Goal: Information Seeking & Learning: Learn about a topic

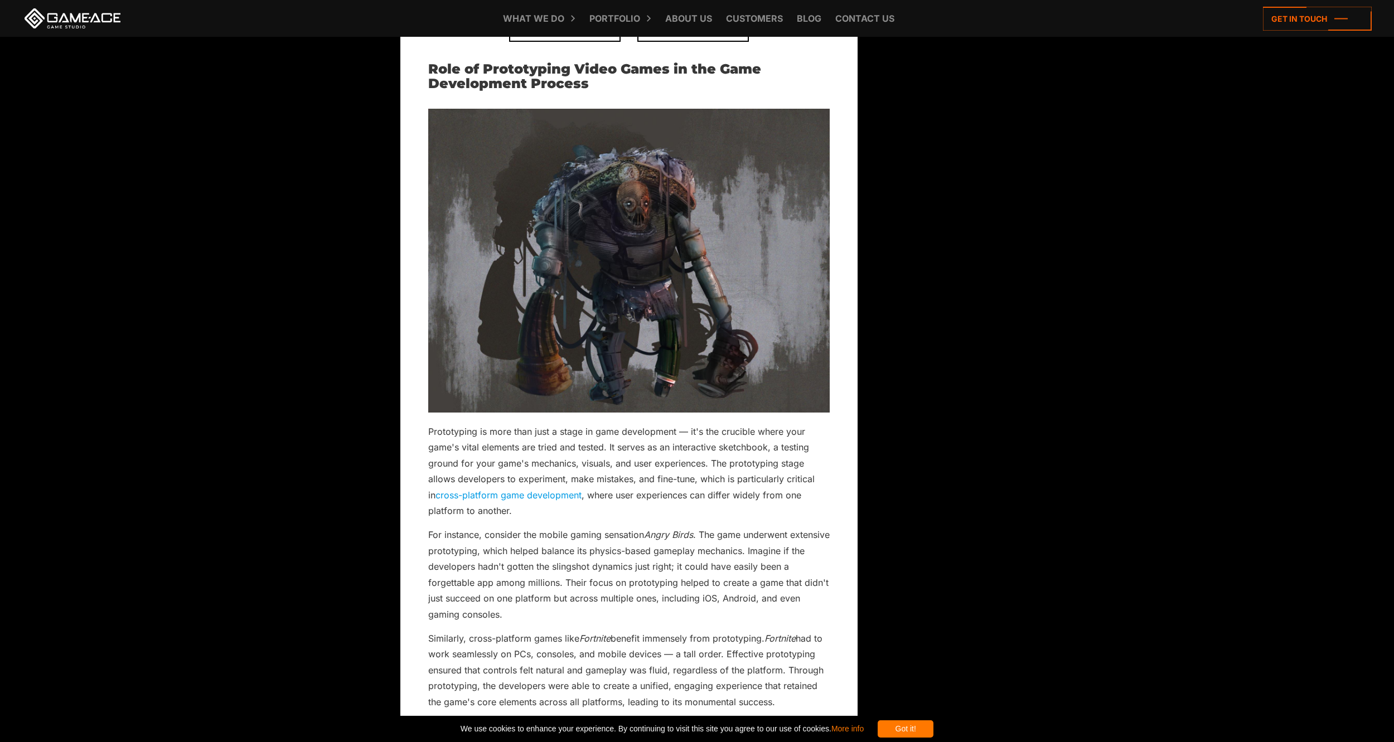
scroll to position [799, 0]
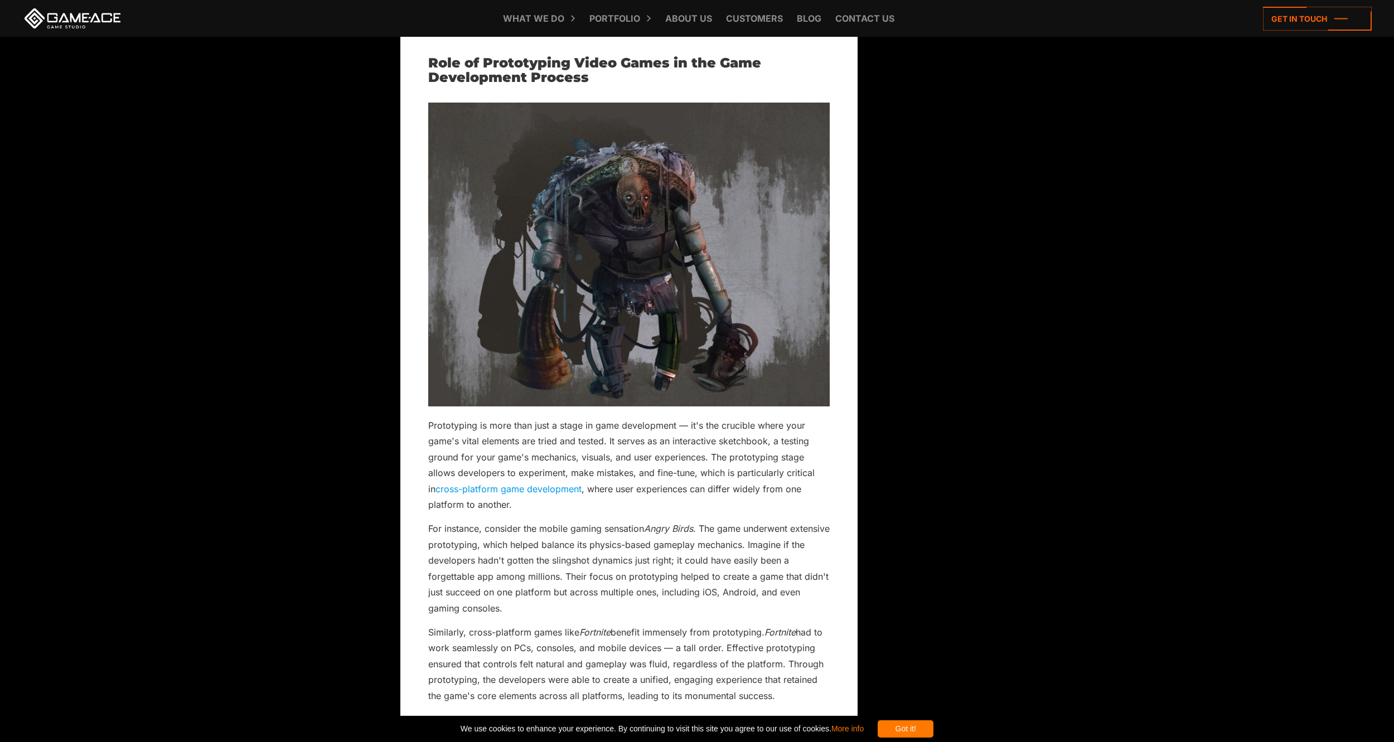
click at [443, 425] on p "Prototyping is more than just a stage in game development — it's the crucible w…" at bounding box center [628, 465] width 401 height 95
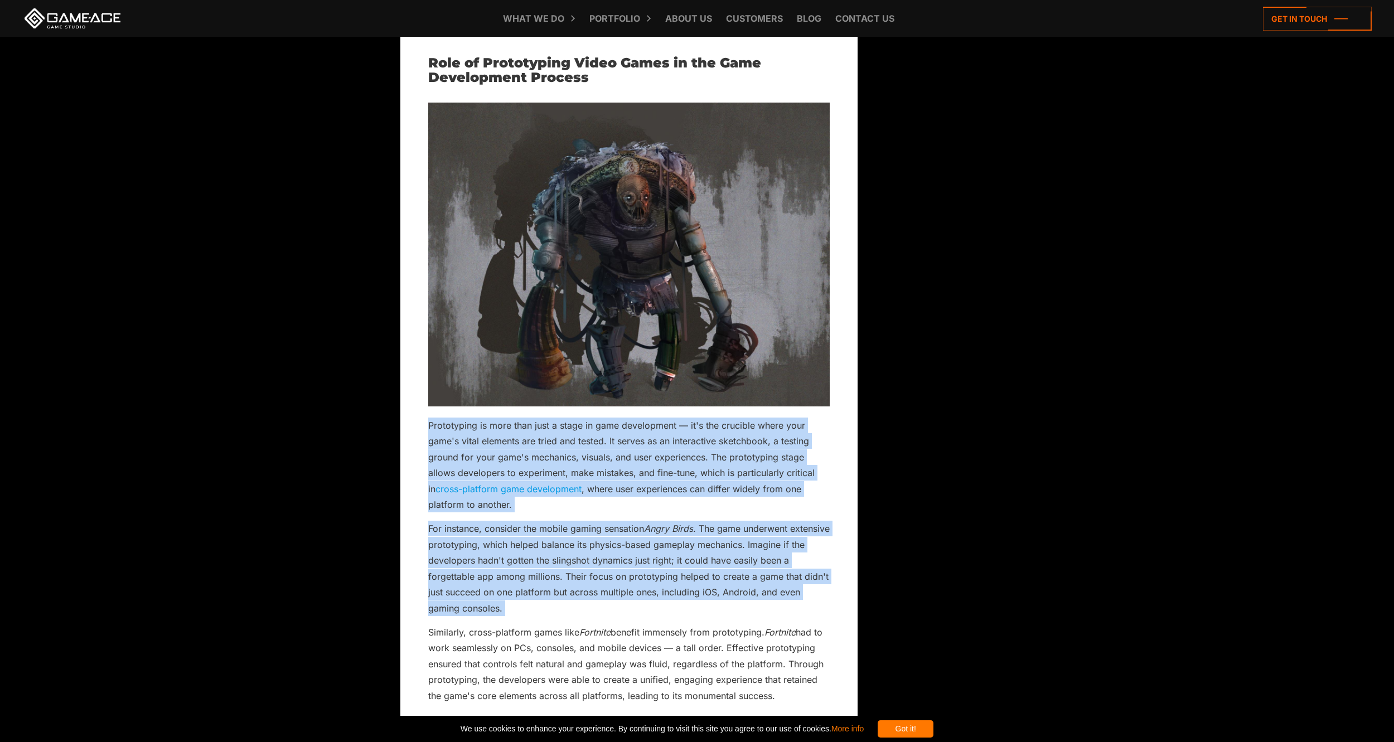
drag, startPoint x: 443, startPoint y: 425, endPoint x: 576, endPoint y: 605, distance: 224.0
click at [815, 429] on div at bounding box center [815, 429] width 0 height 0
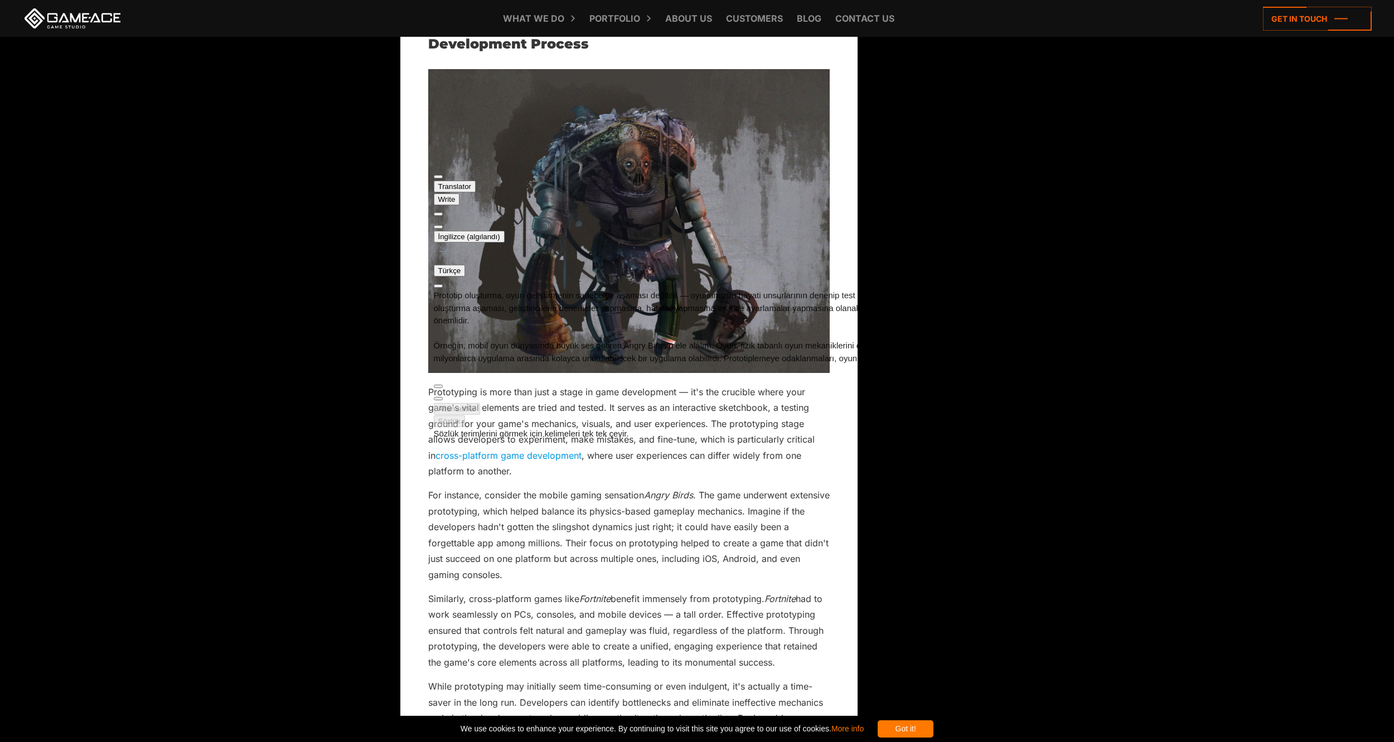
scroll to position [892, 0]
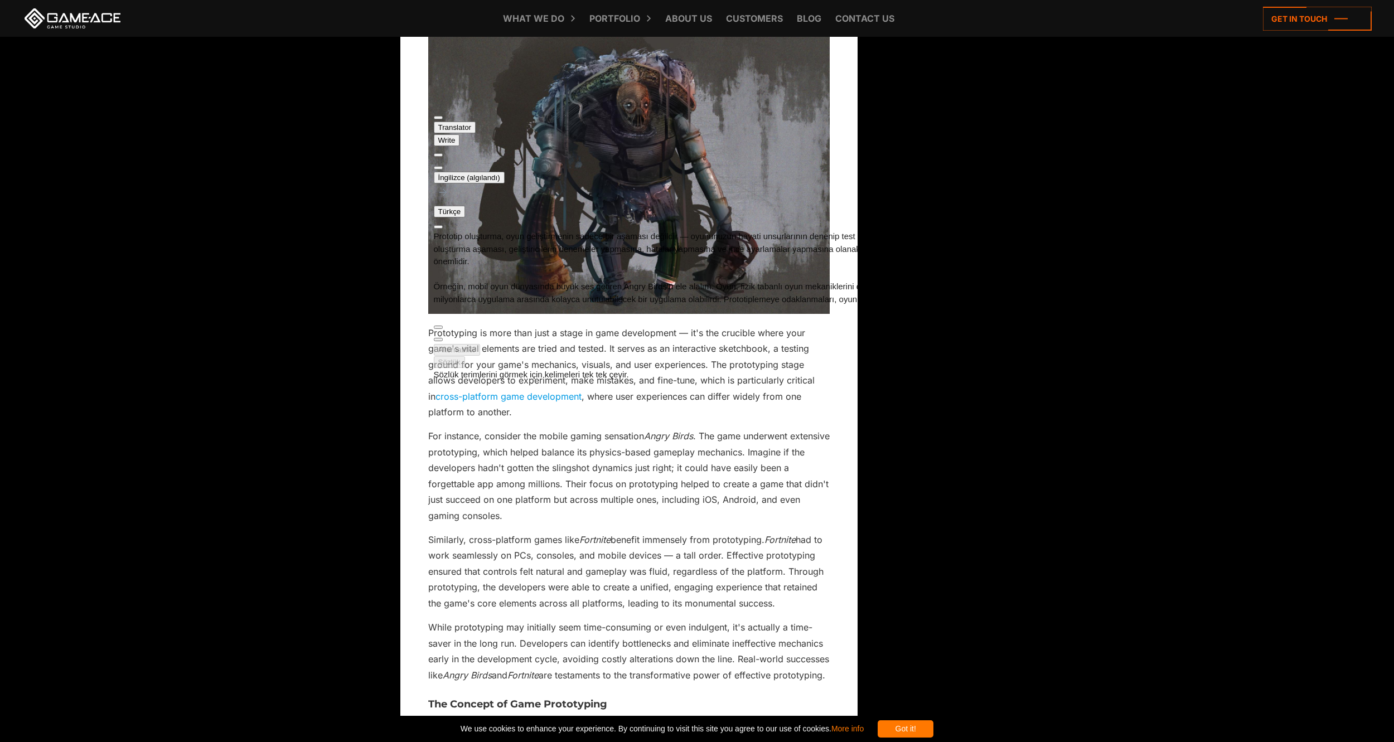
click at [448, 538] on p "Similarly, cross-platform games like Fortnite benefit immensely from prototypin…" at bounding box center [628, 571] width 401 height 79
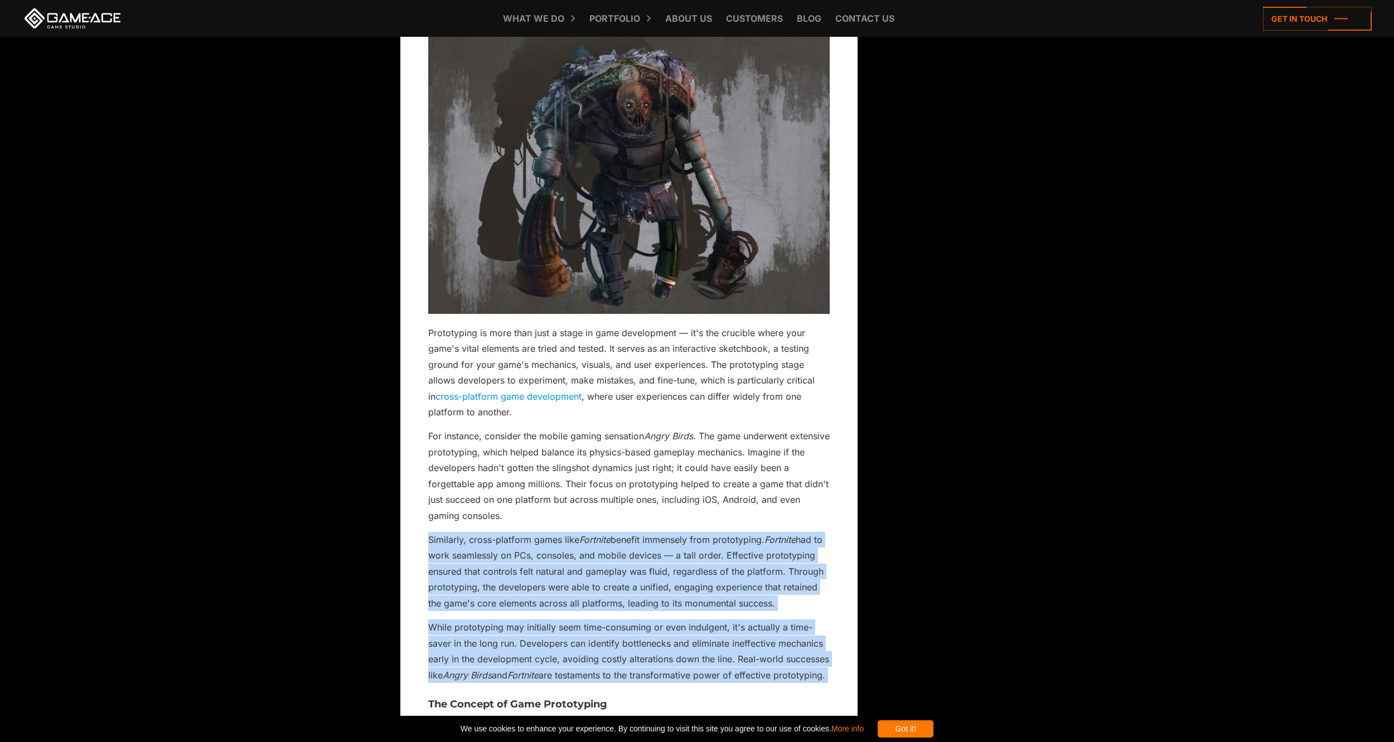
drag, startPoint x: 448, startPoint y: 538, endPoint x: 802, endPoint y: 691, distance: 385.5
click at [815, 544] on div at bounding box center [815, 544] width 0 height 0
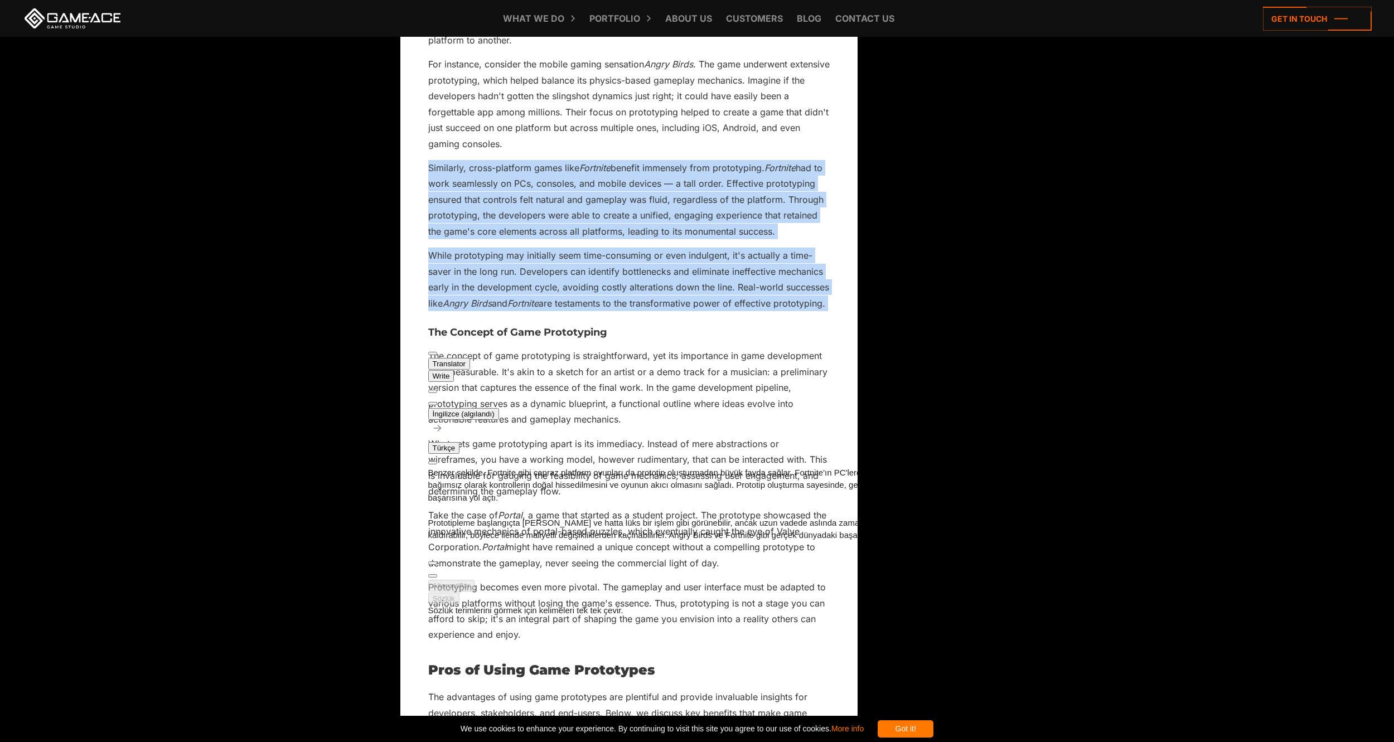
scroll to position [33, 0]
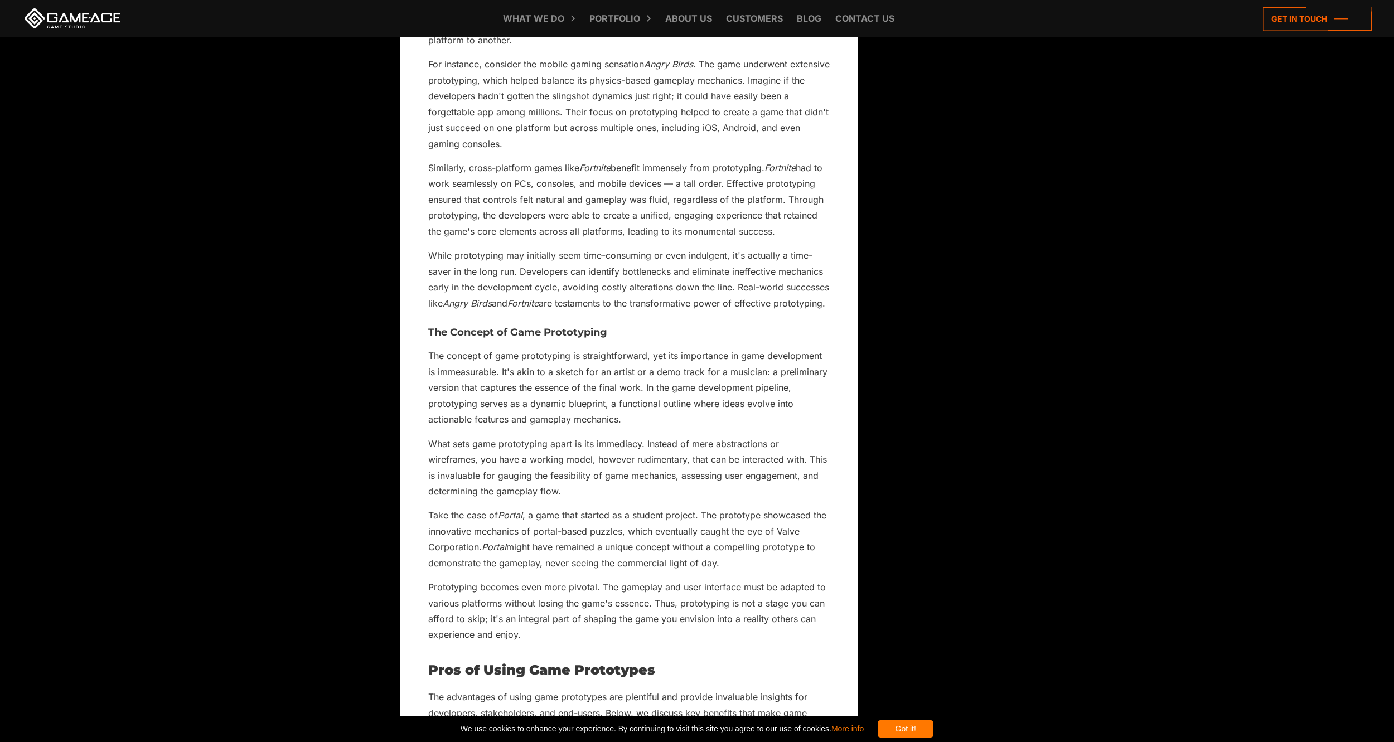
click at [437, 338] on h3 "The Concept of Game Prototyping" at bounding box center [628, 332] width 401 height 11
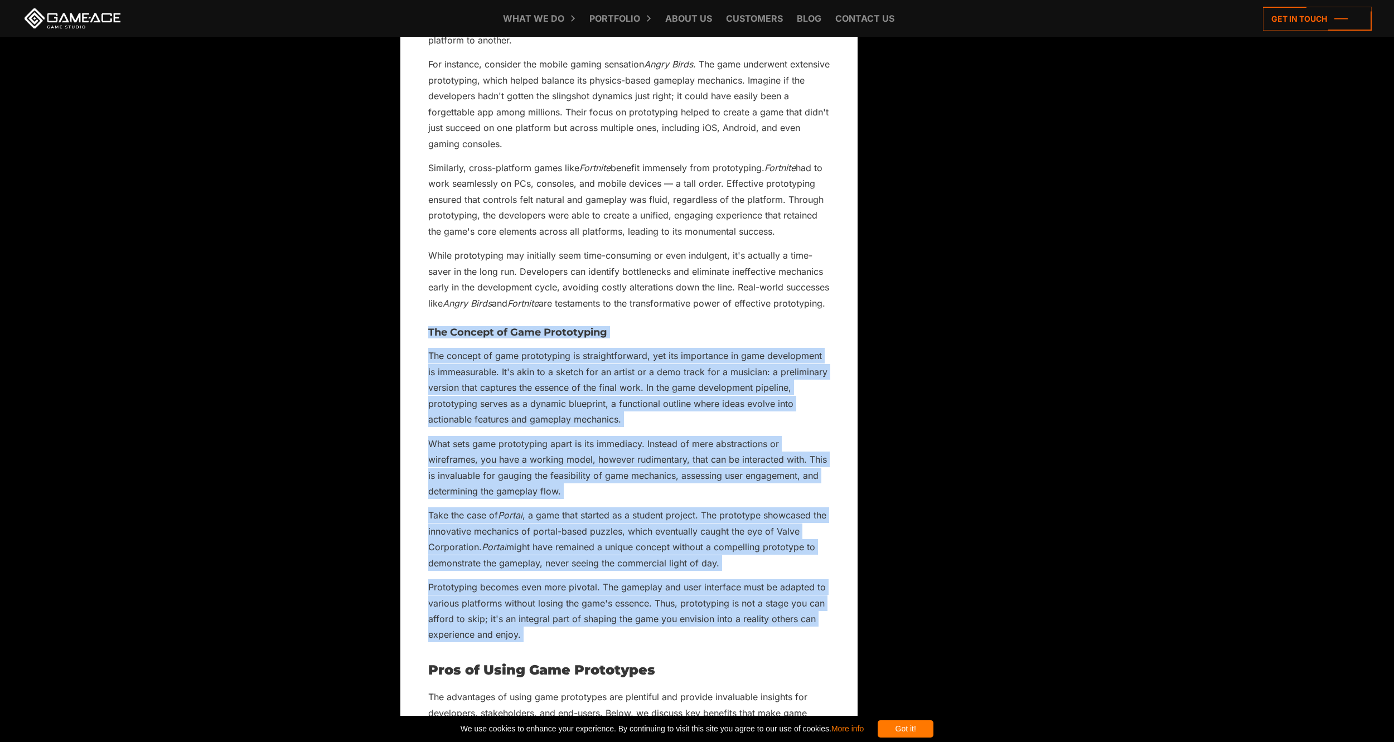
drag, startPoint x: 437, startPoint y: 351, endPoint x: 720, endPoint y: 648, distance: 410.5
click at [815, 353] on div at bounding box center [815, 353] width 0 height 0
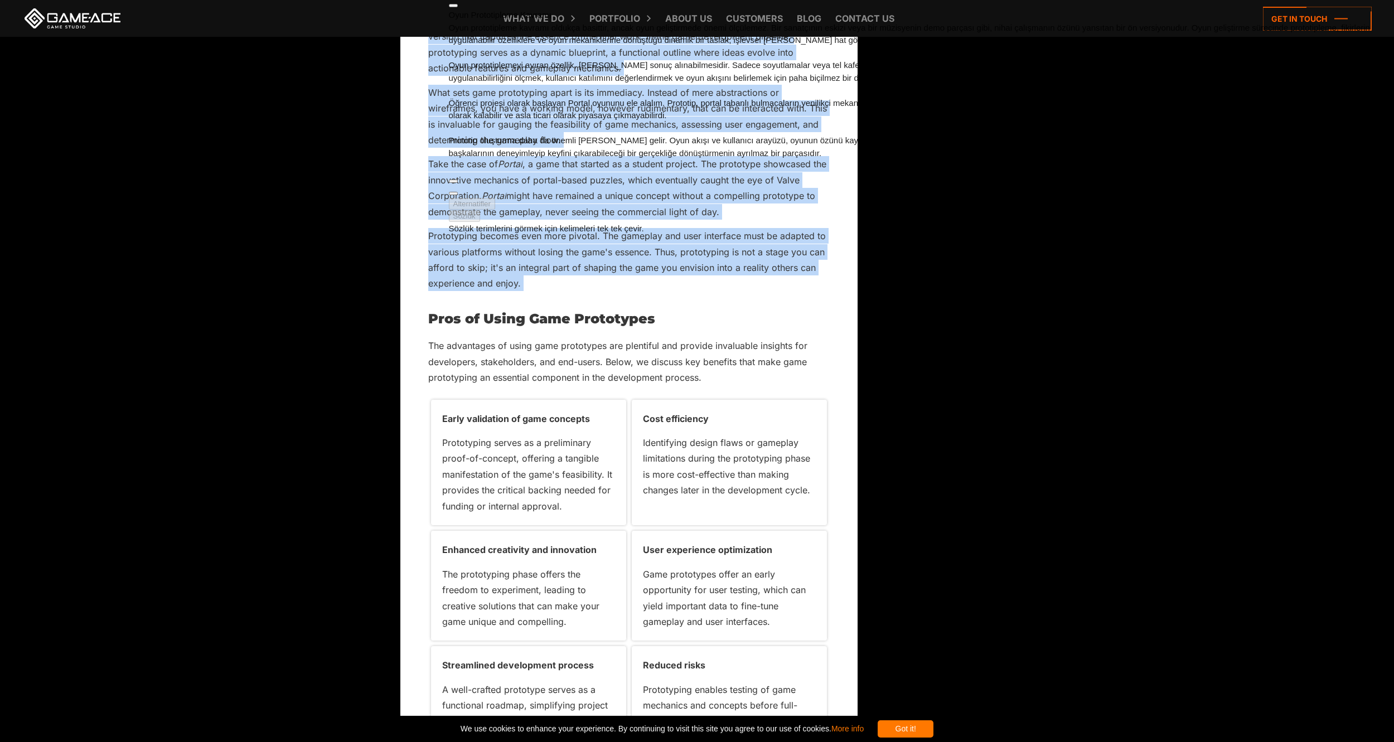
scroll to position [1728, 0]
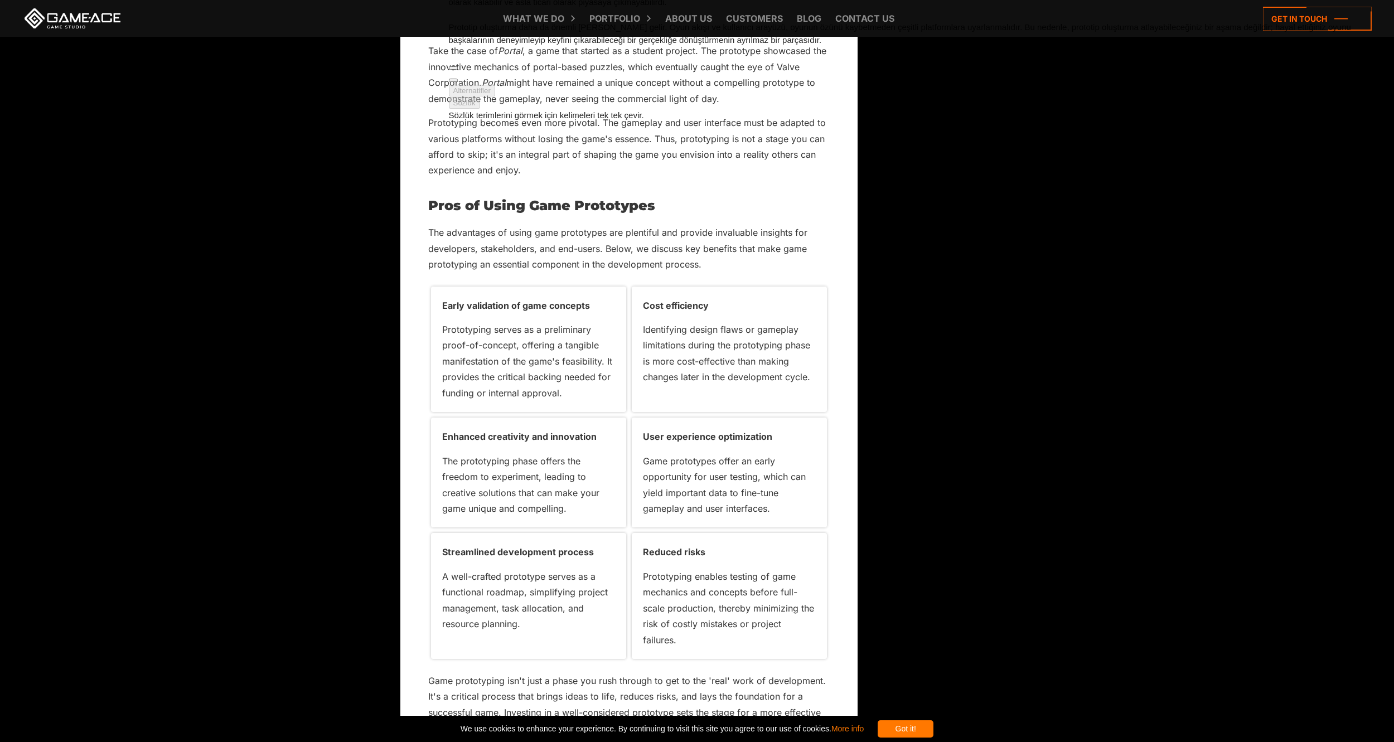
click at [439, 213] on h2 "Pros of Using Game Prototypes" at bounding box center [628, 205] width 401 height 14
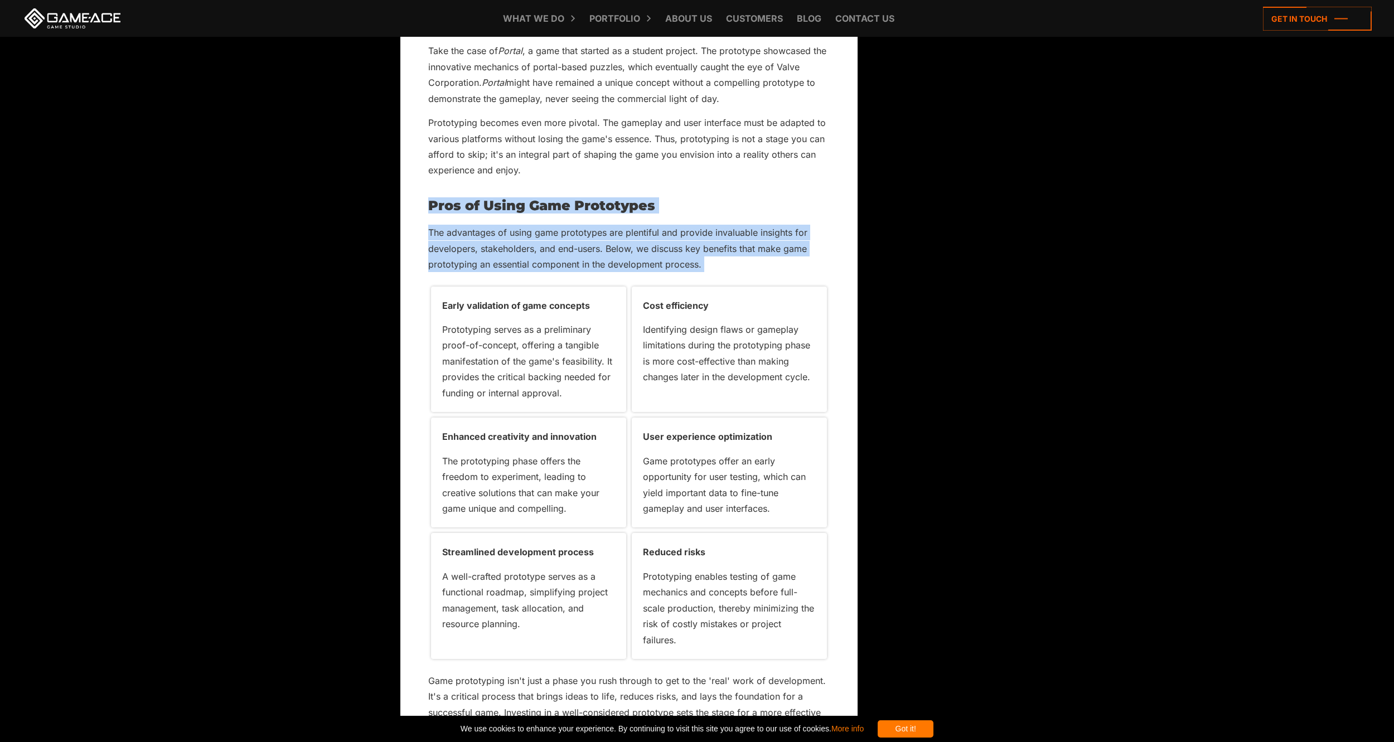
drag, startPoint x: 439, startPoint y: 221, endPoint x: 731, endPoint y: 278, distance: 297.6
click at [815, 227] on div at bounding box center [815, 227] width 0 height 0
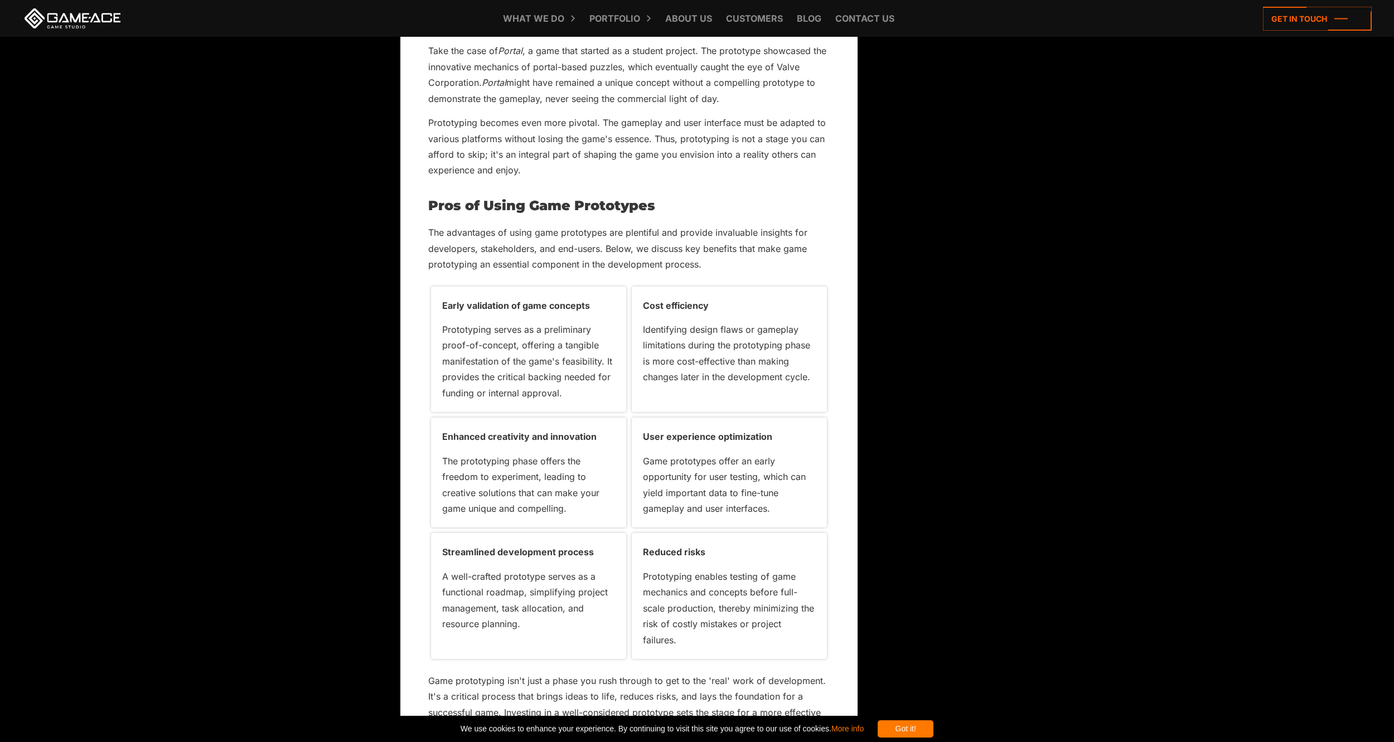
click at [452, 313] on p "Early validation of game concepts" at bounding box center [528, 306] width 173 height 16
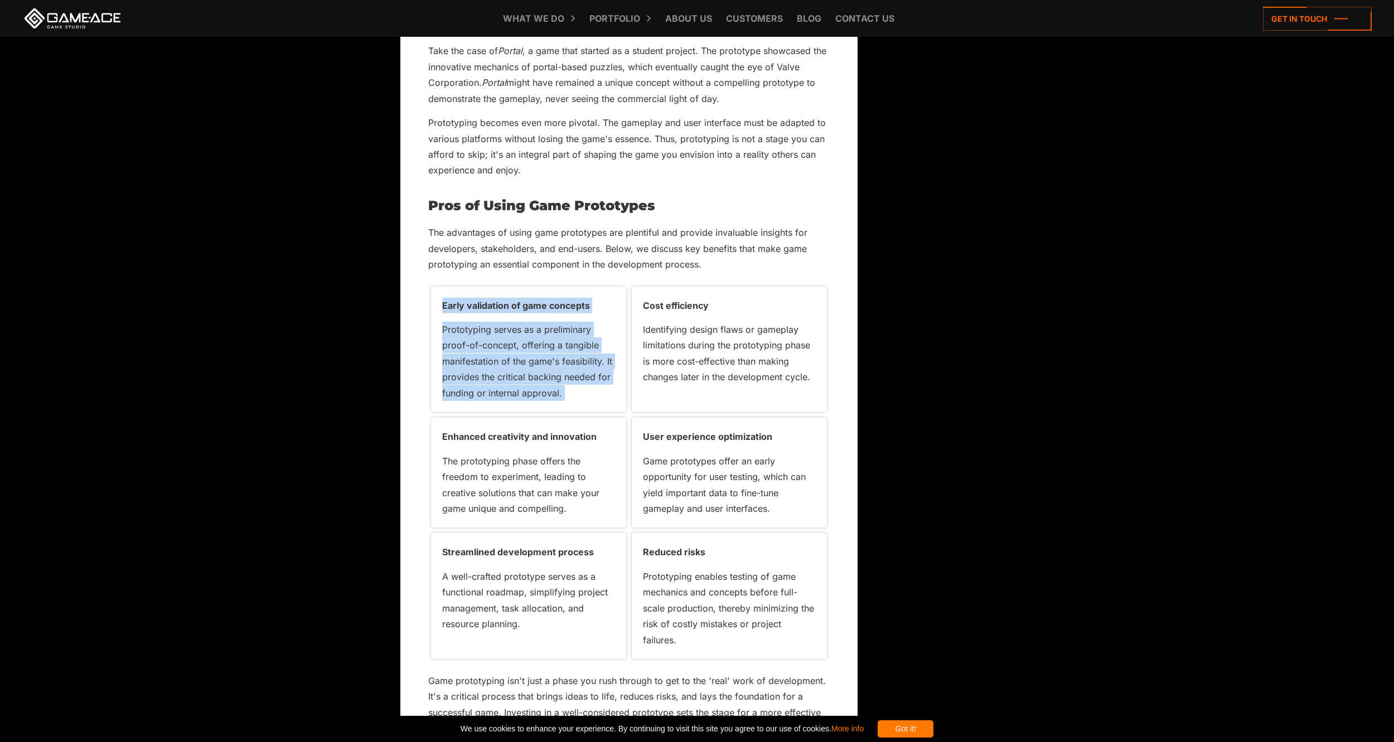
drag, startPoint x: 452, startPoint y: 324, endPoint x: 579, endPoint y: 402, distance: 149.4
click at [579, 402] on div "Early validation of game concepts Prototyping serves as a preliminary proof-of-…" at bounding box center [528, 350] width 195 height 126
click at [600, 326] on div at bounding box center [600, 326] width 0 height 0
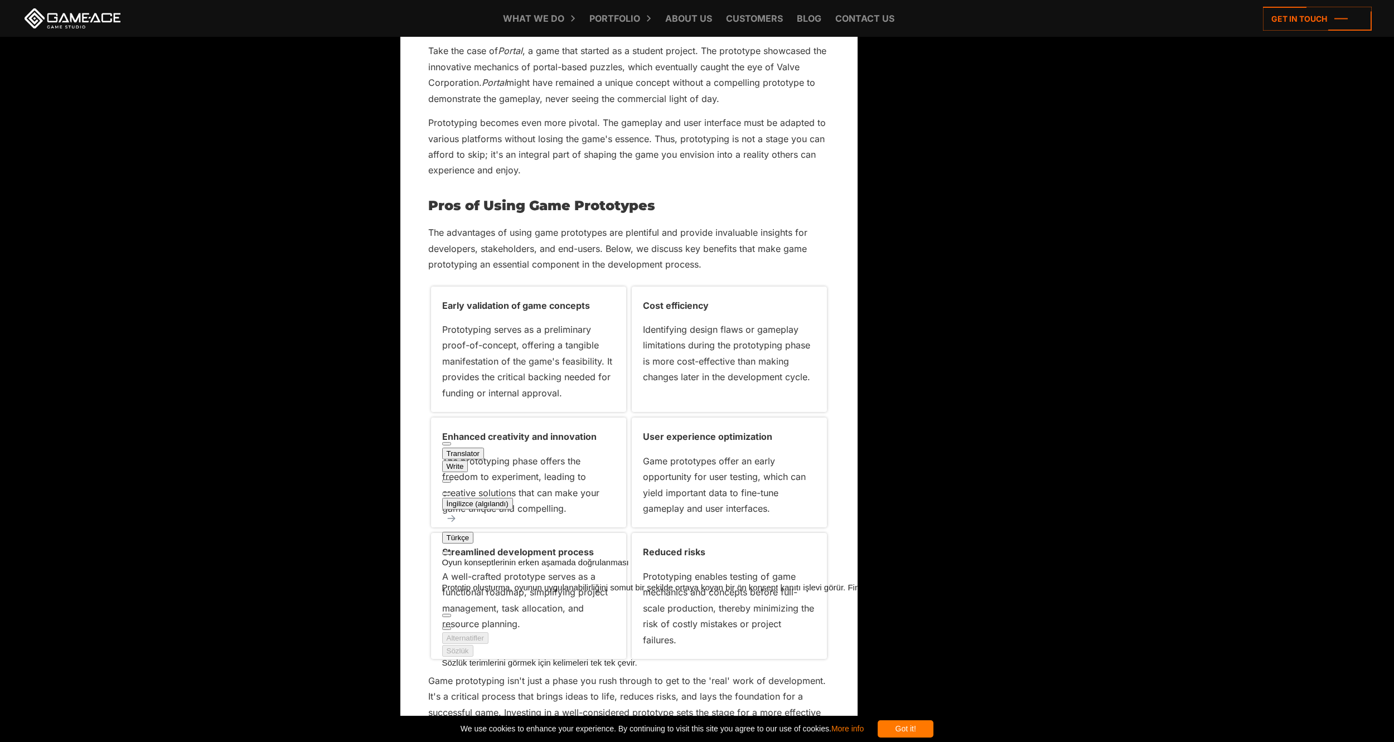
click at [649, 313] on p "Cost efficiency" at bounding box center [729, 306] width 173 height 16
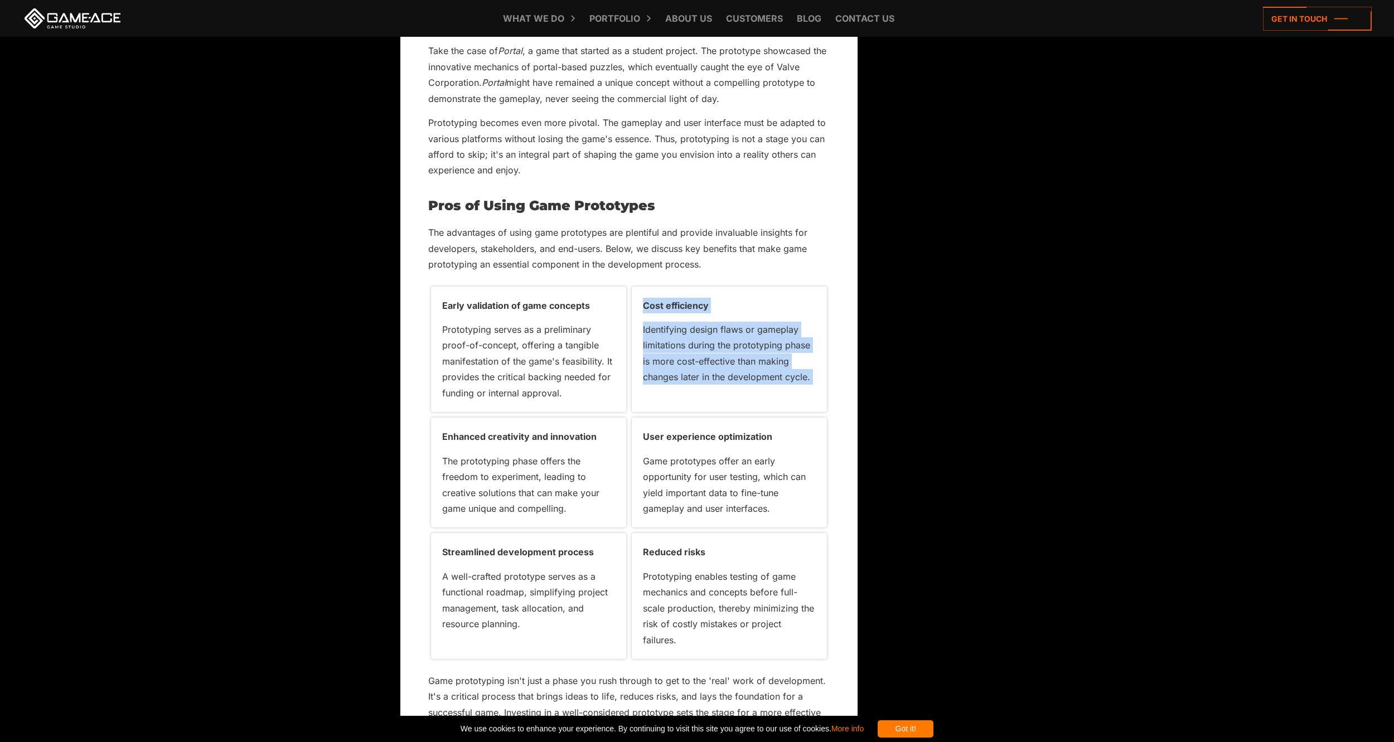
drag, startPoint x: 649, startPoint y: 315, endPoint x: 822, endPoint y: 409, distance: 196.5
click at [822, 409] on div "Cost efficiency Identifying design flaws or gameplay limitations during the pro…" at bounding box center [729, 350] width 195 height 126
click at [801, 326] on div at bounding box center [801, 326] width 0 height 0
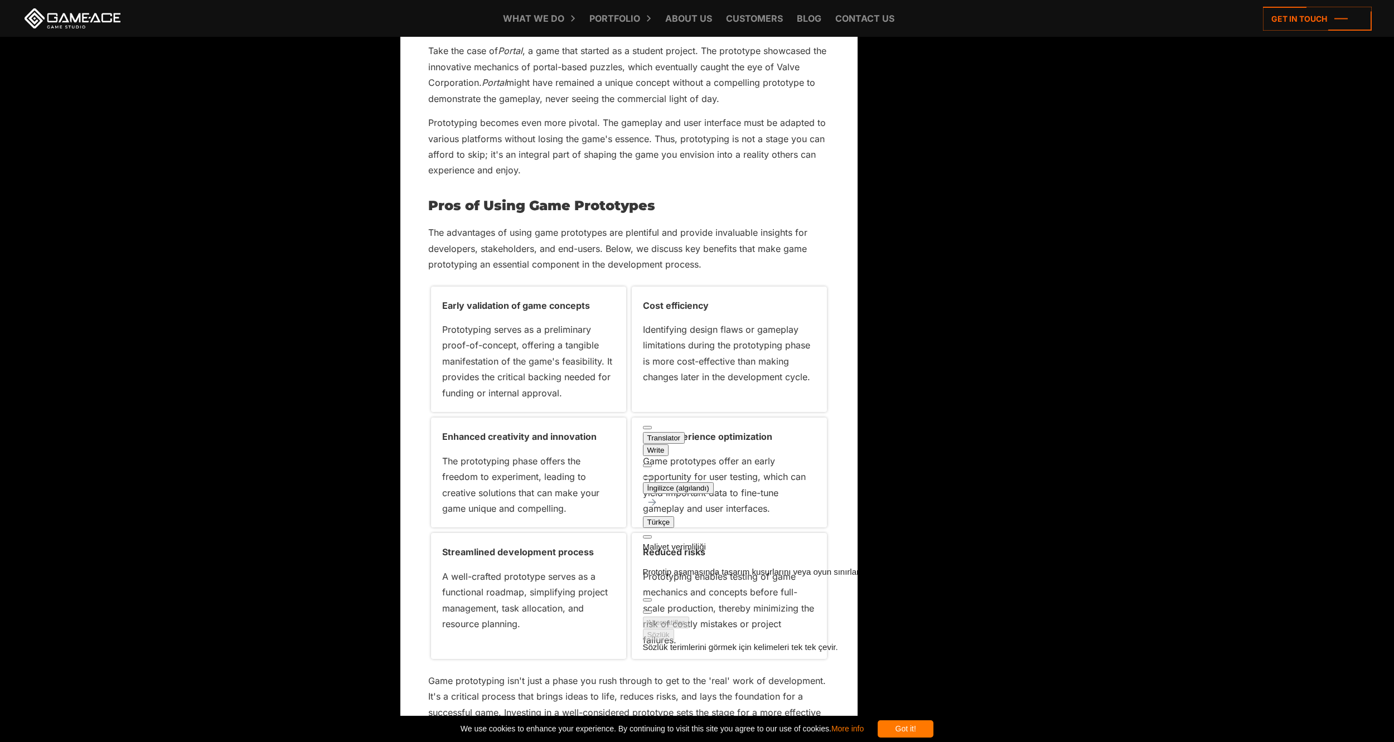
click at [462, 444] on p "Enhanced creativity and innovation" at bounding box center [528, 437] width 173 height 16
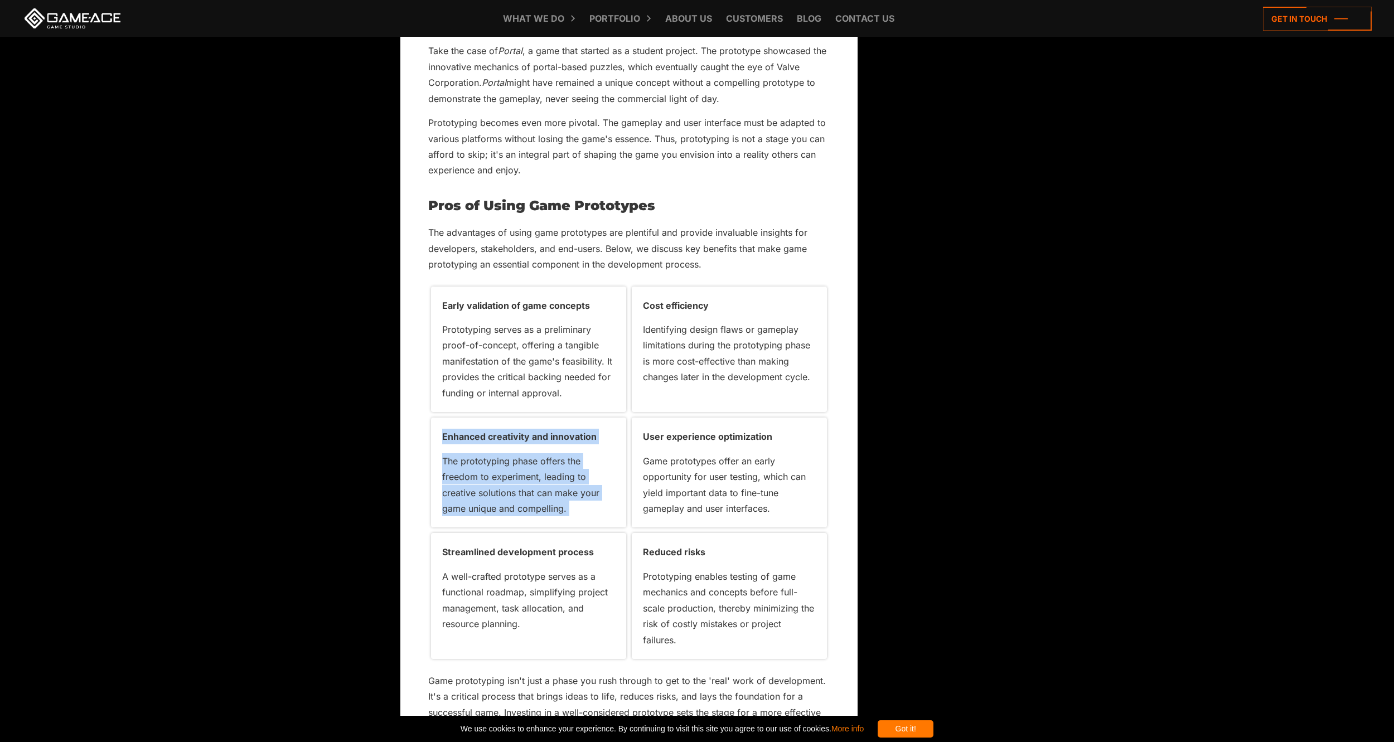
drag, startPoint x: 462, startPoint y: 450, endPoint x: 581, endPoint y: 522, distance: 139.1
click at [581, 522] on div "Enhanced creativity and innovation The prototyping phase offers the freedom to …" at bounding box center [528, 473] width 195 height 110
click at [600, 457] on div at bounding box center [600, 457] width 0 height 0
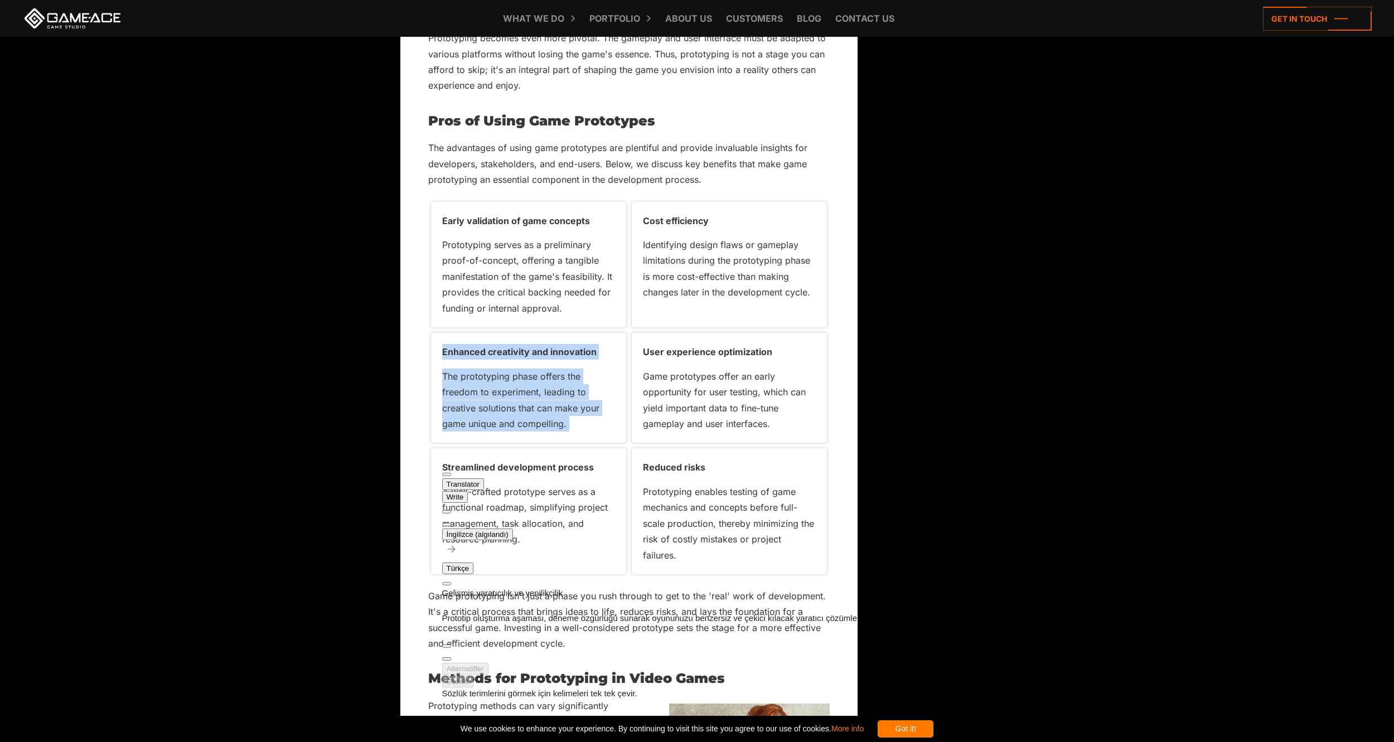
scroll to position [1821, 0]
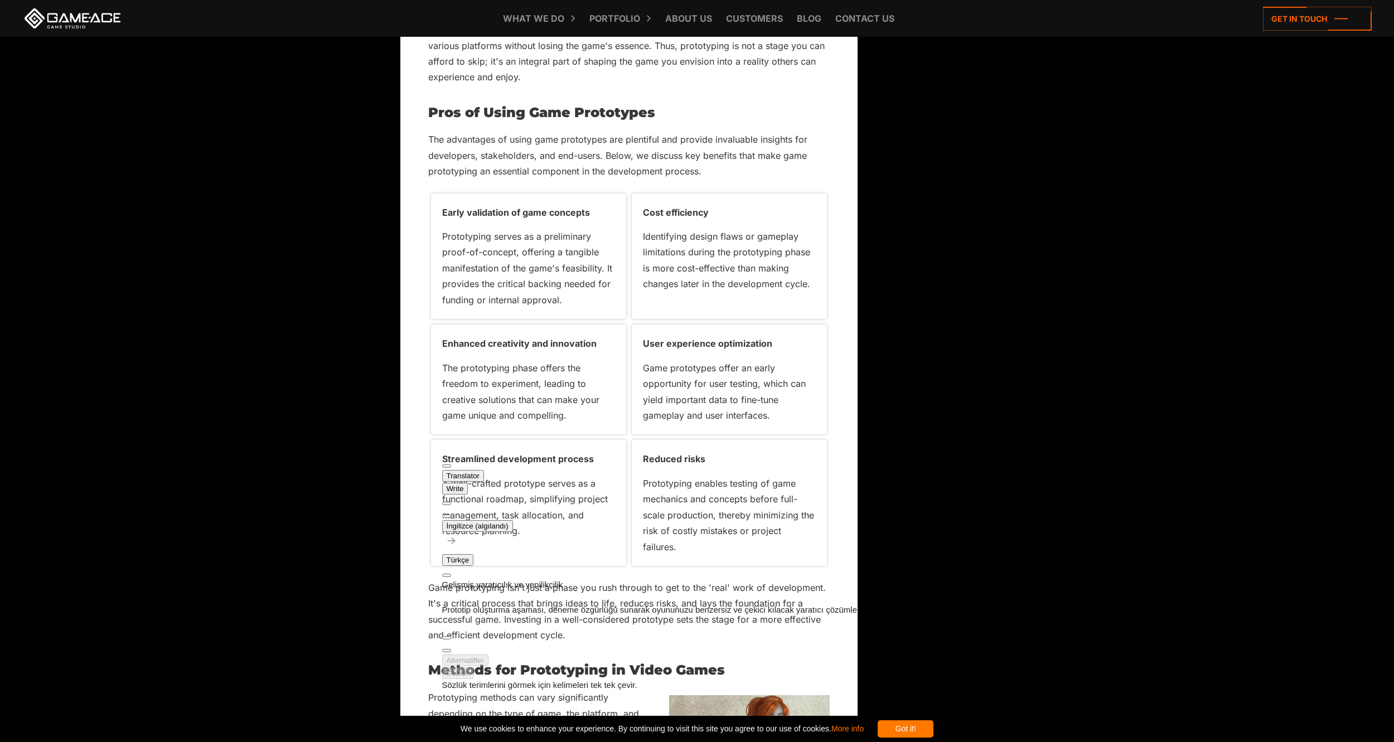
click at [656, 351] on p "User experience optimization" at bounding box center [729, 344] width 173 height 16
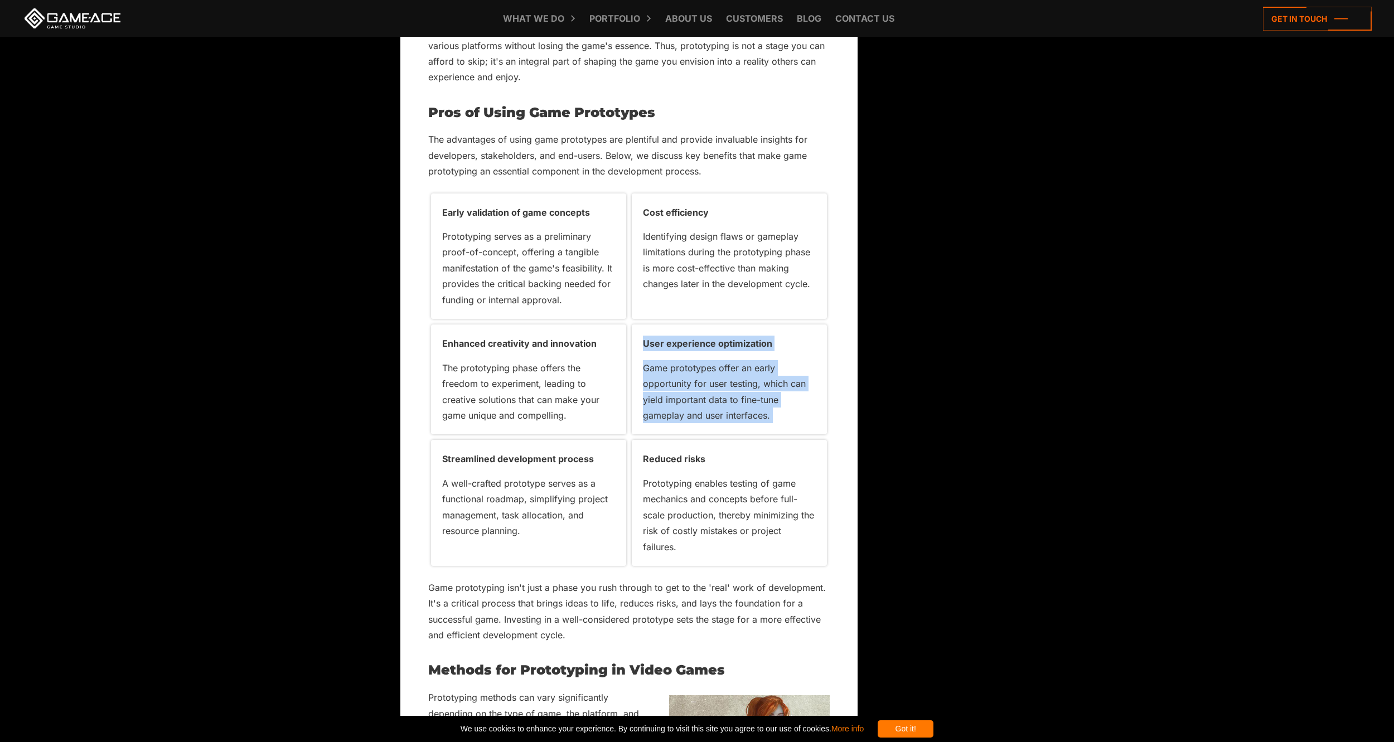
drag, startPoint x: 656, startPoint y: 353, endPoint x: 771, endPoint y: 429, distance: 137.6
click at [771, 429] on div "User experience optimization Game prototypes offer an early opportunity for use…" at bounding box center [729, 379] width 195 height 110
click at [801, 363] on div at bounding box center [801, 363] width 0 height 0
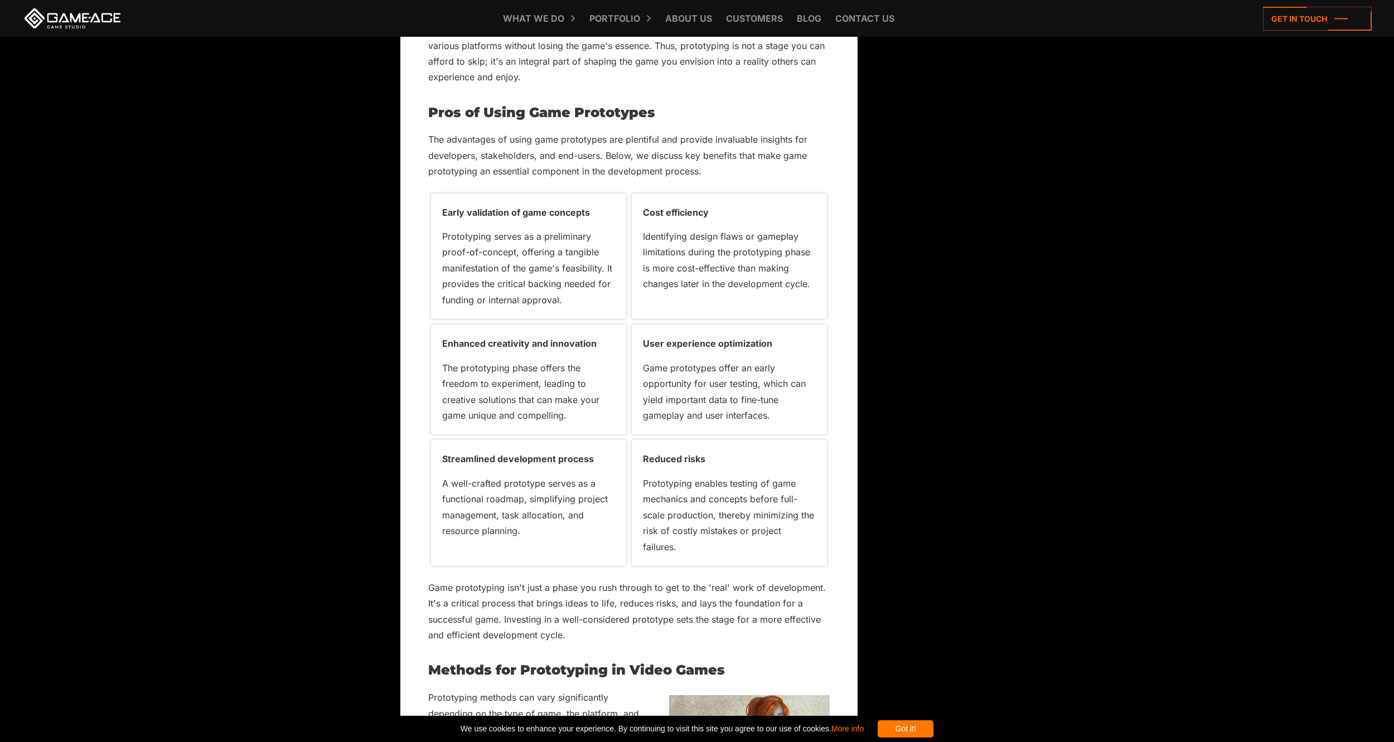
click at [463, 467] on p "Streamlined development process" at bounding box center [528, 459] width 173 height 16
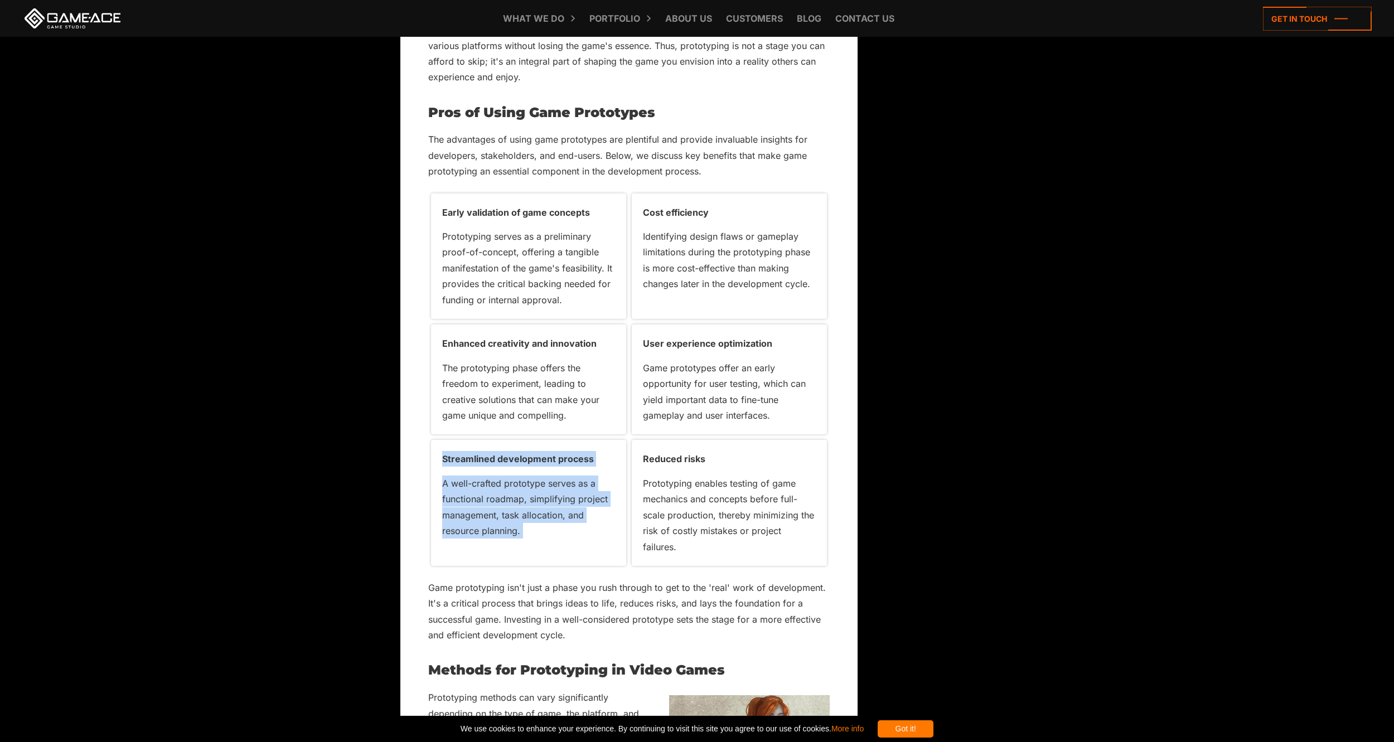
drag, startPoint x: 463, startPoint y: 471, endPoint x: 554, endPoint y: 556, distance: 124.2
click at [554, 556] on div "Streamlined development process A well-crafted prototype serves as a functional…" at bounding box center [528, 503] width 195 height 126
click at [600, 479] on div at bounding box center [600, 479] width 0 height 0
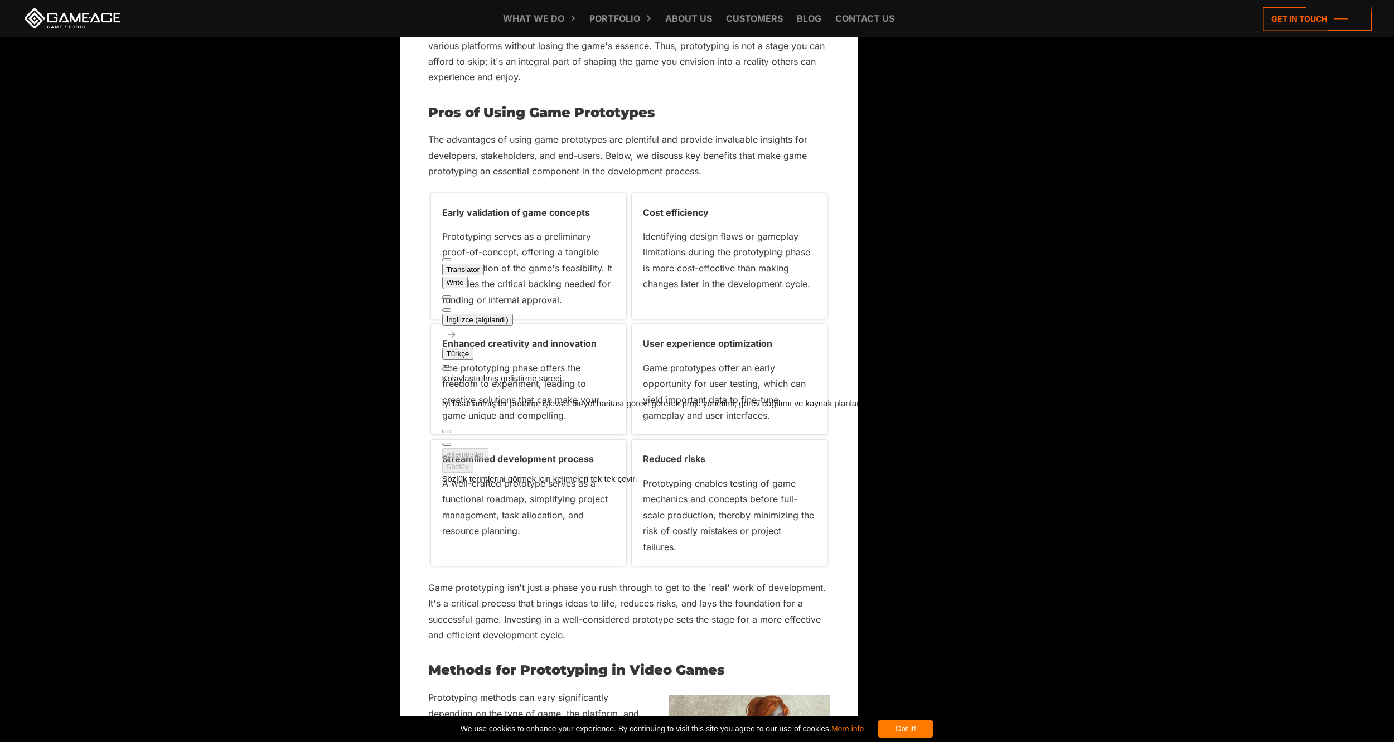
click at [714, 507] on p "Prototyping enables testing of game mechanics and concepts before full-scale pr…" at bounding box center [729, 514] width 173 height 79
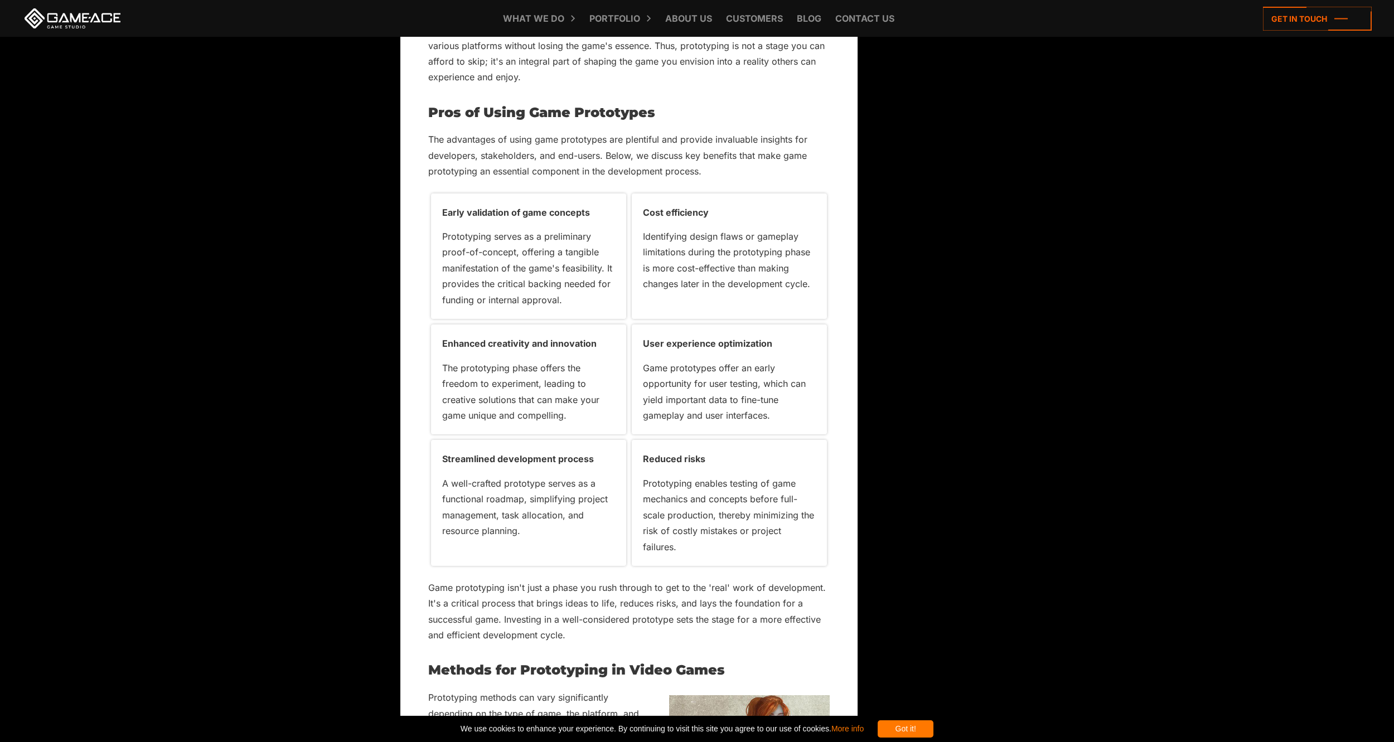
click at [663, 467] on p "Reduced risks" at bounding box center [729, 459] width 173 height 16
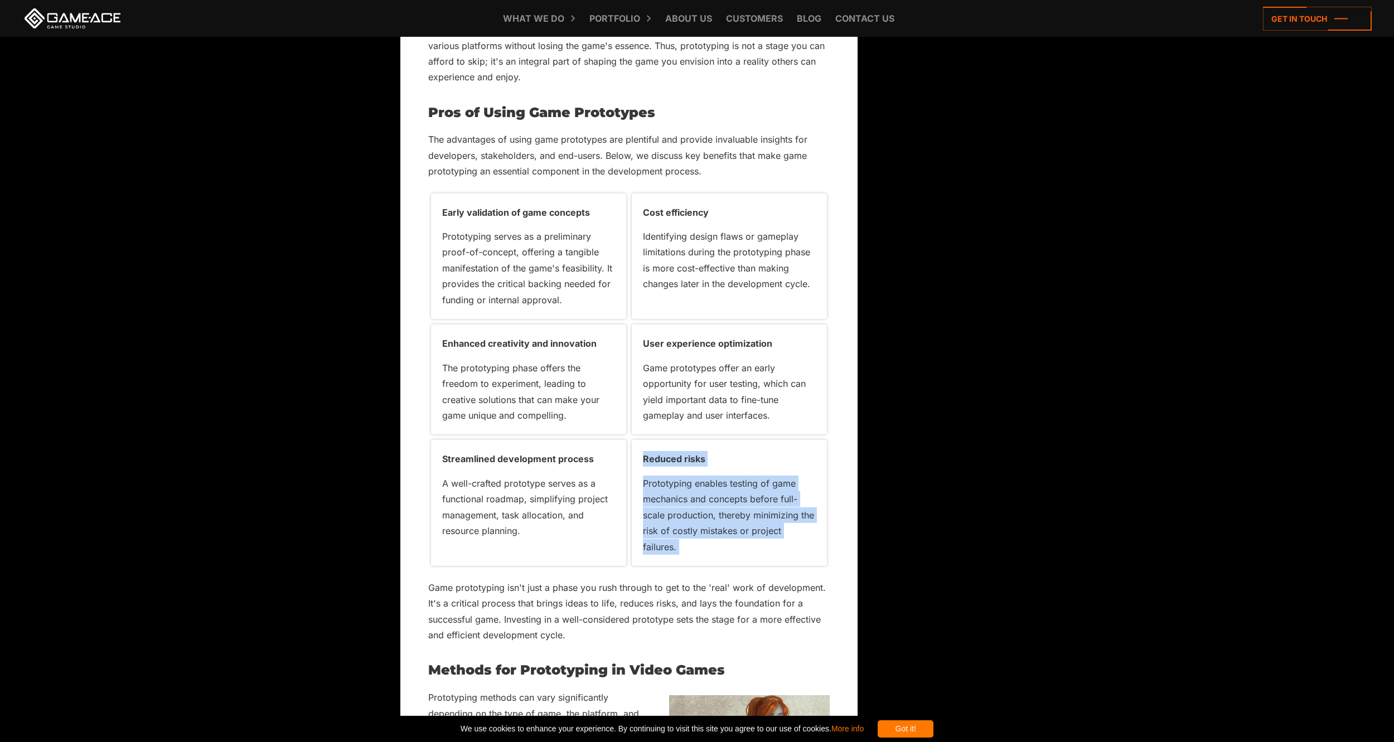
drag, startPoint x: 663, startPoint y: 473, endPoint x: 732, endPoint y: 561, distance: 111.6
click at [732, 561] on div "Reduced risks Prototyping enables testing of game mechanics and concepts before…" at bounding box center [729, 503] width 195 height 126
click at [801, 479] on div at bounding box center [801, 479] width 0 height 0
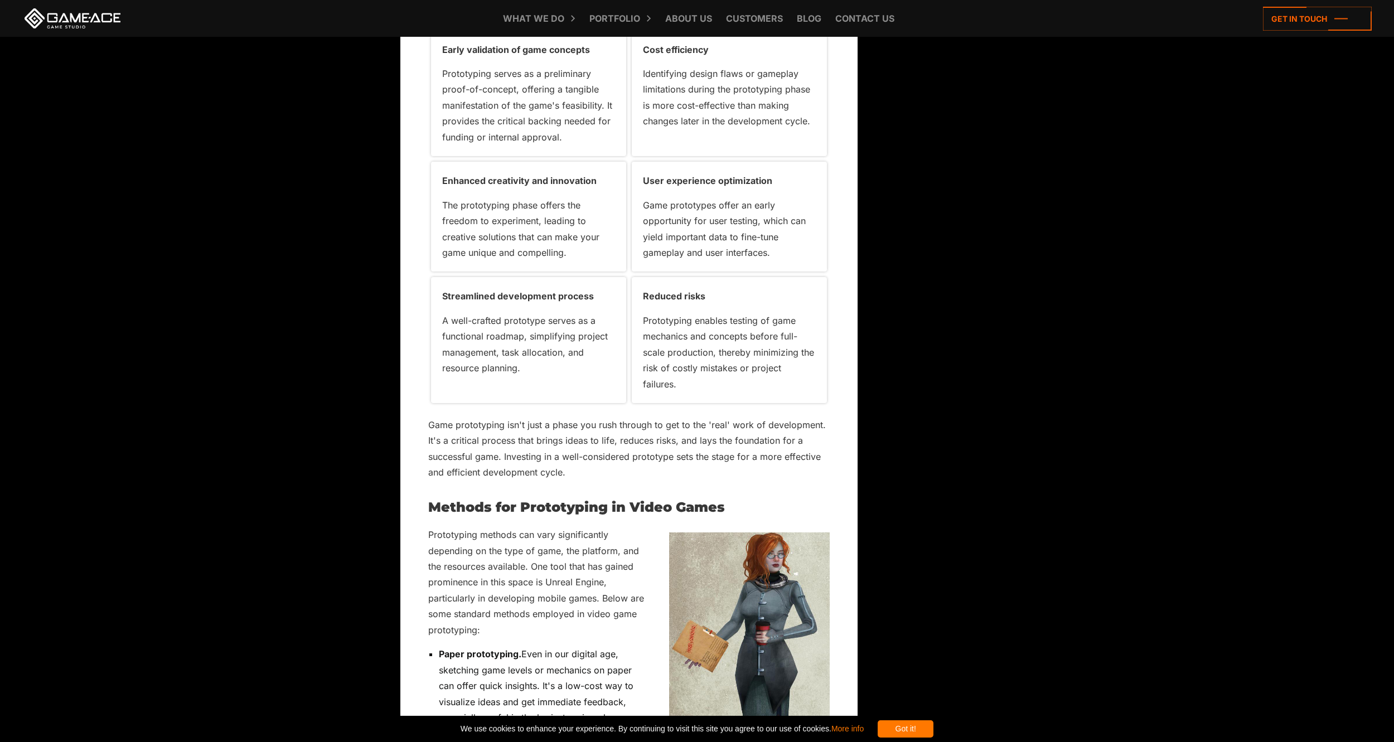
scroll to position [2007, 0]
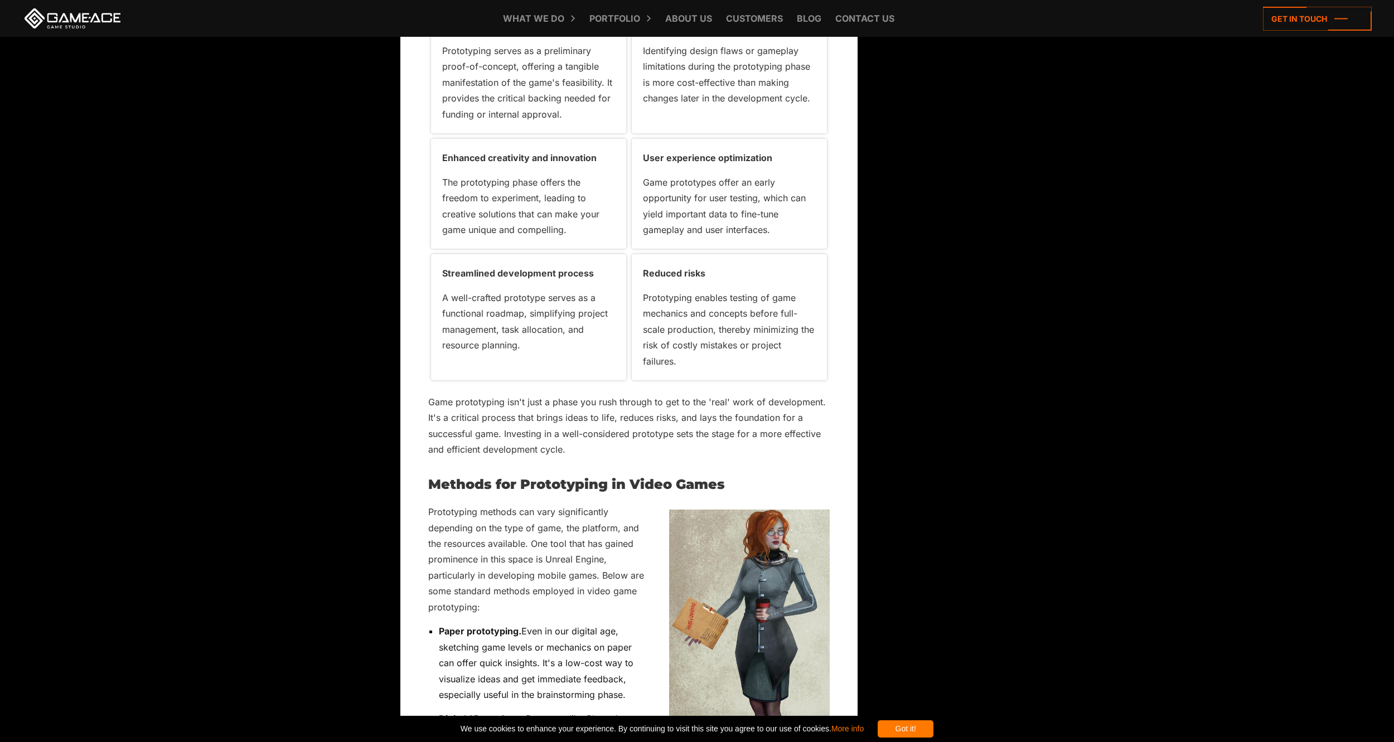
click at [443, 417] on p "Game prototyping isn't just a phase you rush through to get to the 'real' work …" at bounding box center [628, 426] width 401 height 64
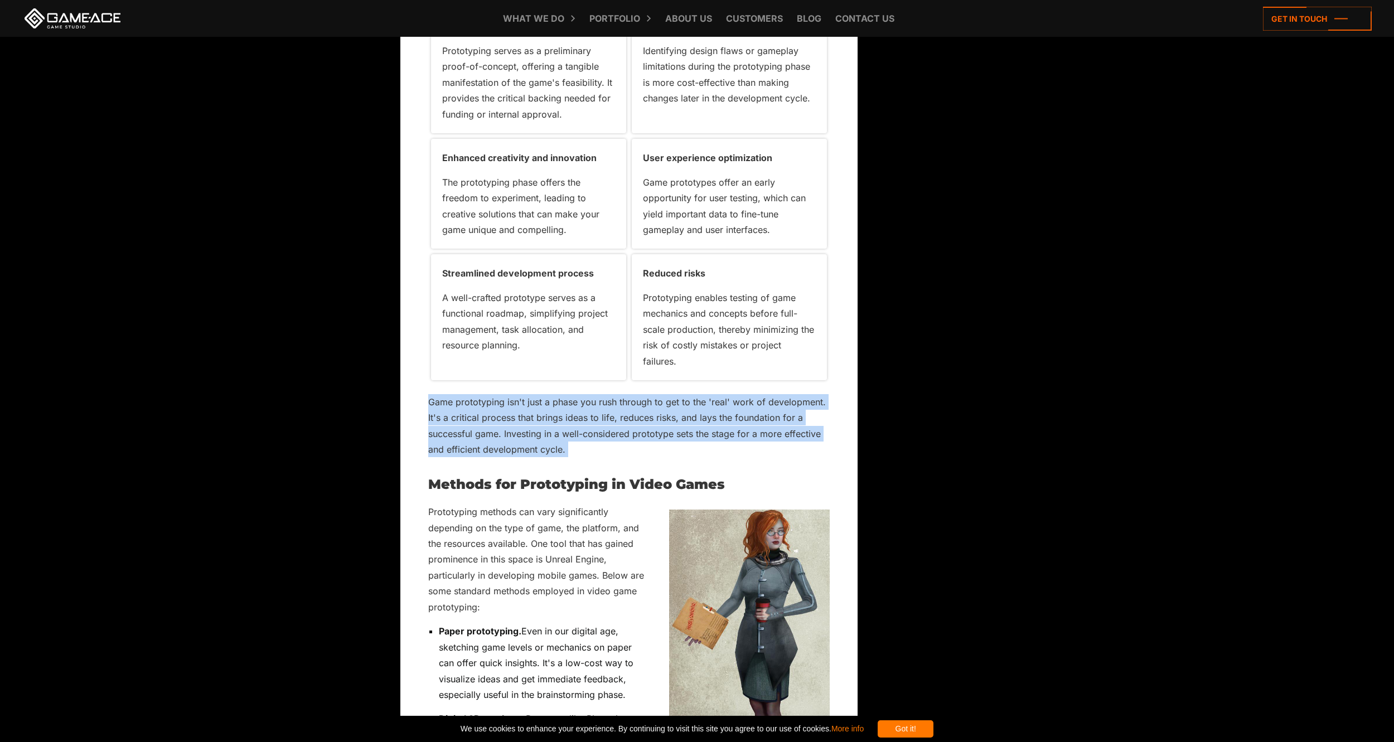
drag, startPoint x: 443, startPoint y: 417, endPoint x: 596, endPoint y: 470, distance: 161.8
click at [596, 458] on p "Game prototyping isn't just a phase you rush through to get to the 'real' work …" at bounding box center [628, 426] width 401 height 64
click at [808, 422] on div at bounding box center [808, 422] width 0 height 0
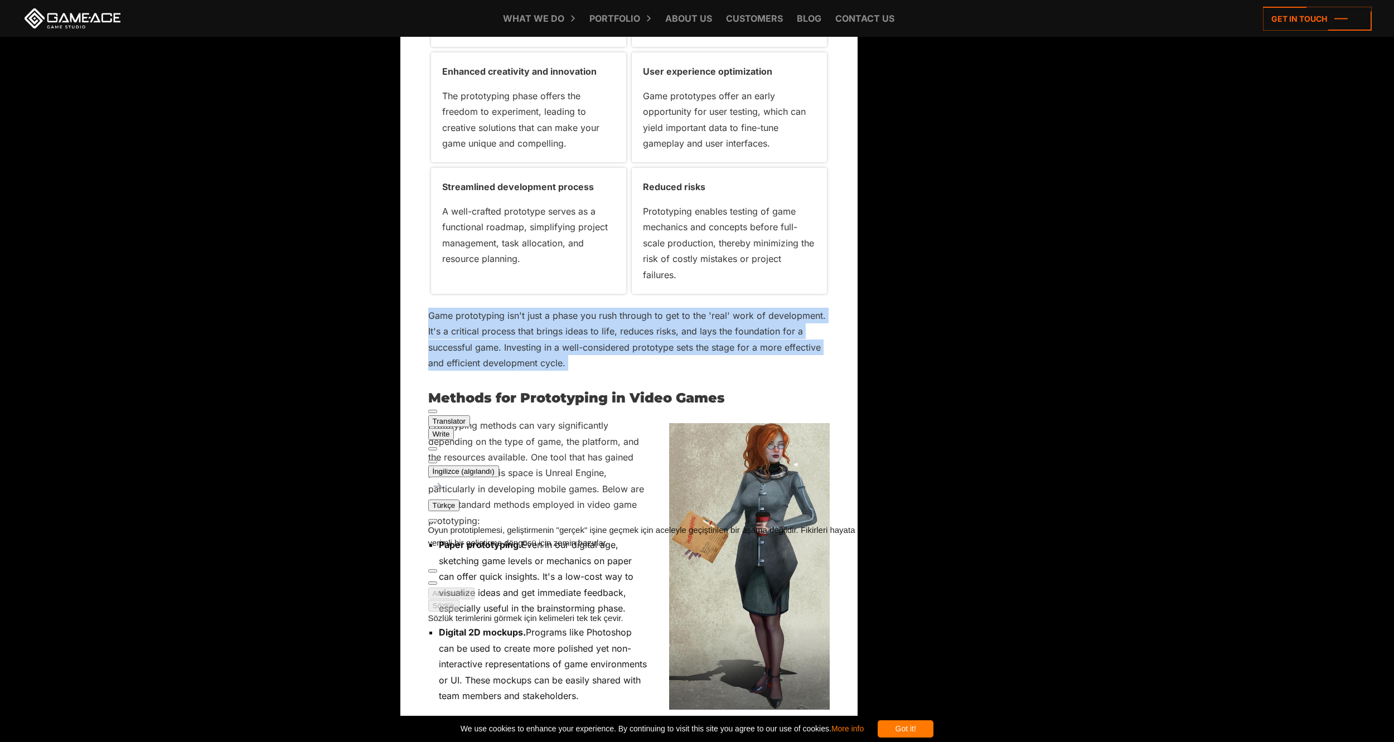
scroll to position [2100, 0]
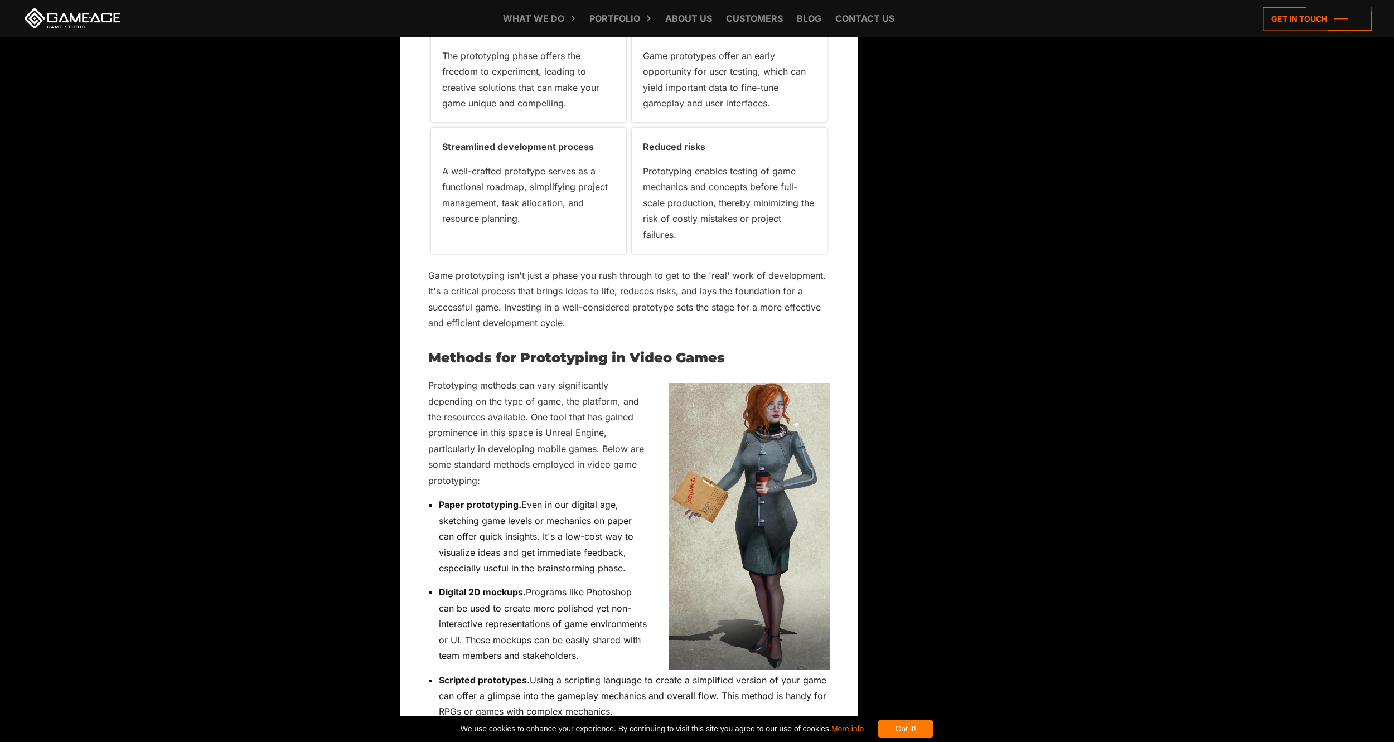
scroll to position [2193, 0]
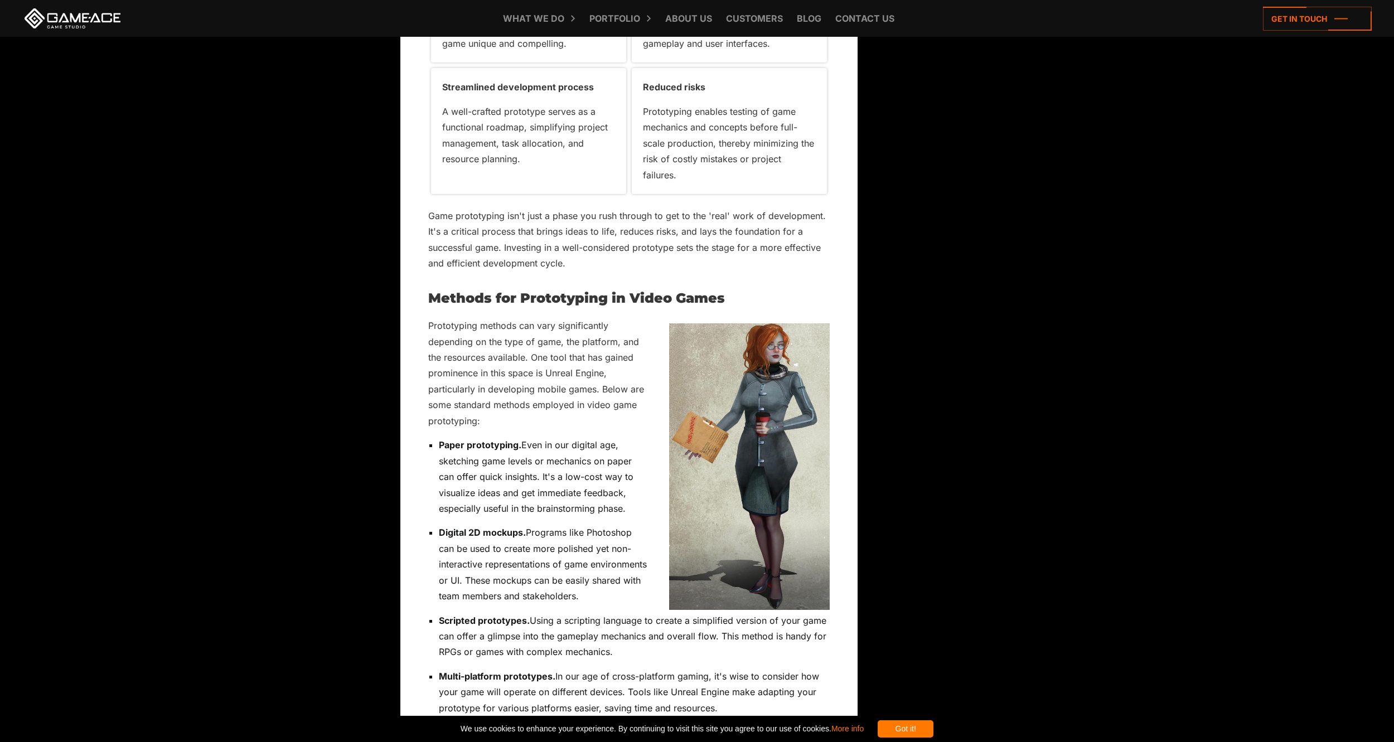
click at [448, 305] on h2 "Methods for Prototyping in Video Games" at bounding box center [628, 298] width 401 height 14
click at [444, 305] on h2 "Methods for Prototyping in Video Games" at bounding box center [628, 298] width 401 height 14
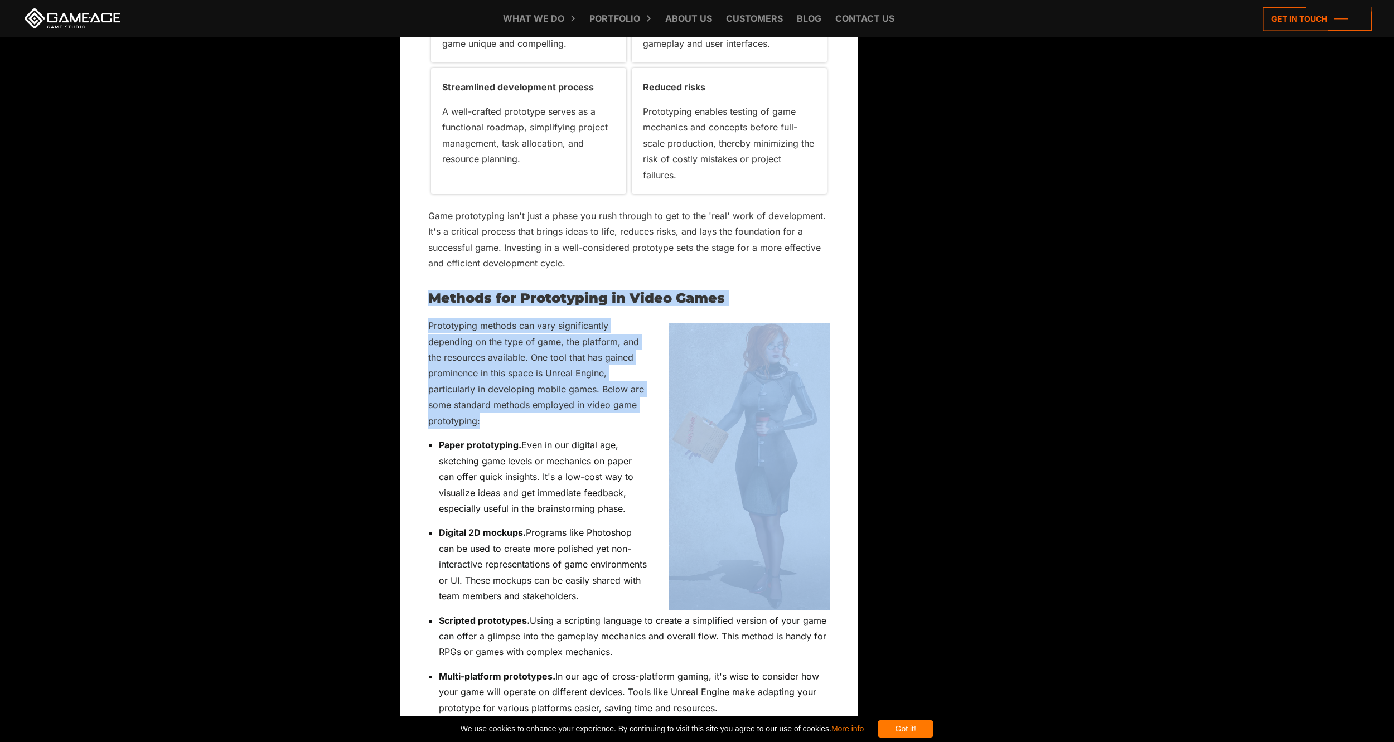
drag, startPoint x: 444, startPoint y: 313, endPoint x: 539, endPoint y: 431, distance: 151.9
click at [539, 429] on p "Prototyping methods can vary significantly depending on the type of game, the p…" at bounding box center [628, 373] width 401 height 111
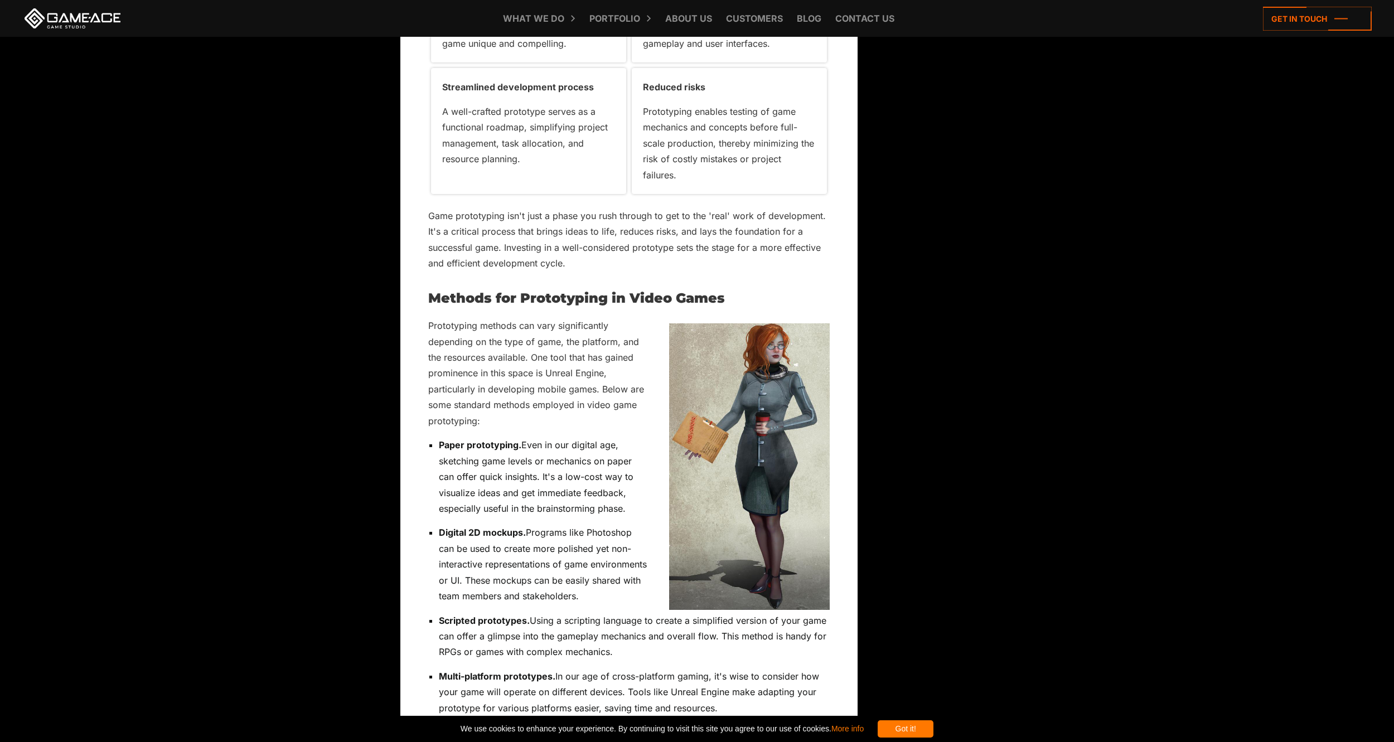
click at [440, 305] on h2 "Methods for Prototyping in Video Games" at bounding box center [628, 298] width 401 height 14
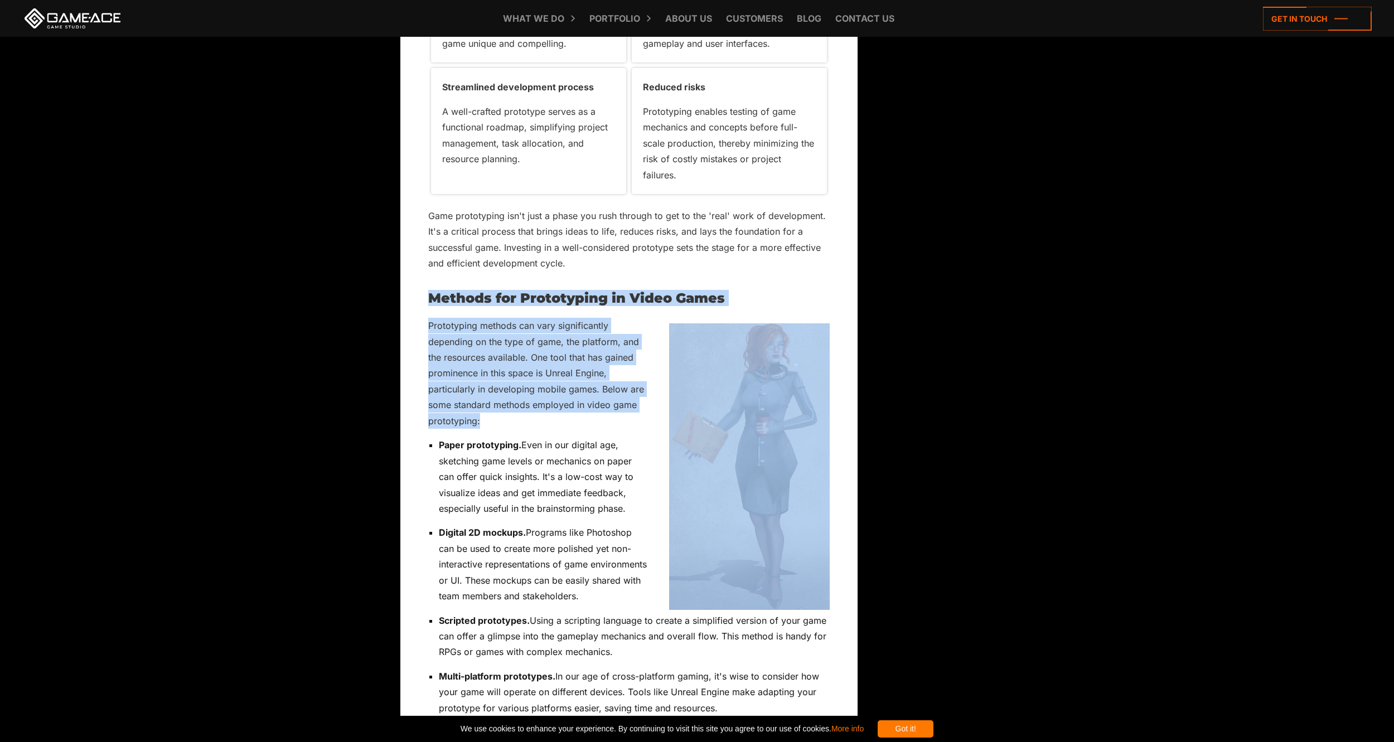
drag, startPoint x: 440, startPoint y: 315, endPoint x: 512, endPoint y: 435, distance: 139.8
click at [815, 320] on div at bounding box center [815, 320] width 0 height 0
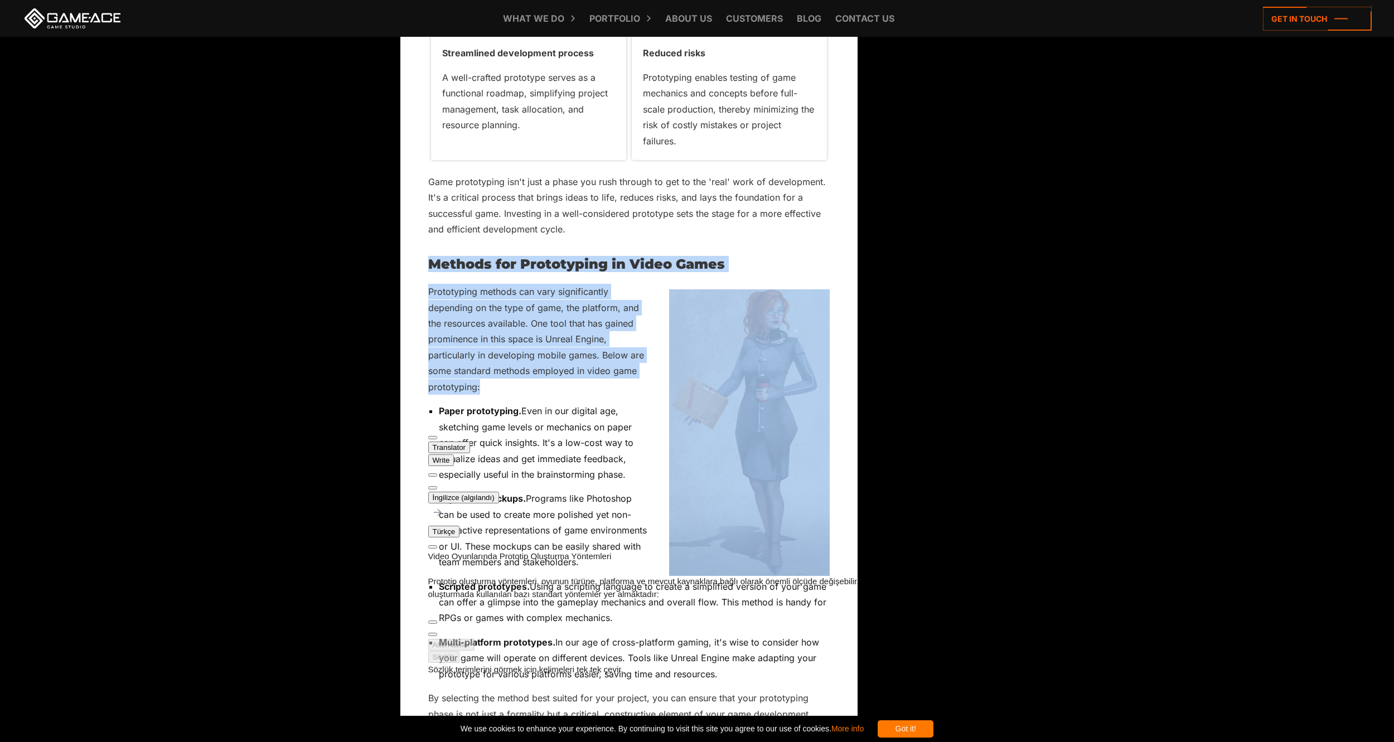
scroll to position [2285, 0]
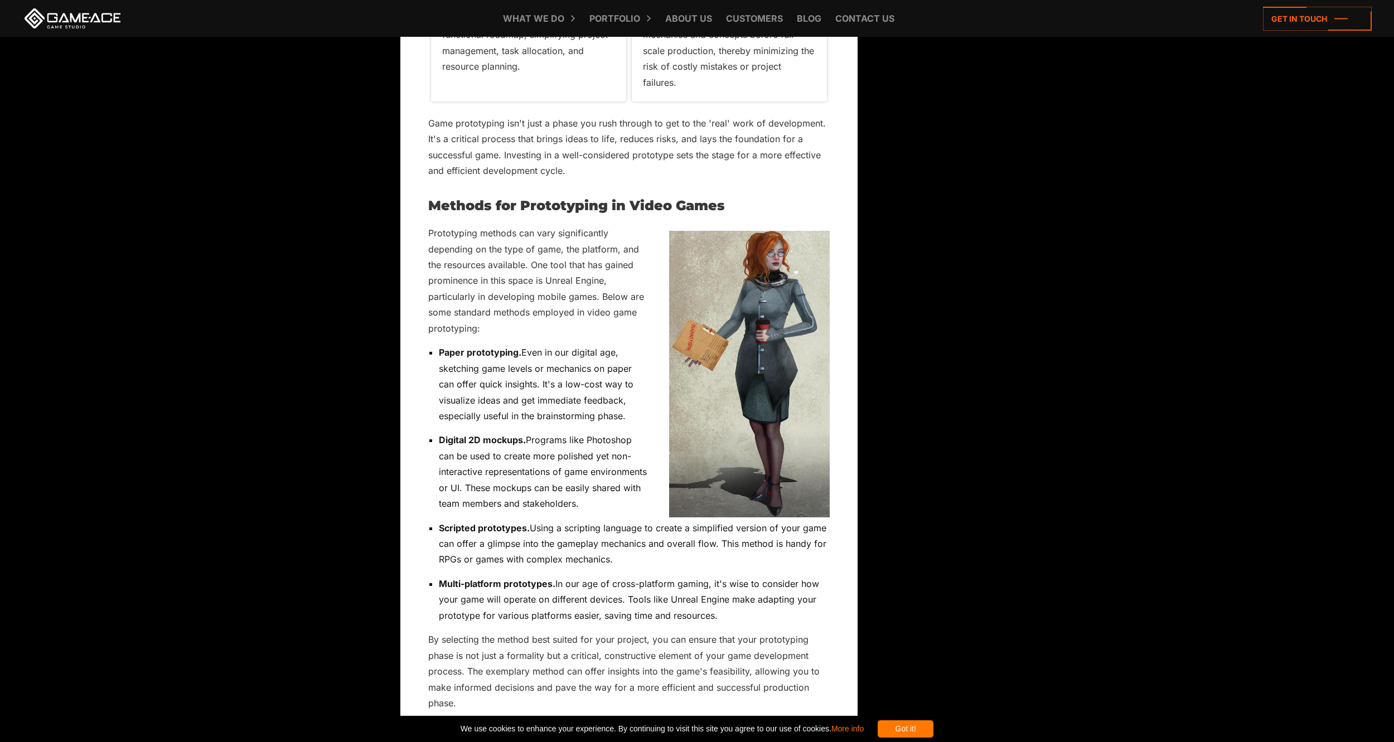
click at [445, 358] on strong "Paper prototyping." at bounding box center [480, 352] width 82 height 11
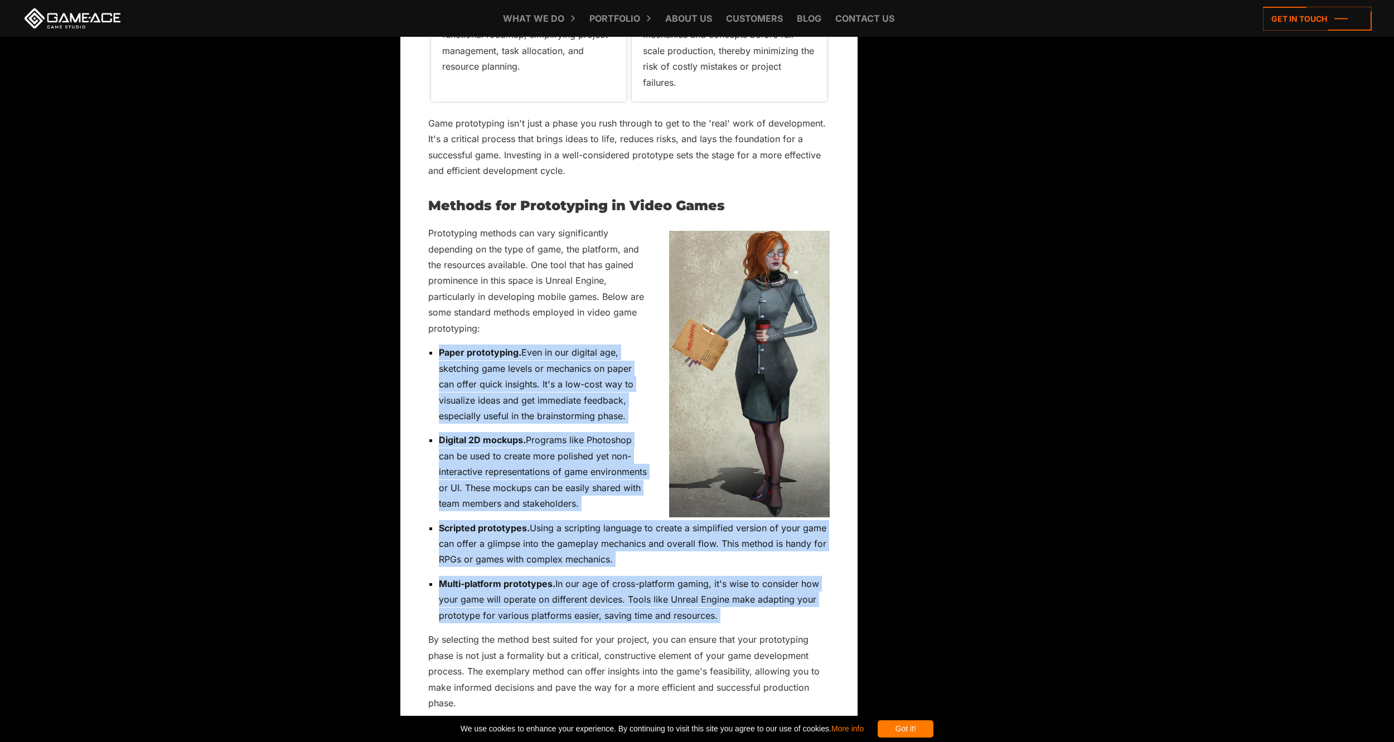
drag, startPoint x: 445, startPoint y: 370, endPoint x: 758, endPoint y: 645, distance: 417.1
click at [758, 623] on ul "Paper prototyping. Even in our digital age, sketching game levels or mechanics …" at bounding box center [628, 483] width 401 height 279
click at [815, 372] on div at bounding box center [815, 372] width 0 height 0
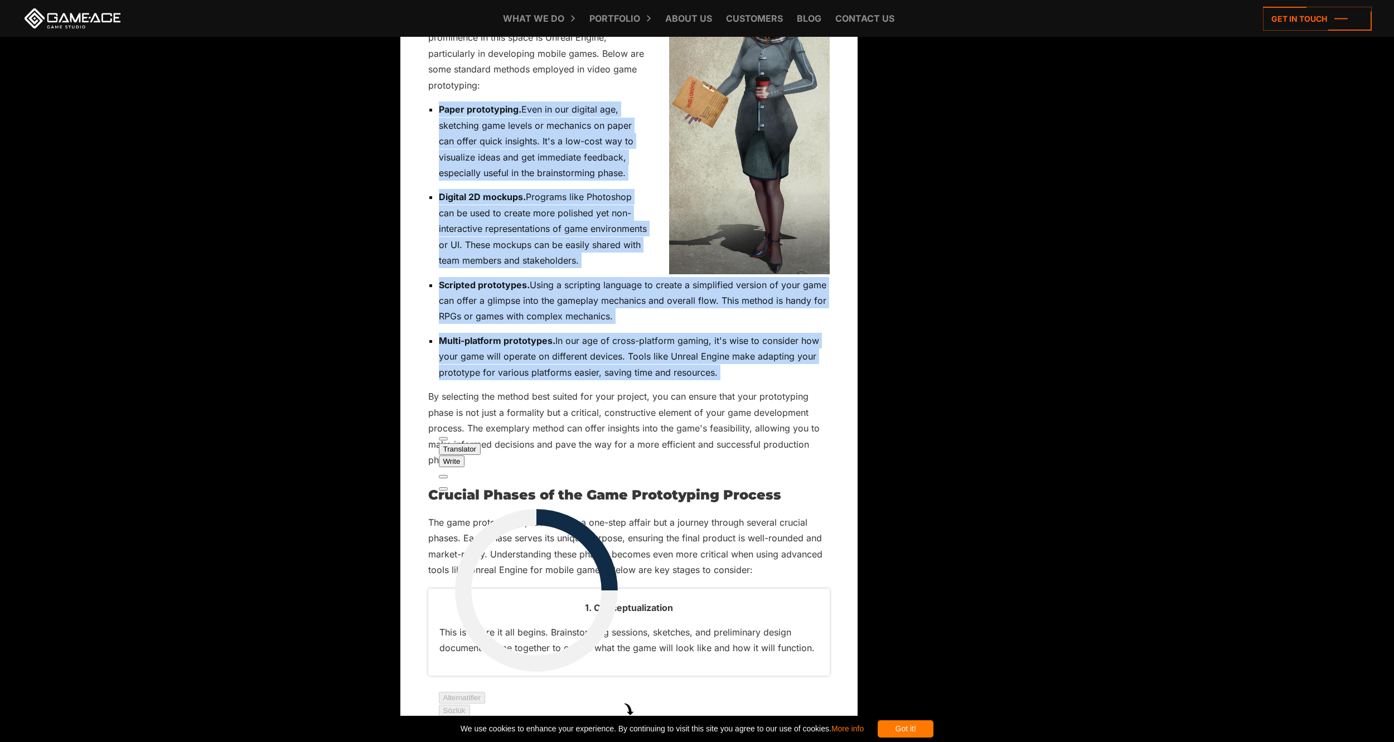
scroll to position [2564, 0]
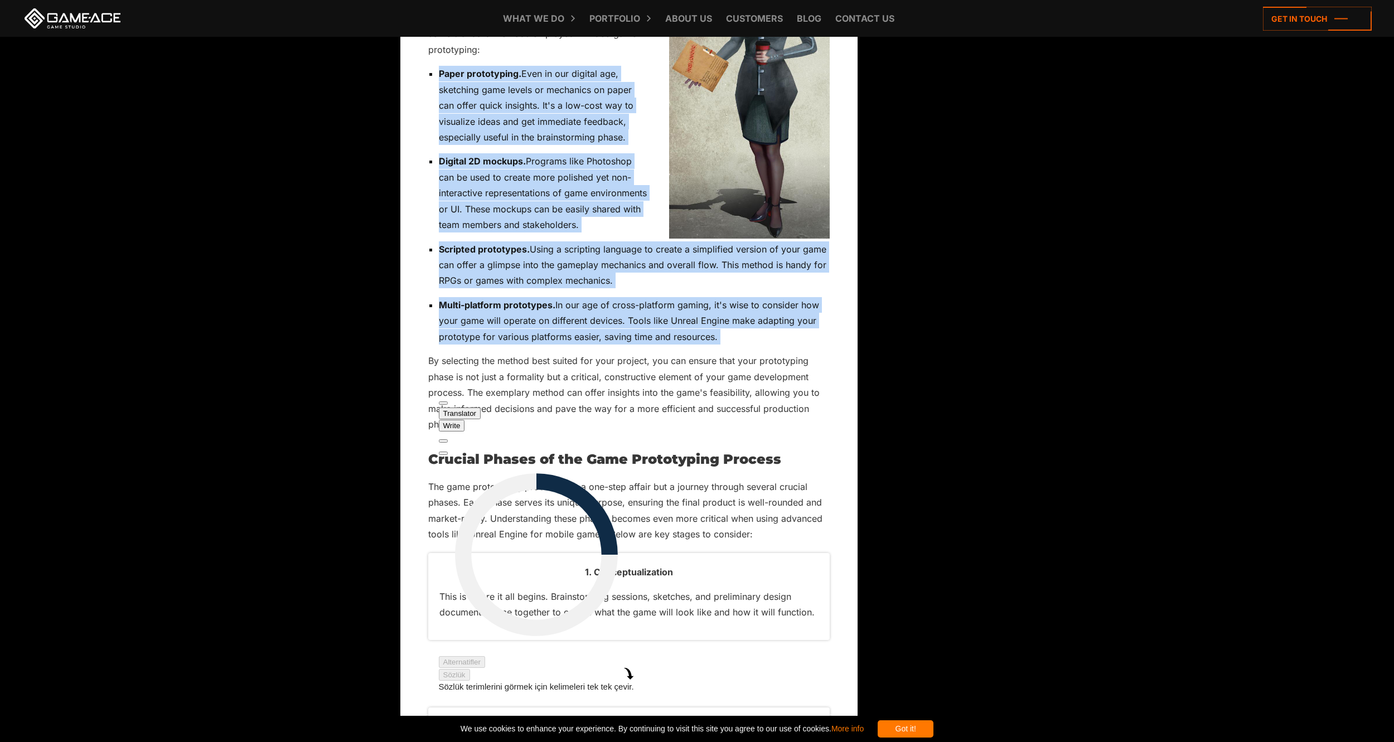
click at [441, 140] on p "Paper prototyping. Even in our digital age, sketching game levels or mechanics …" at bounding box center [634, 105] width 391 height 79
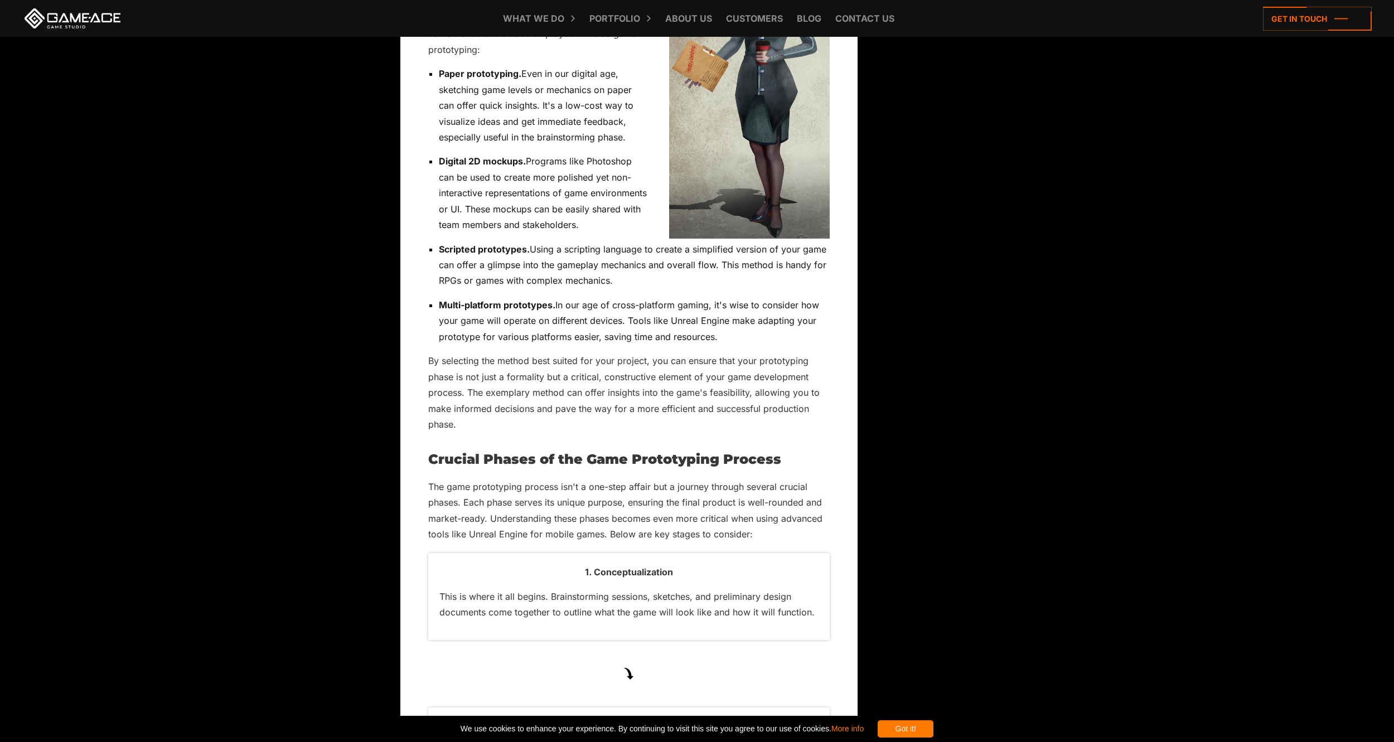
click at [447, 79] on strong "Paper prototyping." at bounding box center [480, 73] width 82 height 11
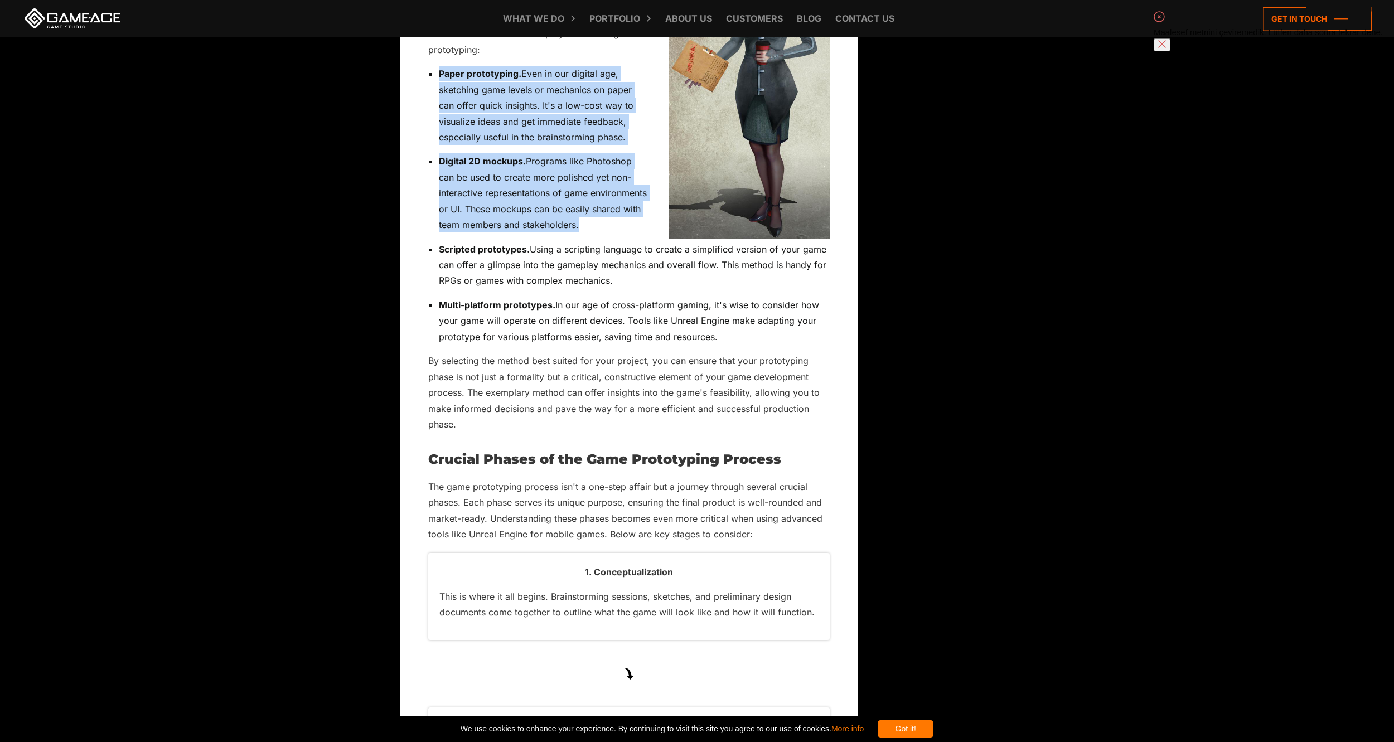
drag, startPoint x: 447, startPoint y: 91, endPoint x: 562, endPoint y: 260, distance: 204.1
click at [562, 260] on ul "Paper prototyping. Even in our digital age, sketching game levels or mechanics …" at bounding box center [628, 205] width 401 height 279
click at [815, 94] on div at bounding box center [815, 94] width 0 height 0
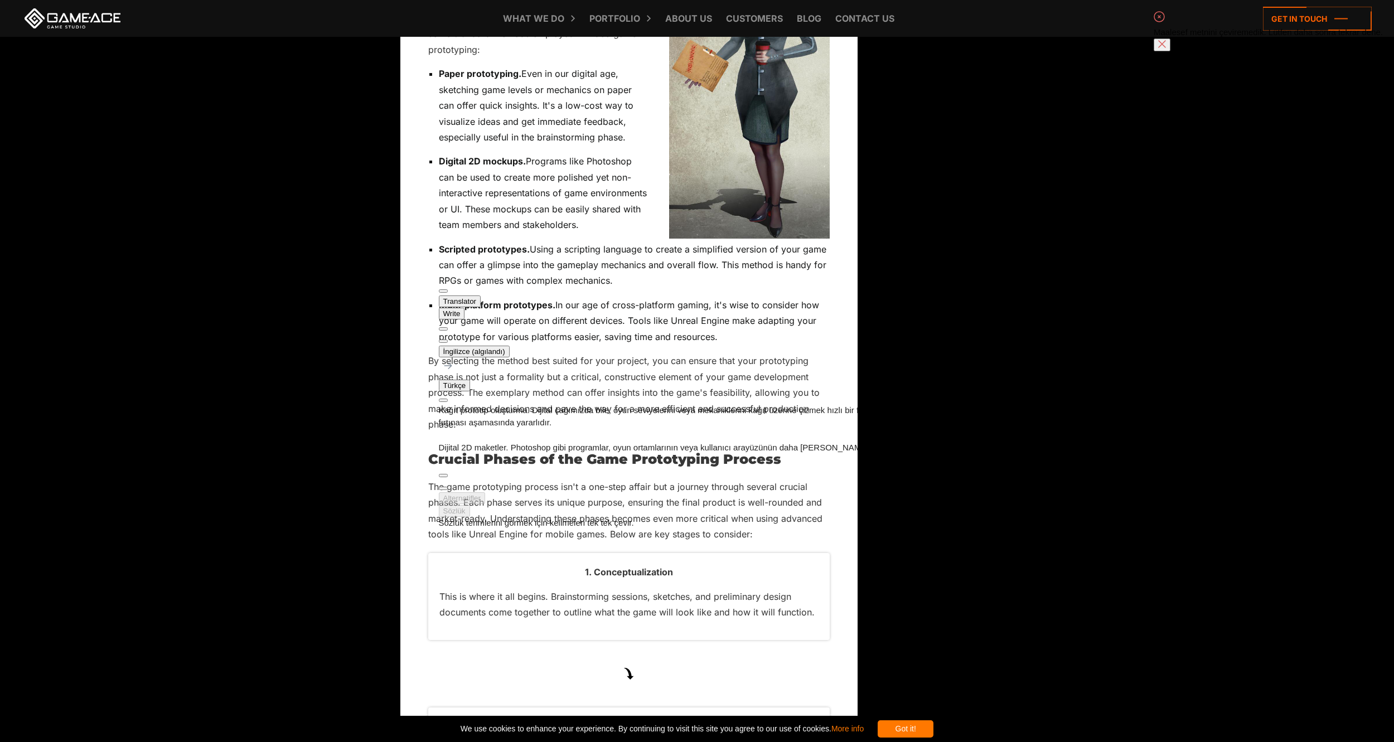
click at [815, 432] on p "By selecting the method best suited for your project, you can ensure that your …" at bounding box center [628, 392] width 401 height 79
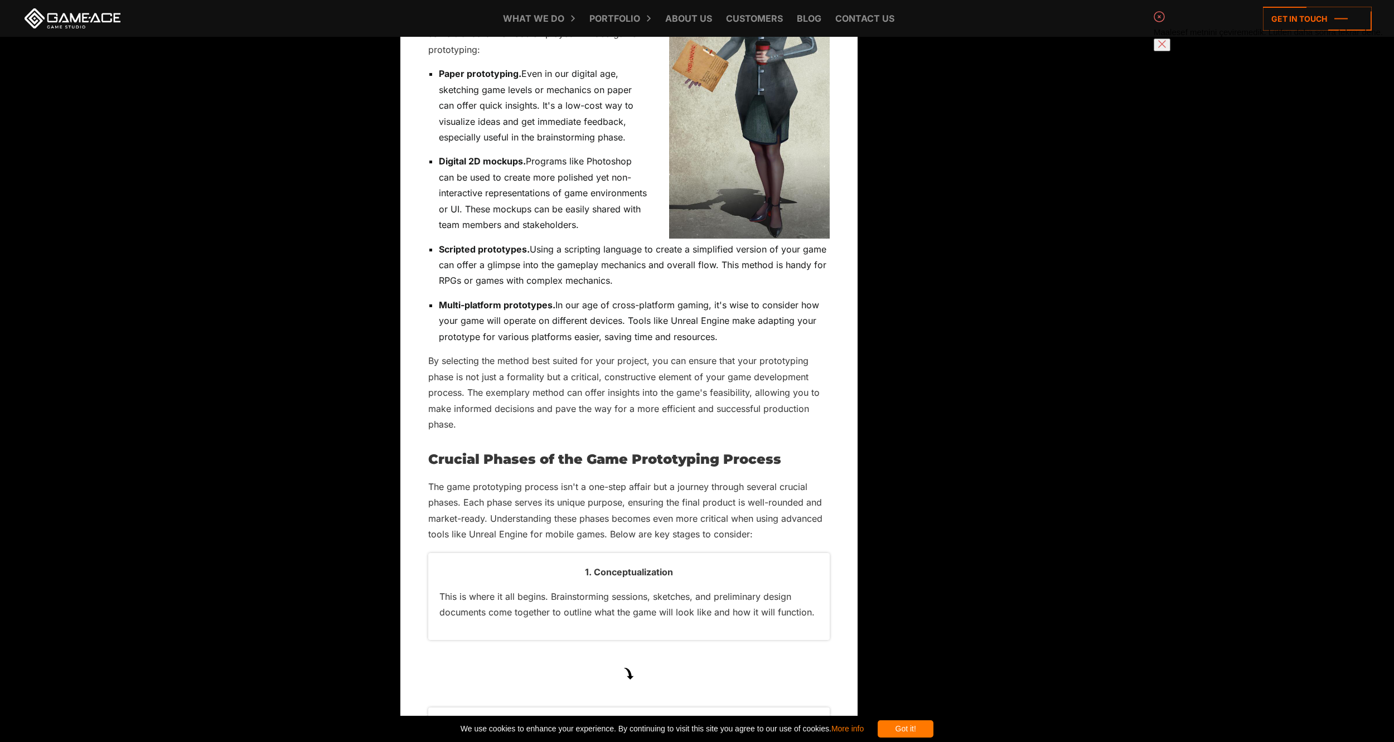
click at [450, 255] on strong "Scripted prototypes." at bounding box center [484, 249] width 91 height 11
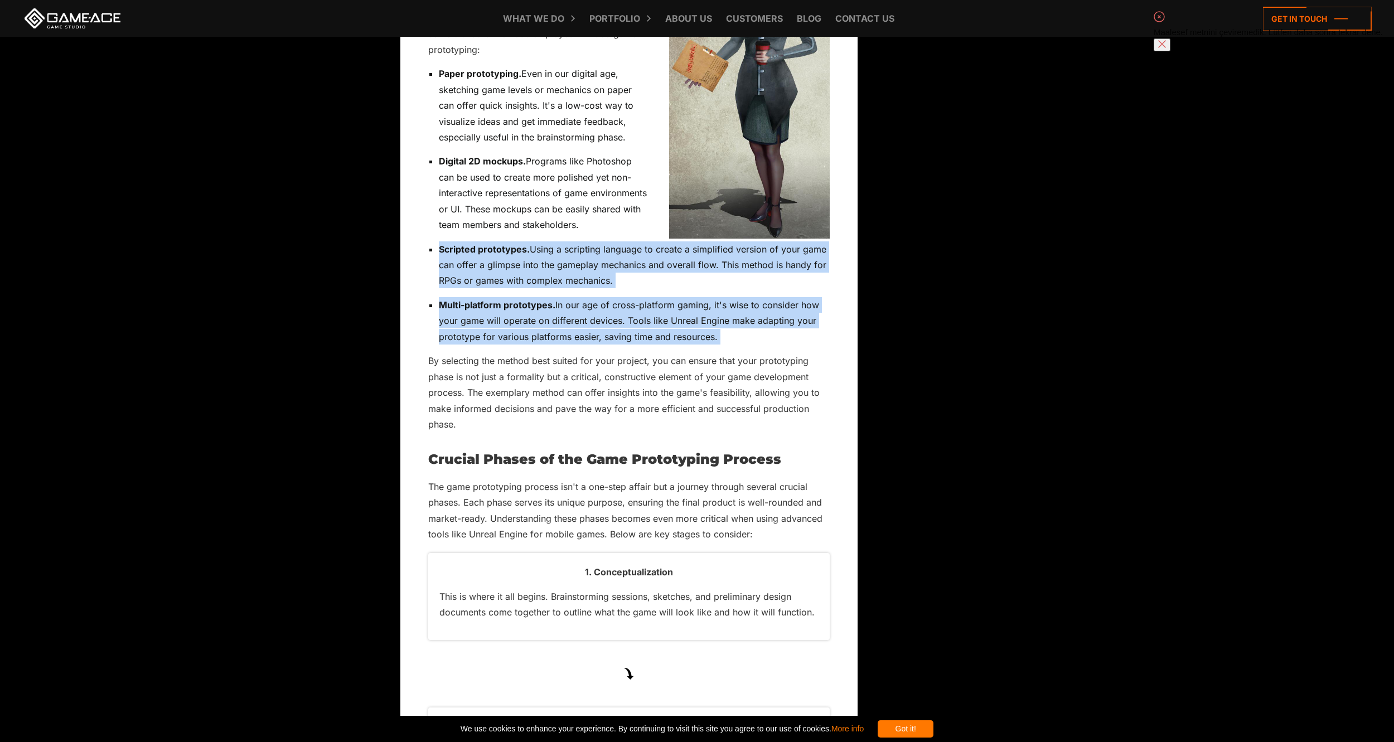
drag, startPoint x: 450, startPoint y: 278, endPoint x: 739, endPoint y: 371, distance: 303.0
click at [739, 344] on ul "Paper prototyping. Even in our digital age, sketching game levels or mechanics …" at bounding box center [628, 205] width 401 height 279
click at [815, 285] on div at bounding box center [815, 285] width 0 height 0
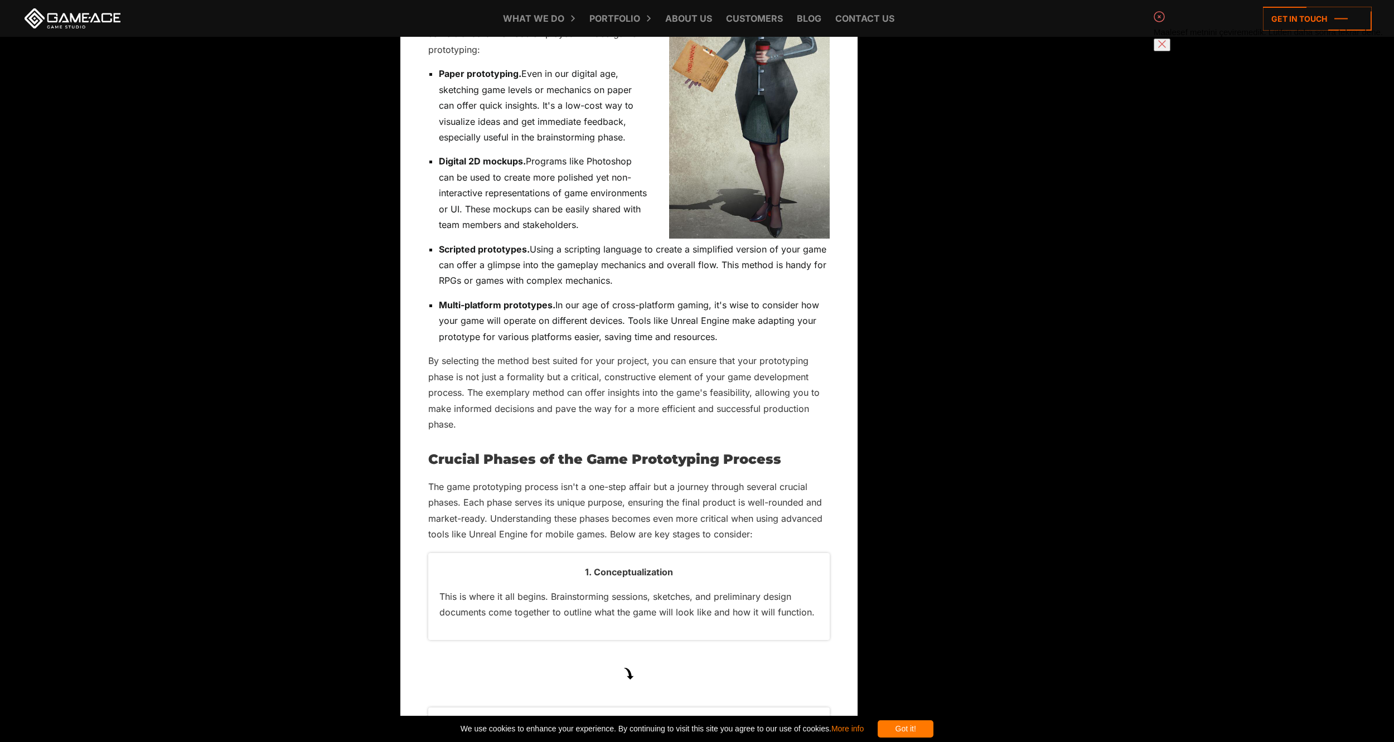
click at [431, 392] on p "By selecting the method best suited for your project, you can ensure that your …" at bounding box center [628, 392] width 401 height 79
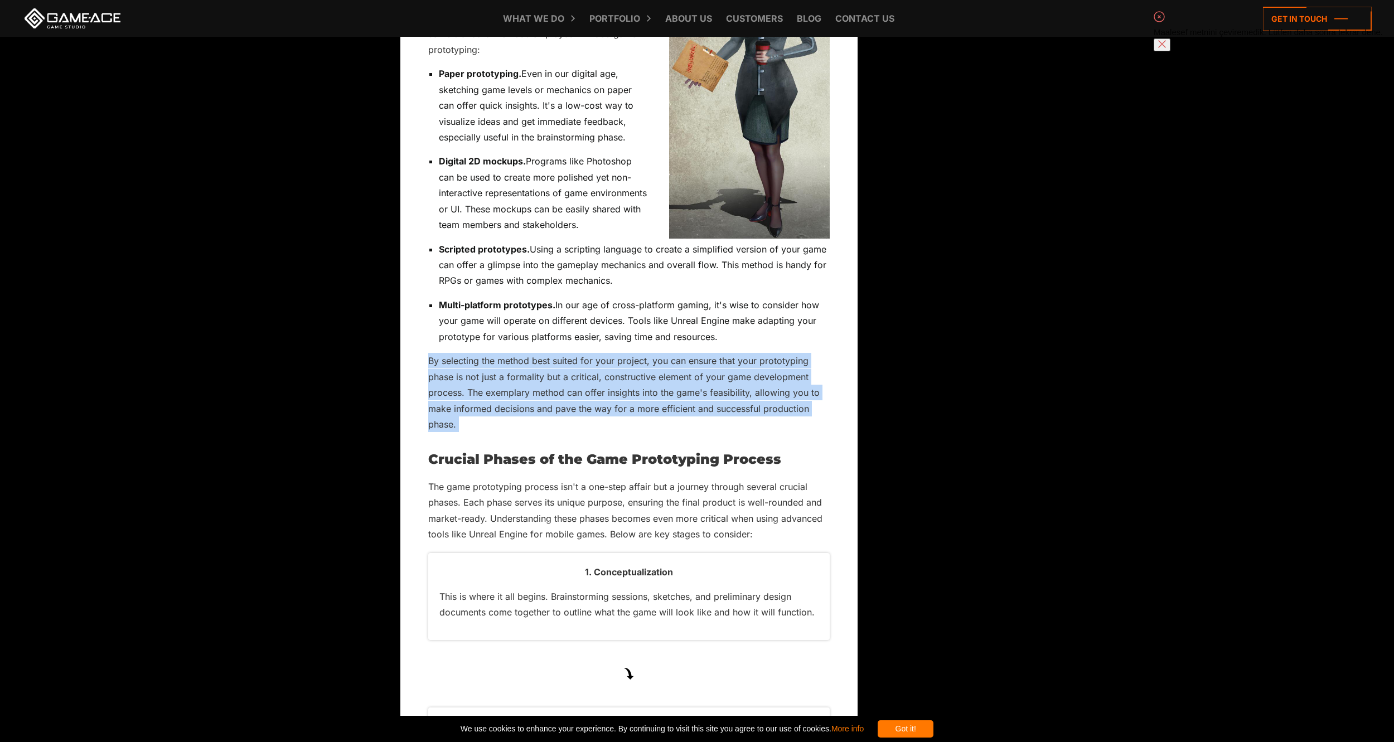
drag, startPoint x: 431, startPoint y: 392, endPoint x: 503, endPoint y: 457, distance: 95.9
click at [503, 432] on p "By selecting the method best suited for your project, you can ensure that your …" at bounding box center [628, 392] width 401 height 79
click at [803, 397] on div at bounding box center [803, 397] width 0 height 0
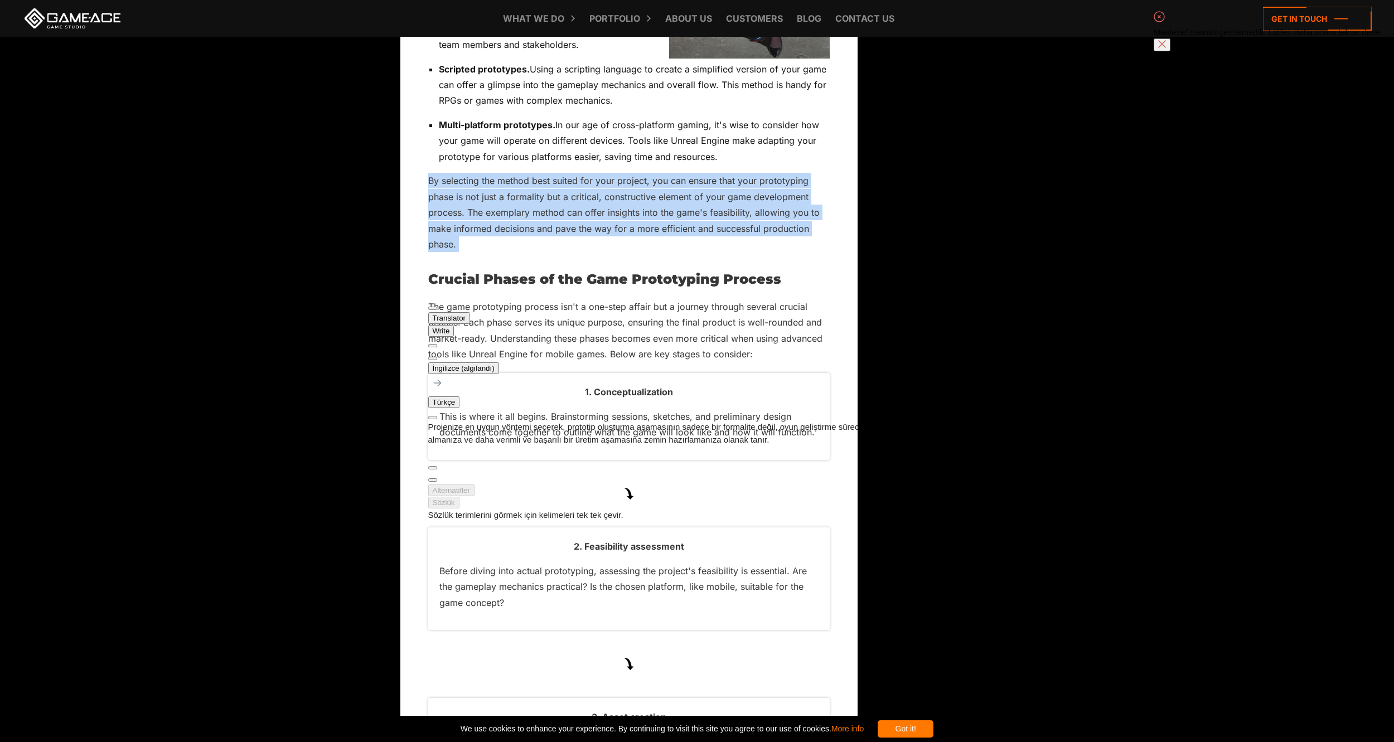
scroll to position [2750, 0]
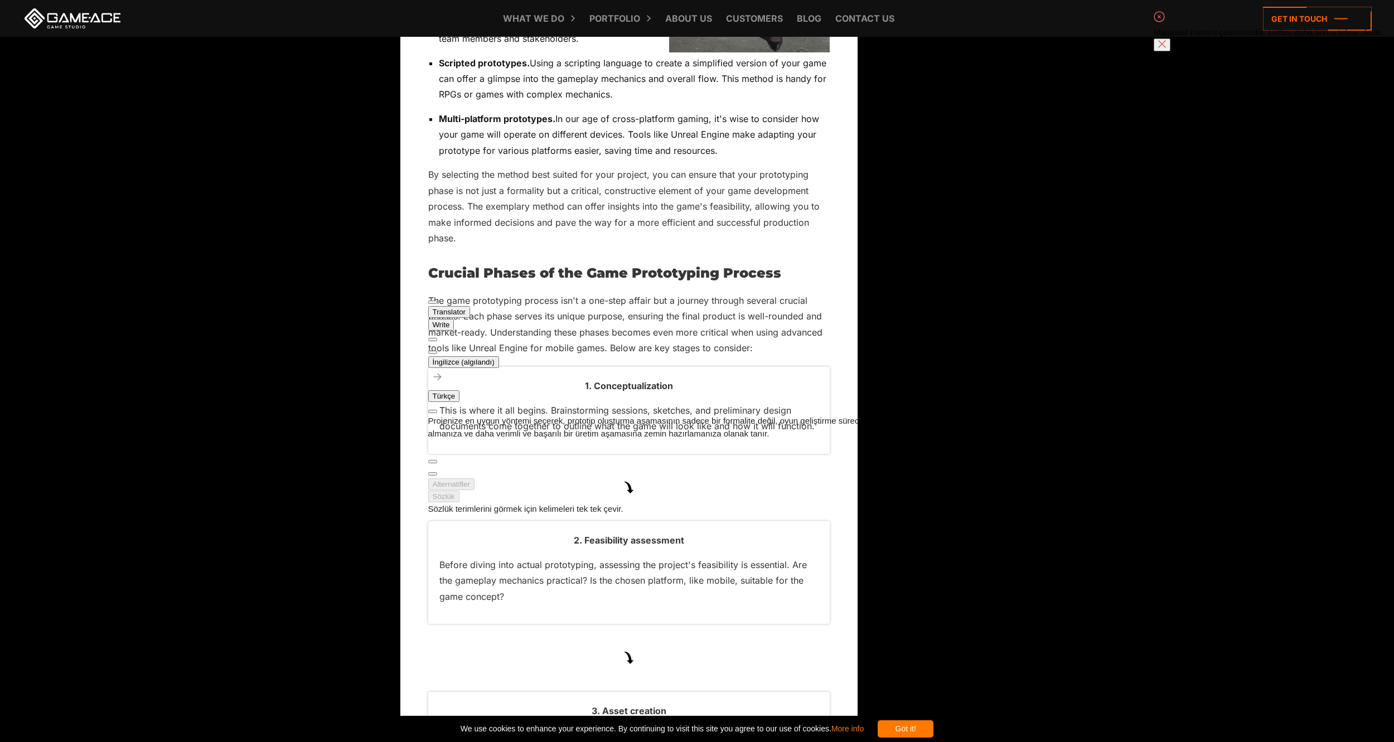
click at [356, 426] on body "Back to top Game Prototyping Essentials: Everything You Need to Know Updated: […" at bounding box center [697, 609] width 1394 height 6719
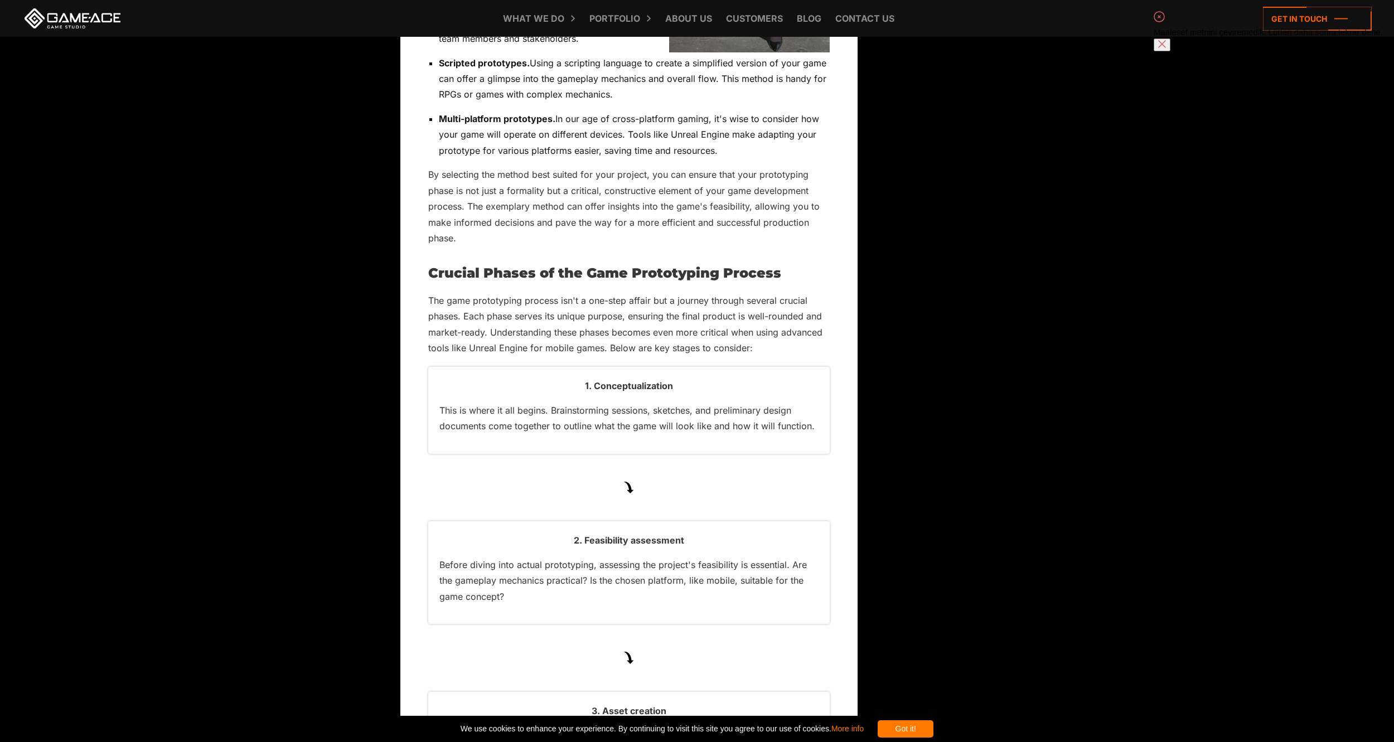
click at [438, 280] on h2 "Crucial Phases of the Game Prototyping Process" at bounding box center [628, 273] width 401 height 14
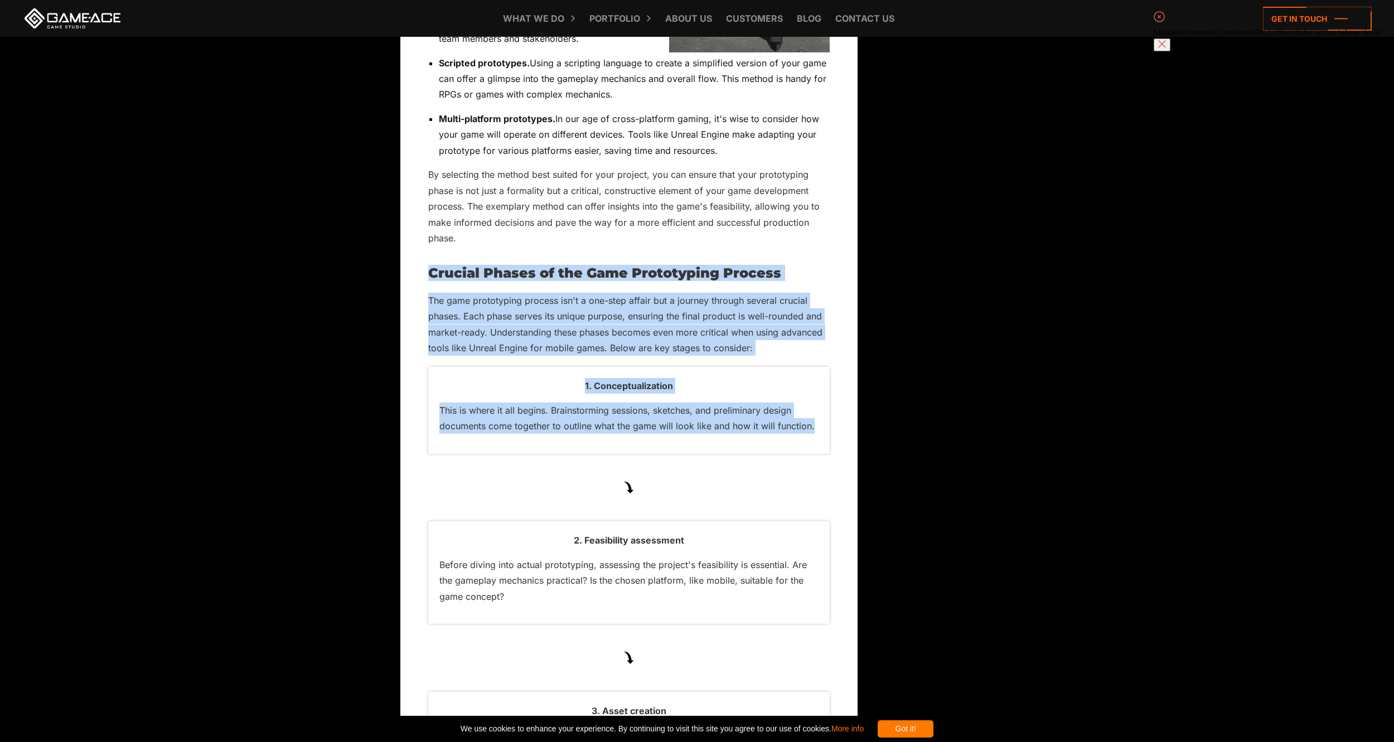
drag, startPoint x: 438, startPoint y: 304, endPoint x: 817, endPoint y: 463, distance: 411.3
click at [817, 463] on div "Game prototyping — often viewed as the unsung hero of game development — is a s…" at bounding box center [628, 373] width 401 height 5017
click at [815, 310] on div at bounding box center [815, 310] width 0 height 0
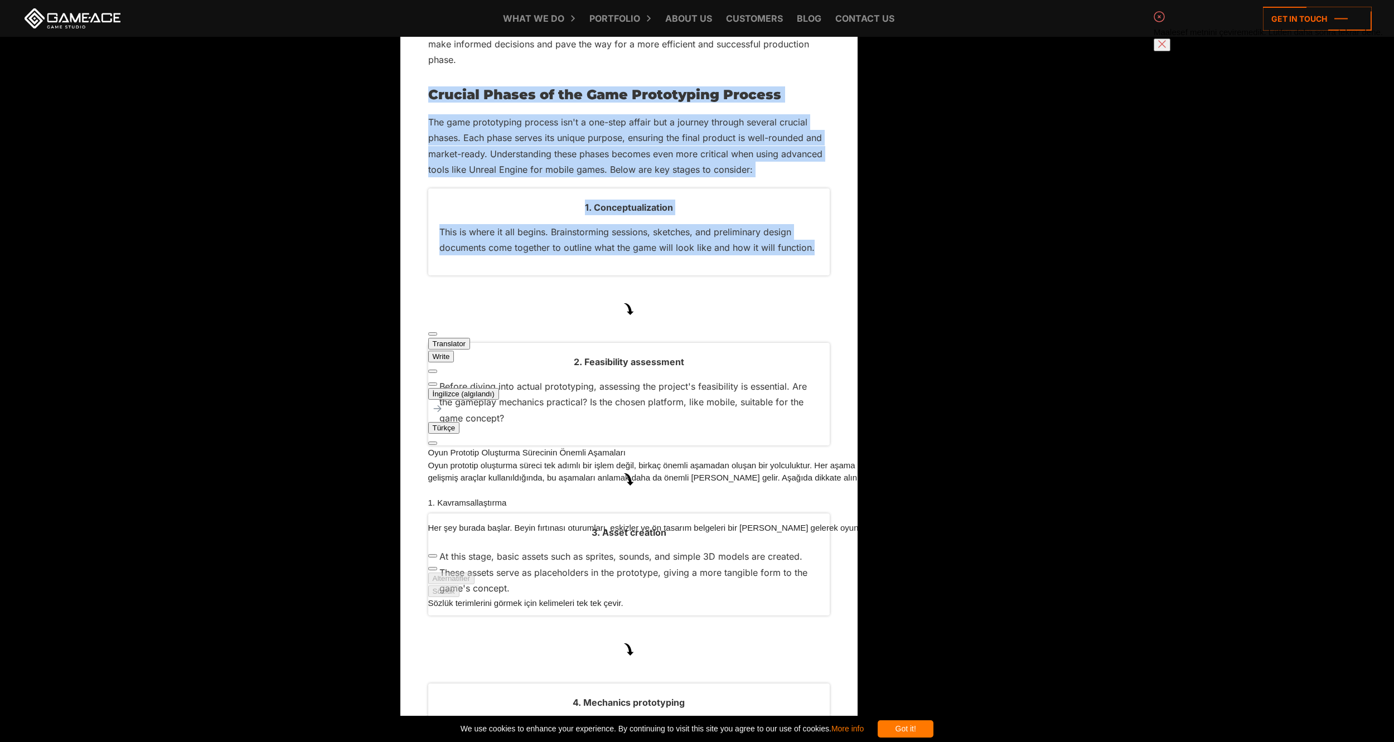
scroll to position [2936, 0]
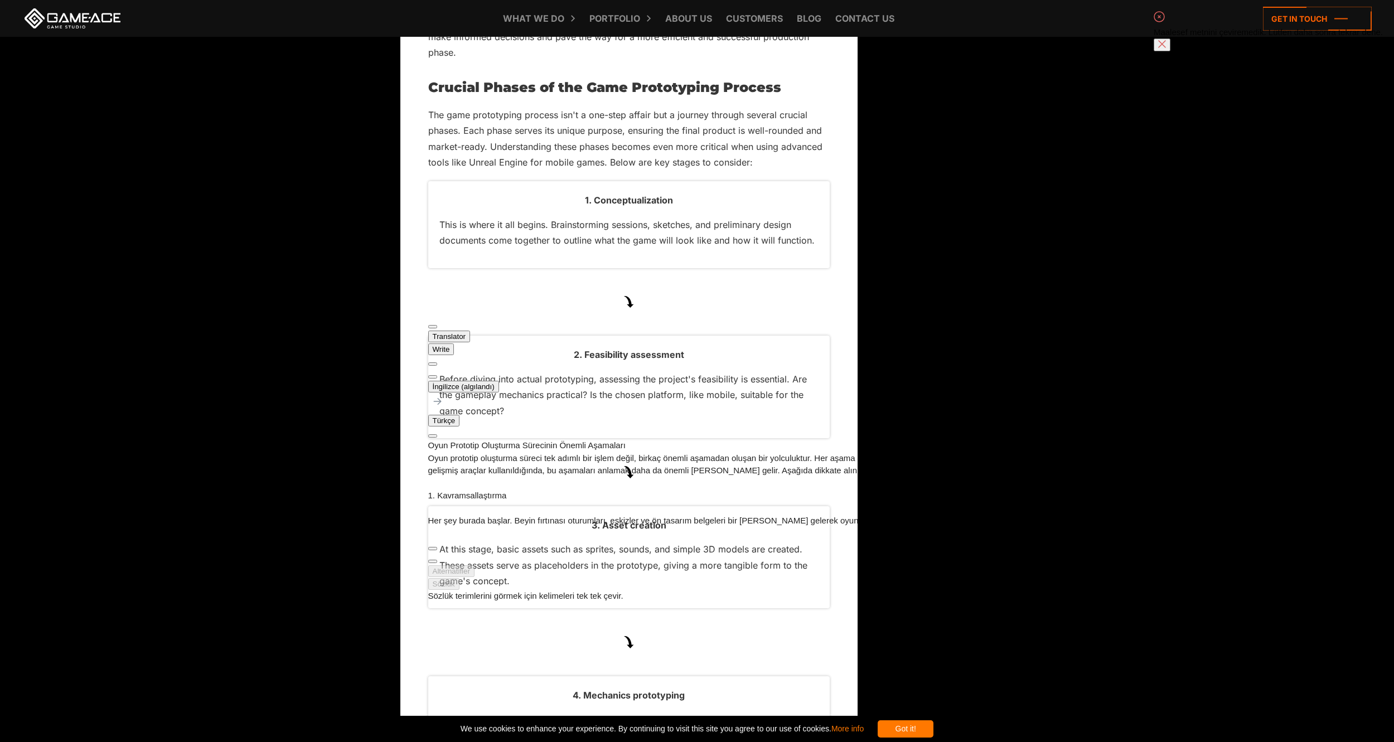
click at [913, 549] on div "Back to top Game Prototyping Essentials: Everything You Need to Know Updated: […" at bounding box center [697, 175] width 594 height 5256
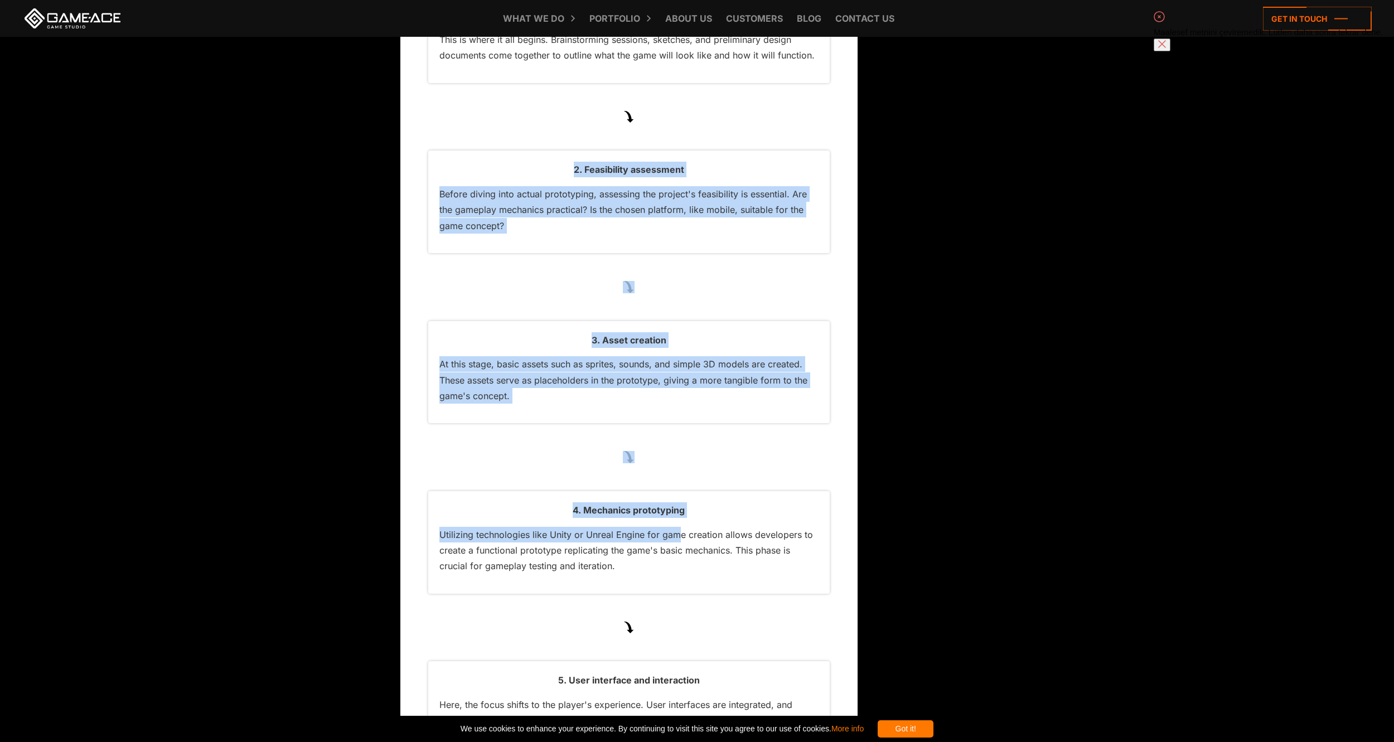
scroll to position [3122, 0]
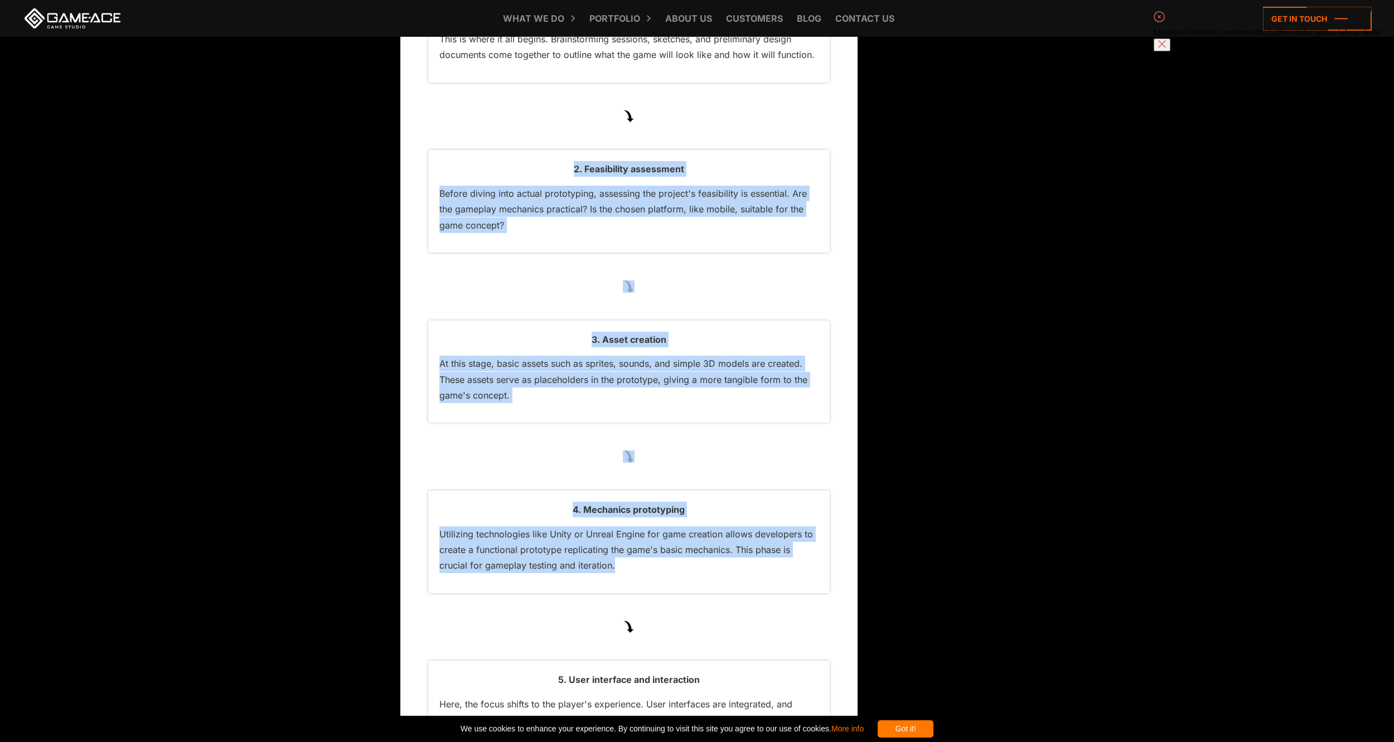
drag, startPoint x: 571, startPoint y: 385, endPoint x: 683, endPoint y: 591, distance: 234.2
click at [683, 591] on div "Game prototyping — often viewed as the unsung hero of game development — is a s…" at bounding box center [628, 1] width 401 height 5017
click at [613, 603] on div at bounding box center [613, 603] width 0 height 0
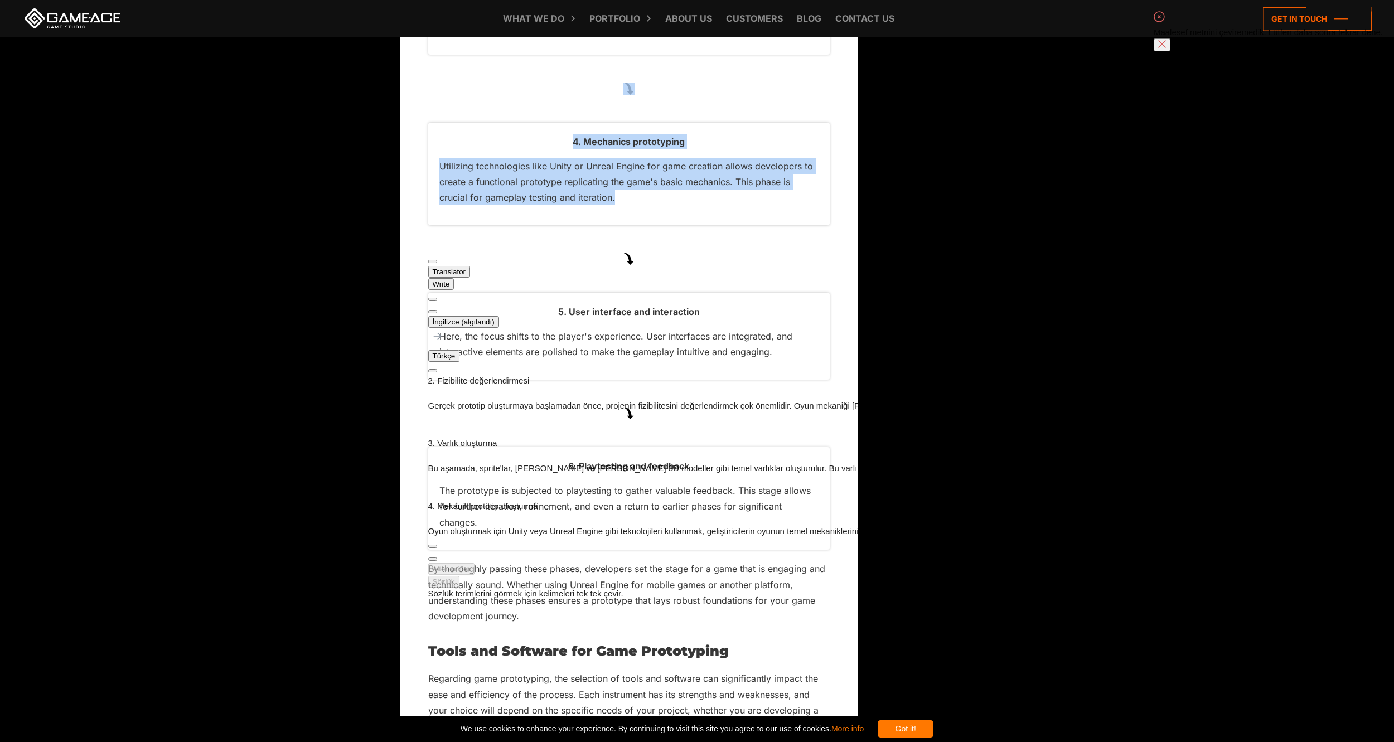
scroll to position [3493, 0]
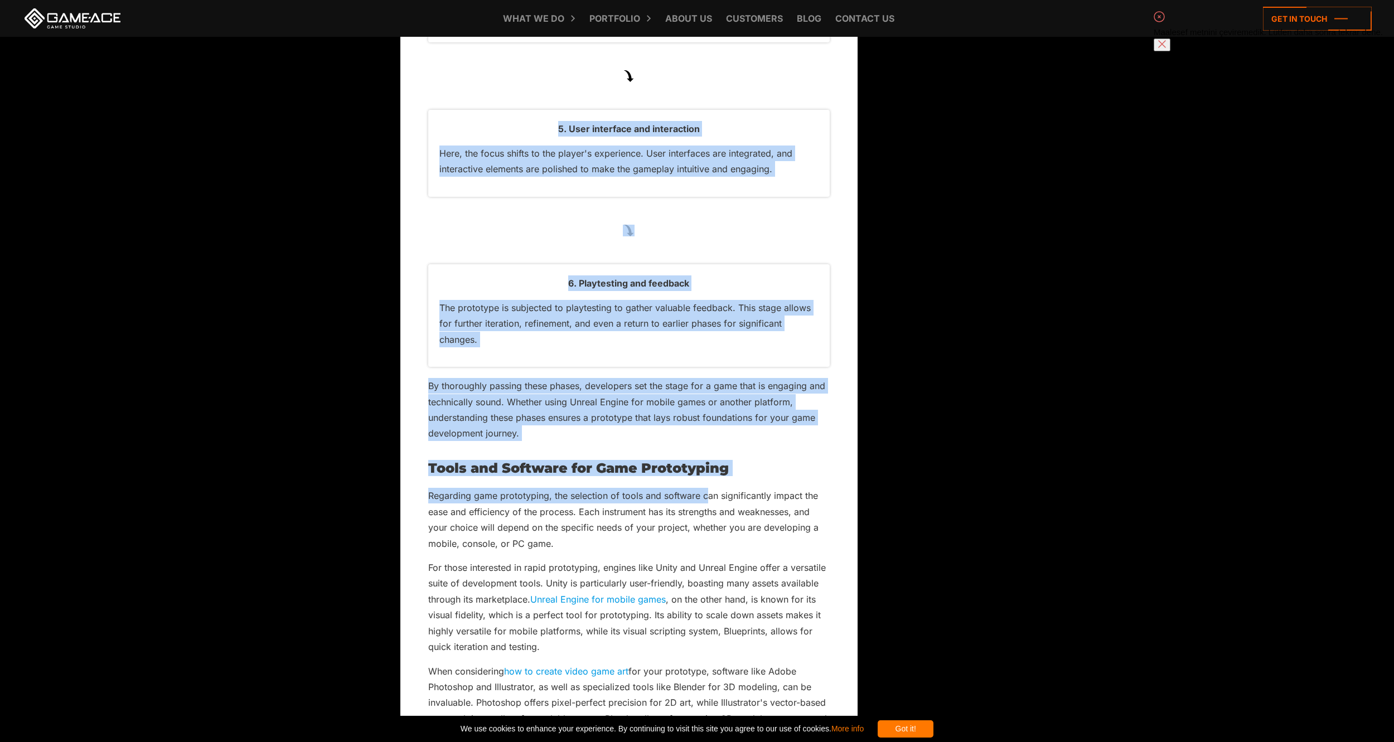
scroll to position [3679, 0]
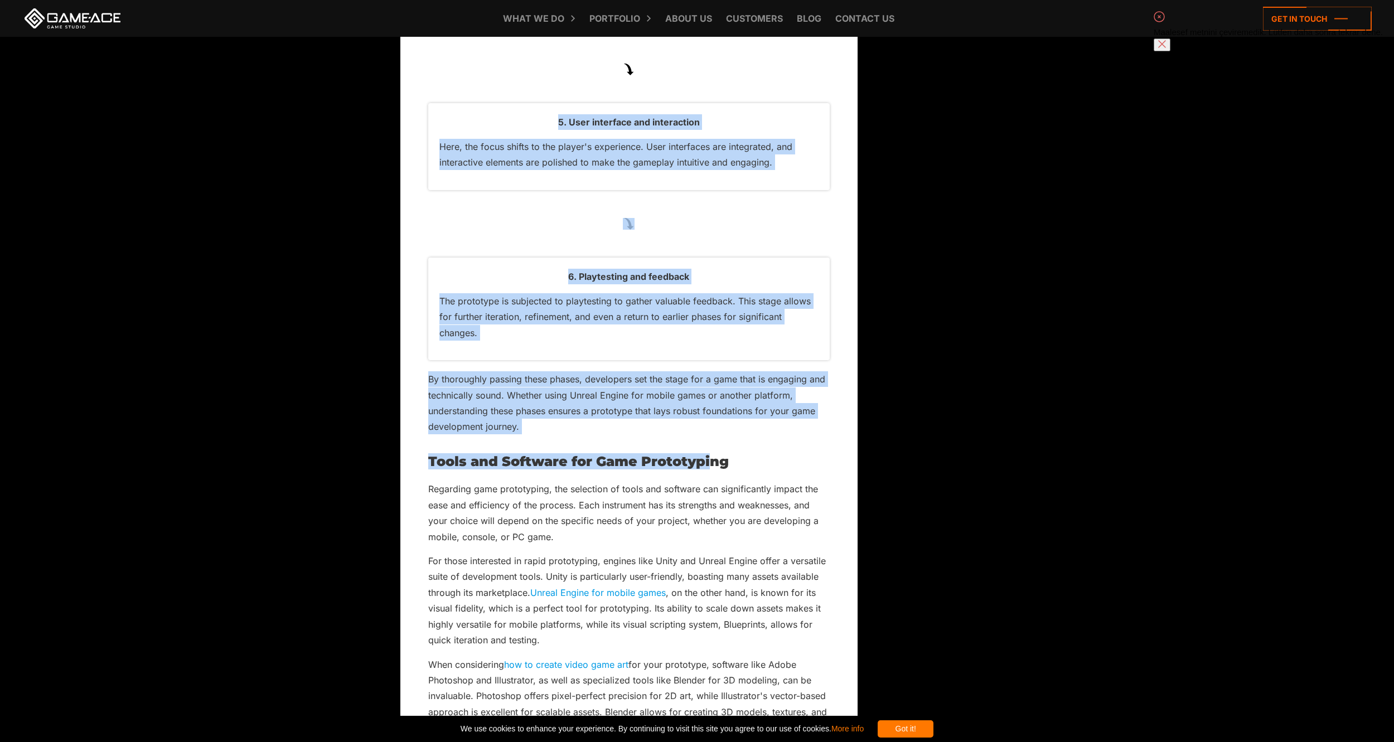
drag, startPoint x: 549, startPoint y: 337, endPoint x: 711, endPoint y: 474, distance: 212.0
click at [543, 431] on p "By thoroughly passing these phases, developers set the stage for a game that is…" at bounding box center [628, 403] width 401 height 64
drag, startPoint x: 559, startPoint y: 155, endPoint x: 749, endPoint y: 458, distance: 357.7
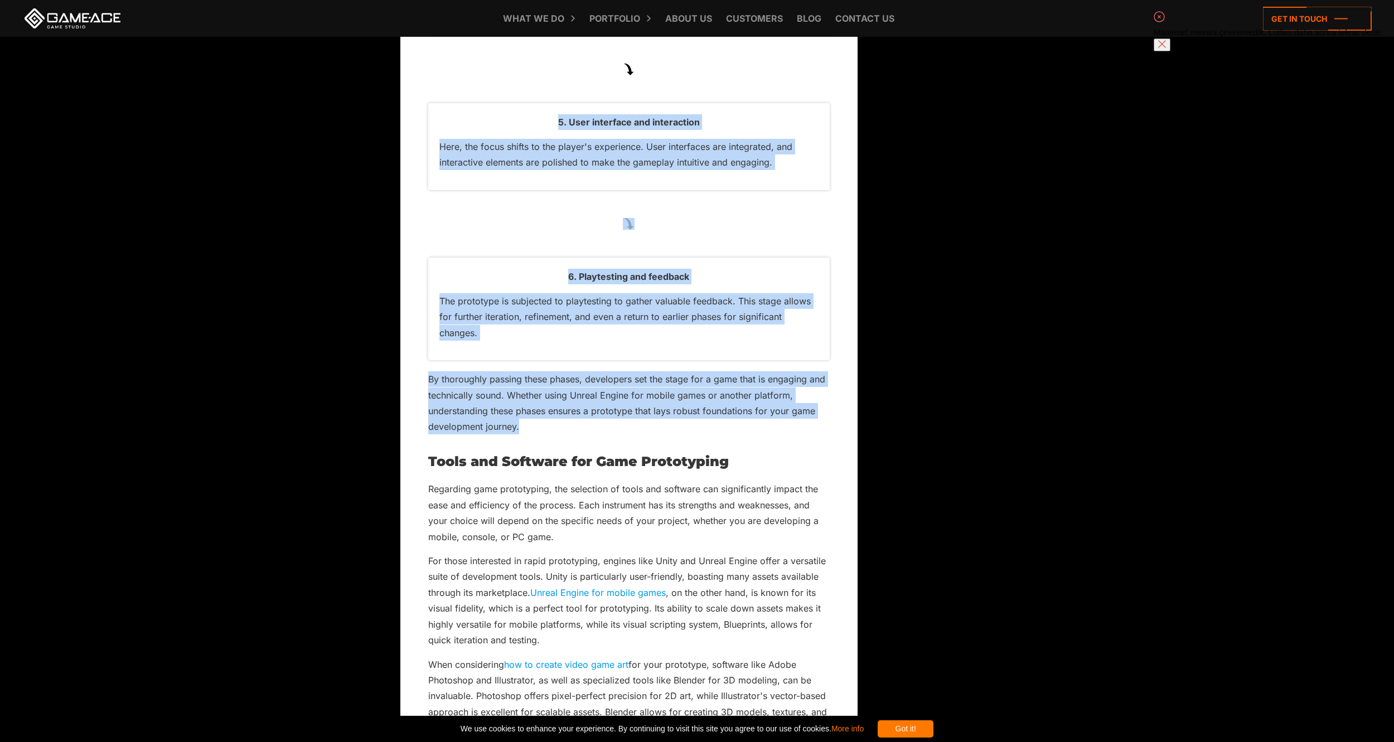
click at [518, 464] on div at bounding box center [518, 464] width 0 height 0
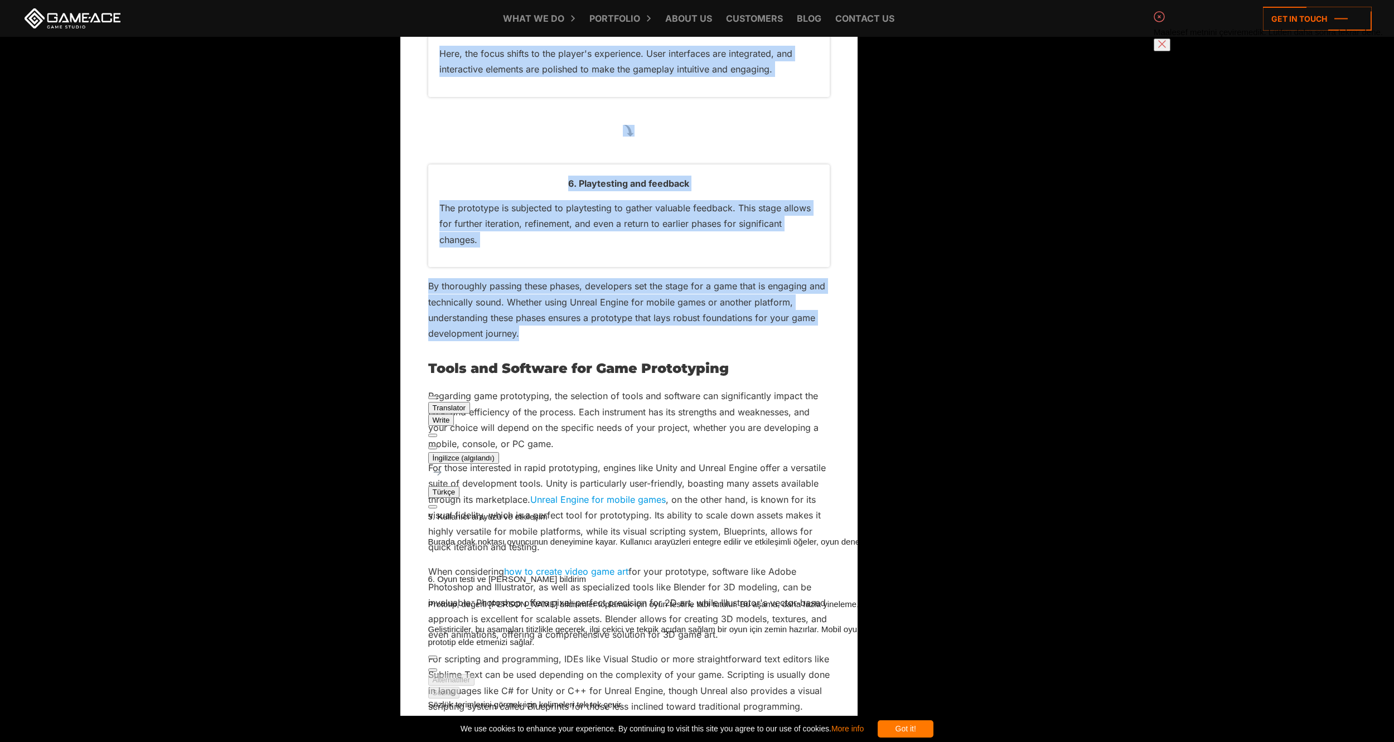
scroll to position [45, 0]
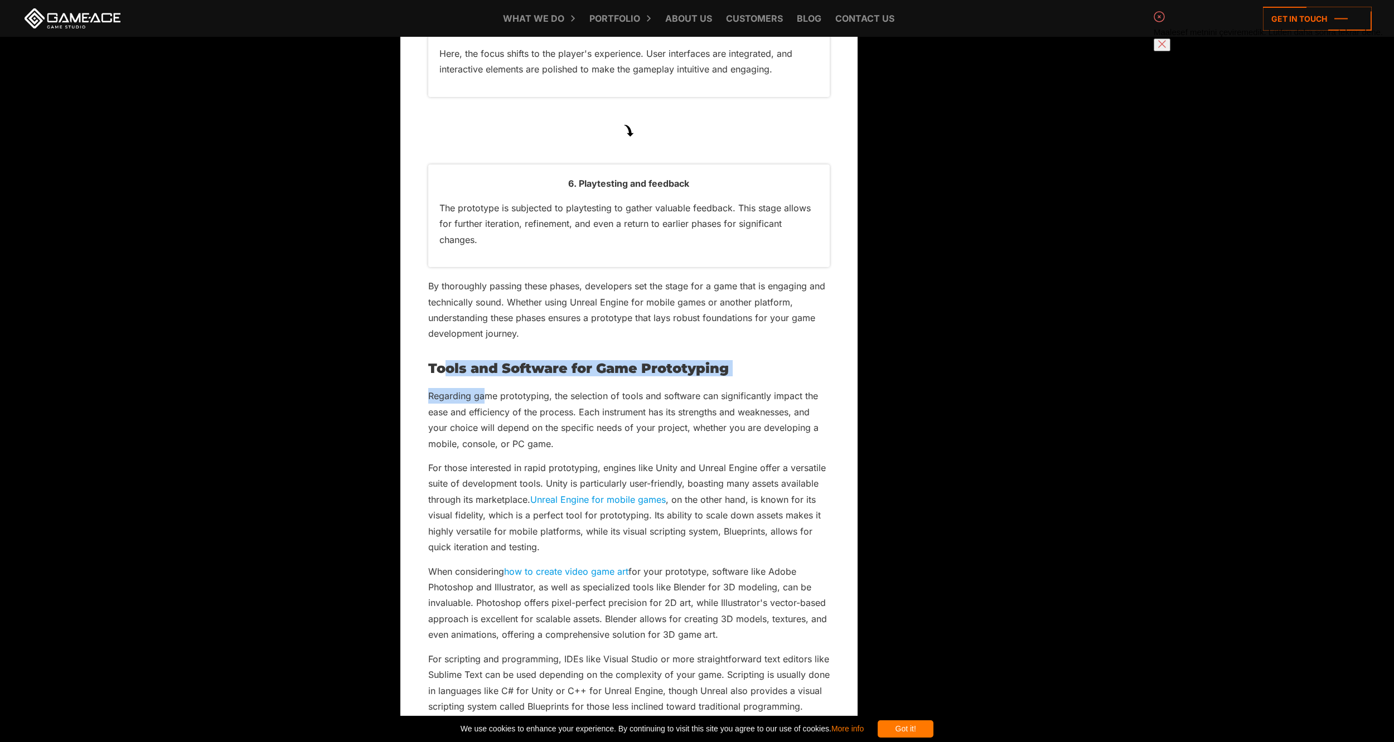
drag, startPoint x: 441, startPoint y: 405, endPoint x: 487, endPoint y: 410, distance: 46.0
click at [443, 376] on h2 "Tools and Software for Game Prototyping" at bounding box center [628, 368] width 401 height 14
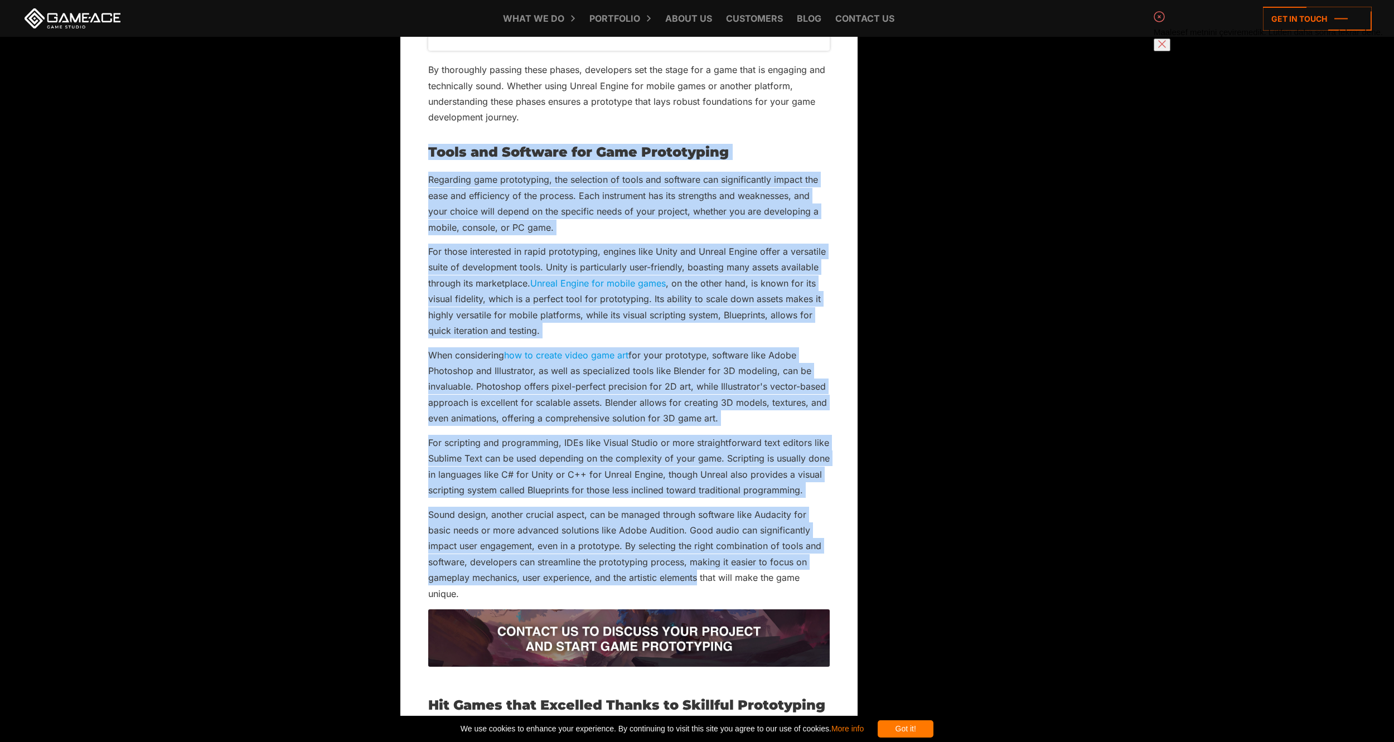
scroll to position [4051, 0]
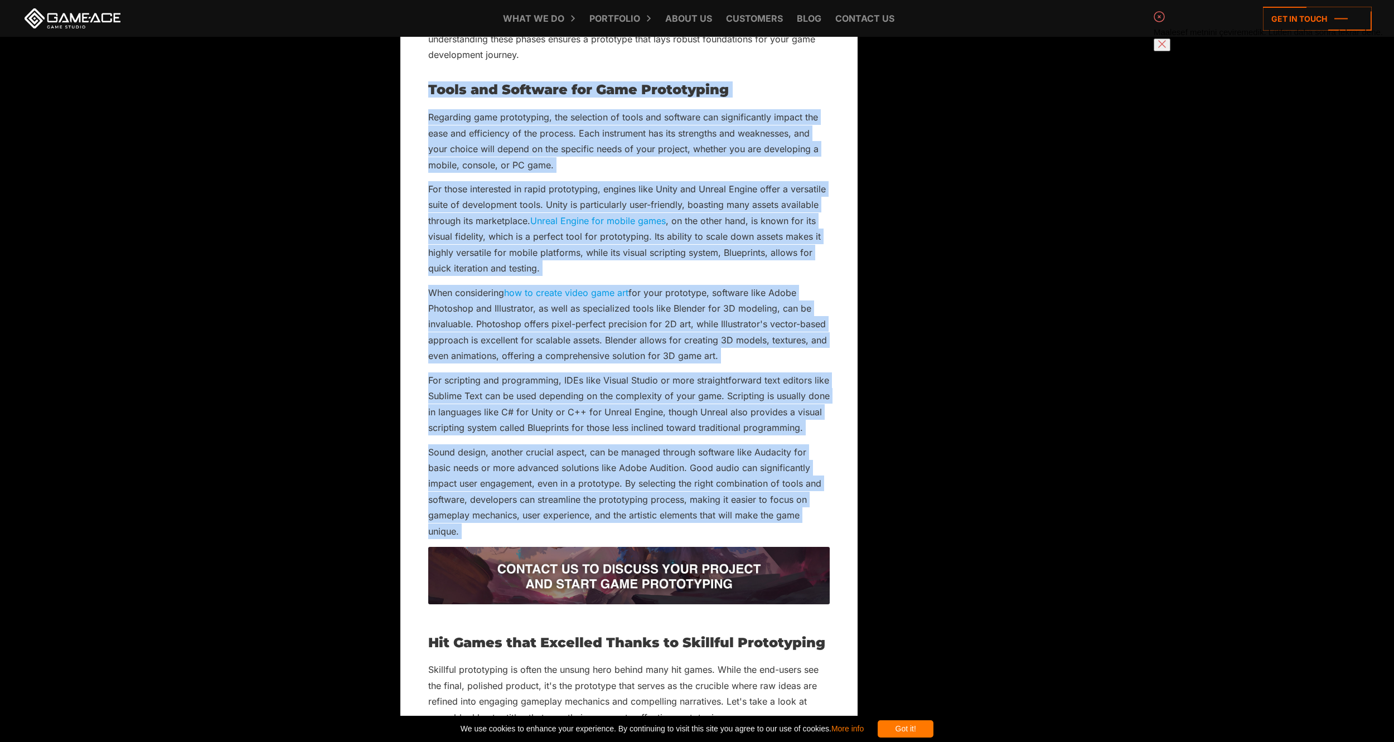
drag, startPoint x: 443, startPoint y: 402, endPoint x: 627, endPoint y: 559, distance: 241.6
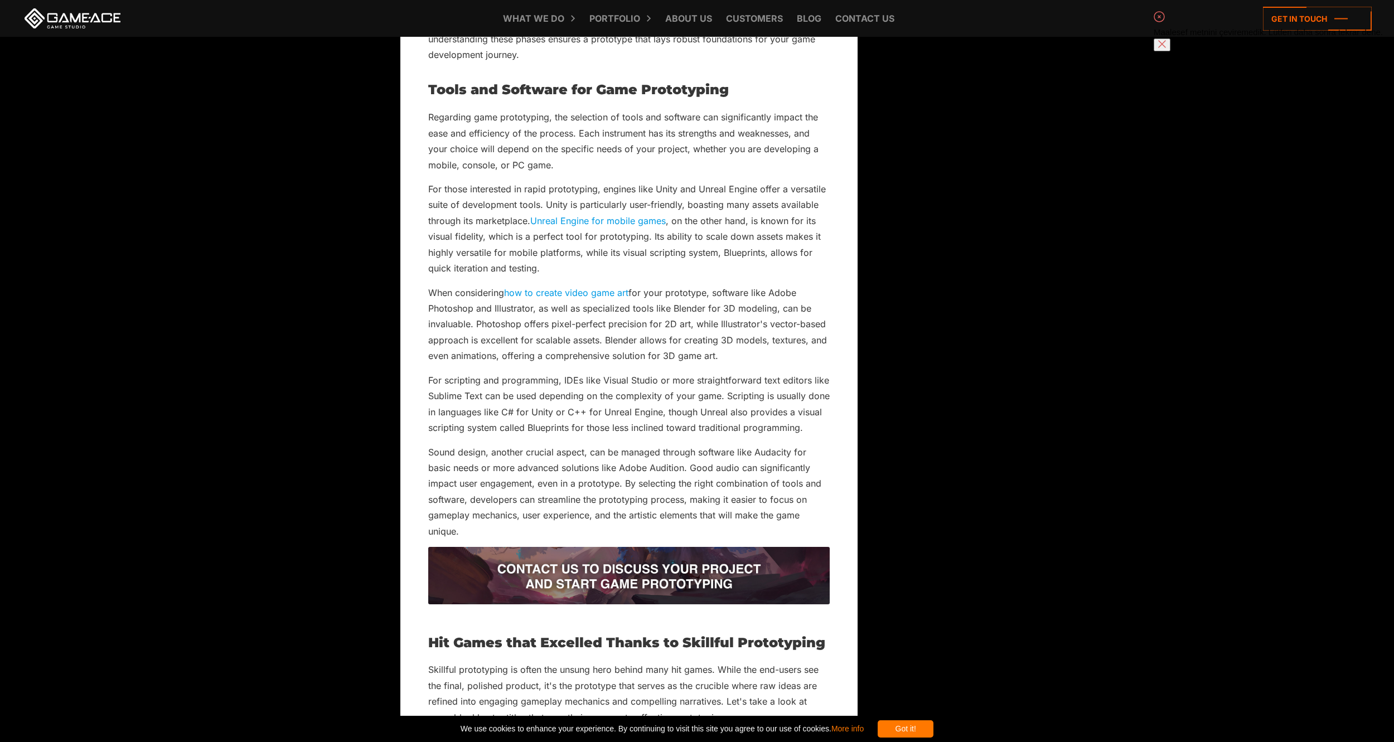
click at [429, 97] on h2 "Tools and Software for Game Prototyping" at bounding box center [628, 89] width 401 height 14
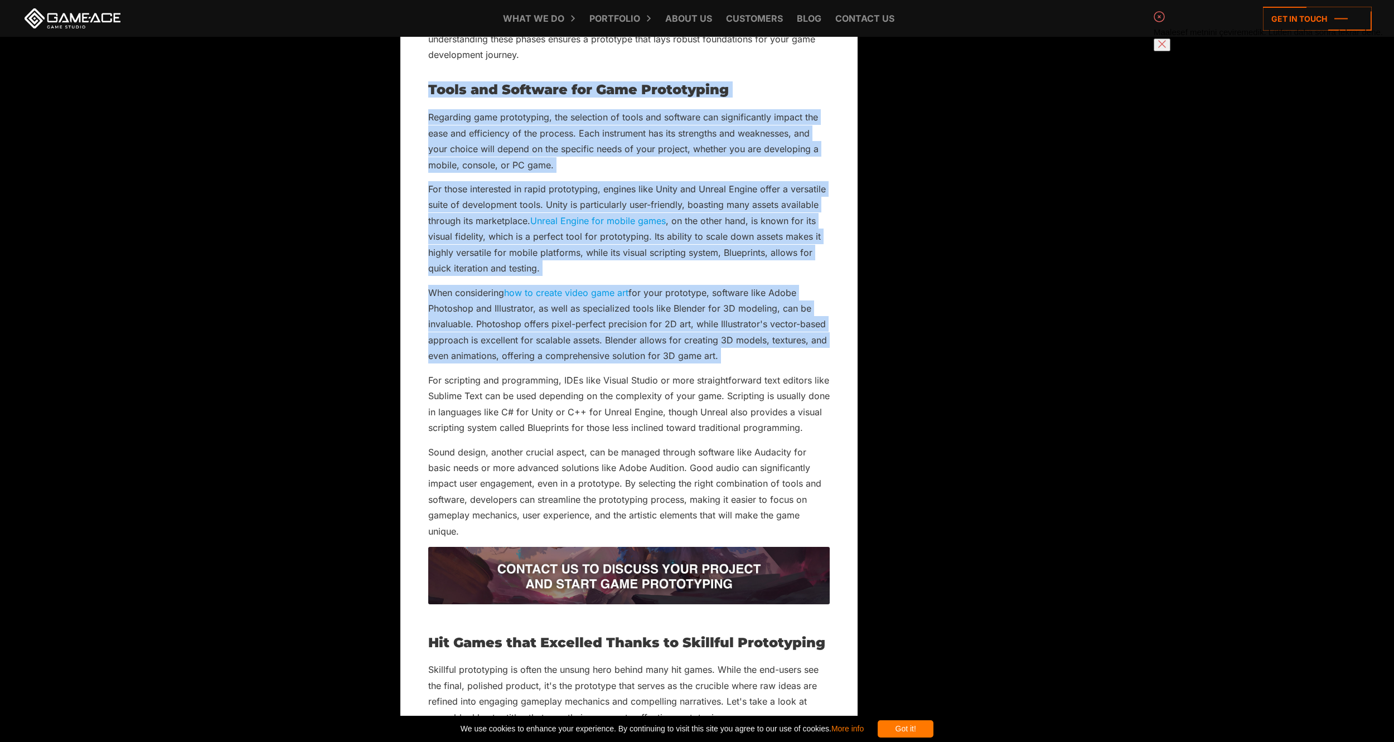
drag, startPoint x: 429, startPoint y: 118, endPoint x: 733, endPoint y: 386, distance: 405.6
click at [815, 128] on div at bounding box center [815, 128] width 0 height 0
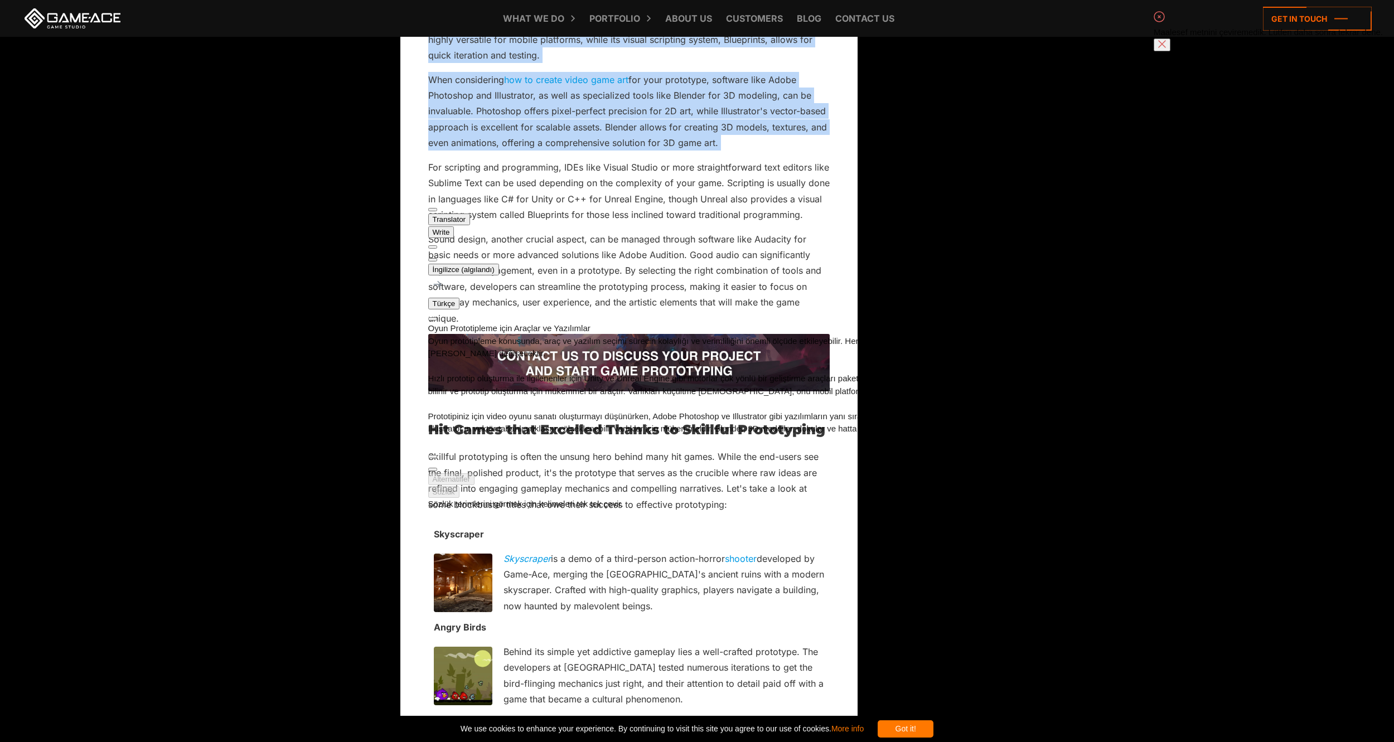
scroll to position [4236, 0]
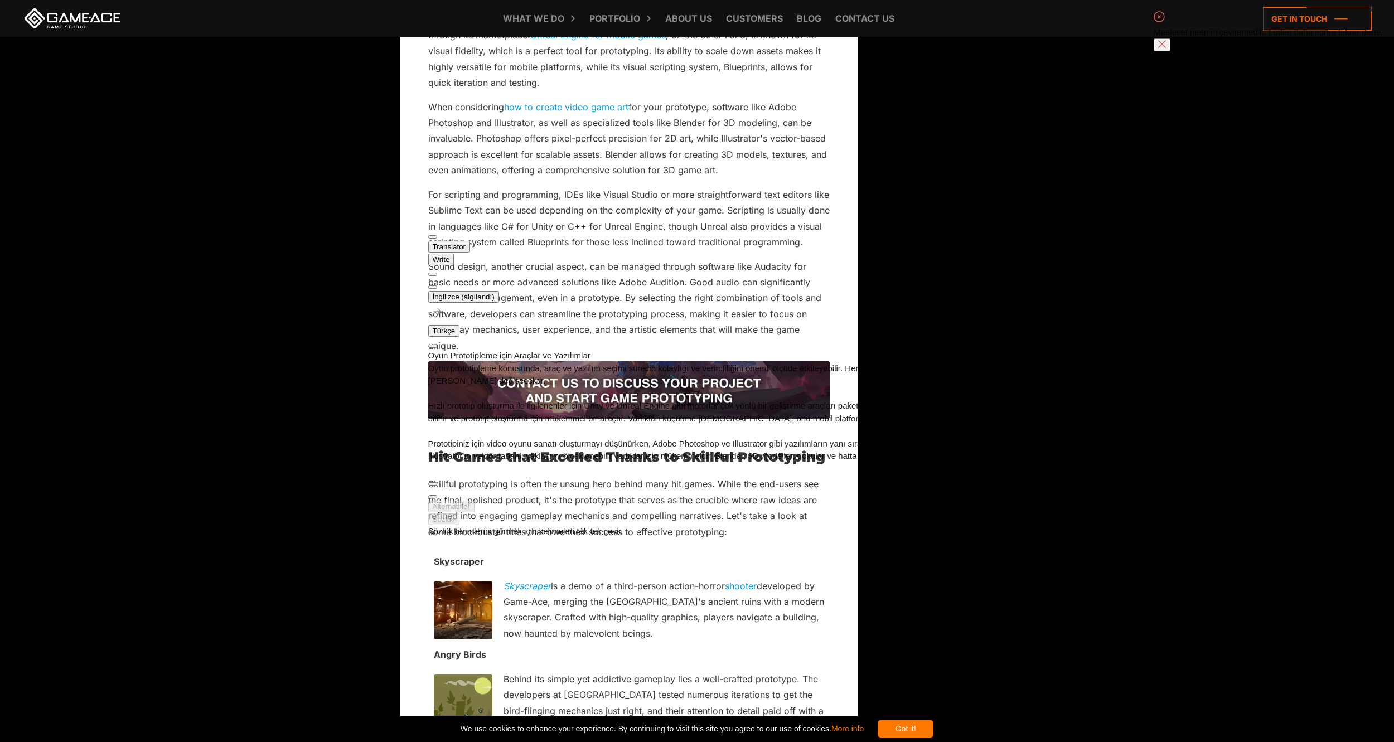
drag, startPoint x: 853, startPoint y: 264, endPoint x: 838, endPoint y: 263, distance: 15.1
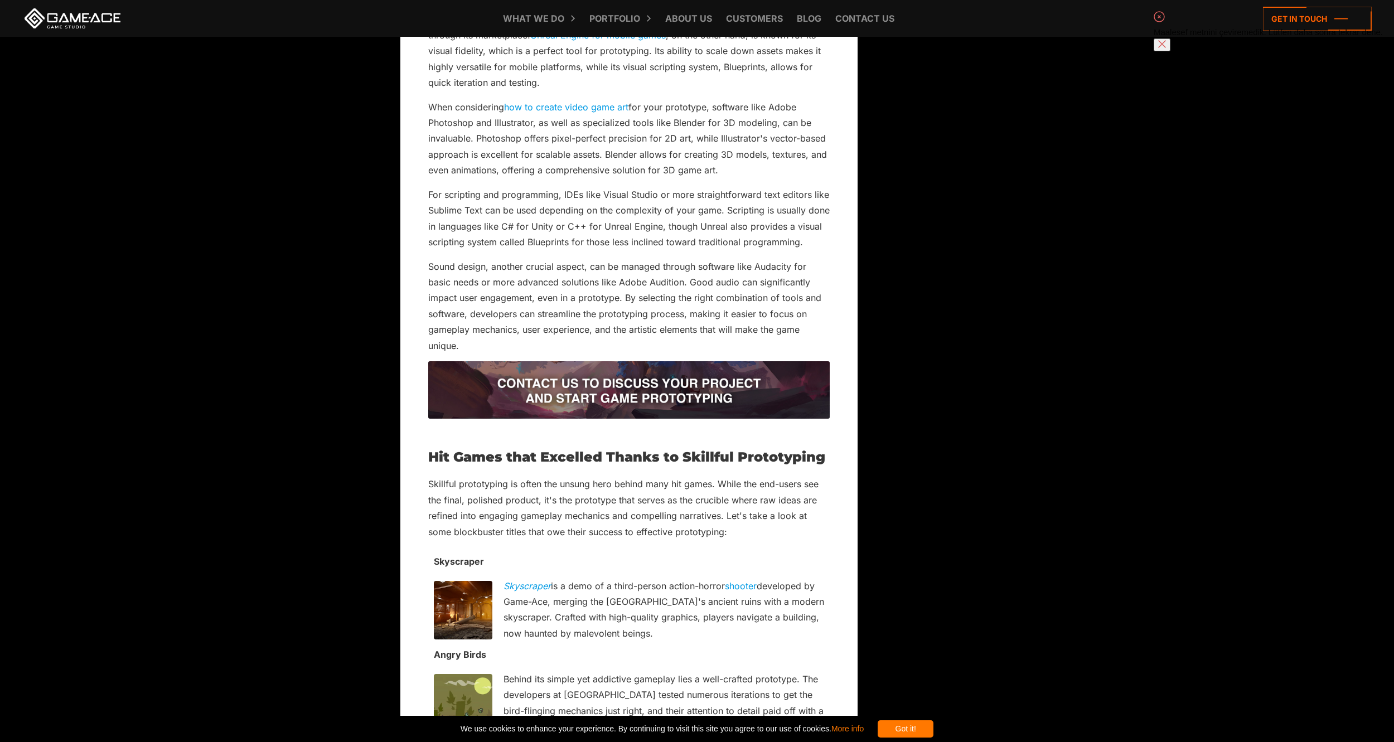
click at [429, 224] on p "For scripting and programming, IDEs like Visual Studio or more straightforward …" at bounding box center [628, 219] width 401 height 64
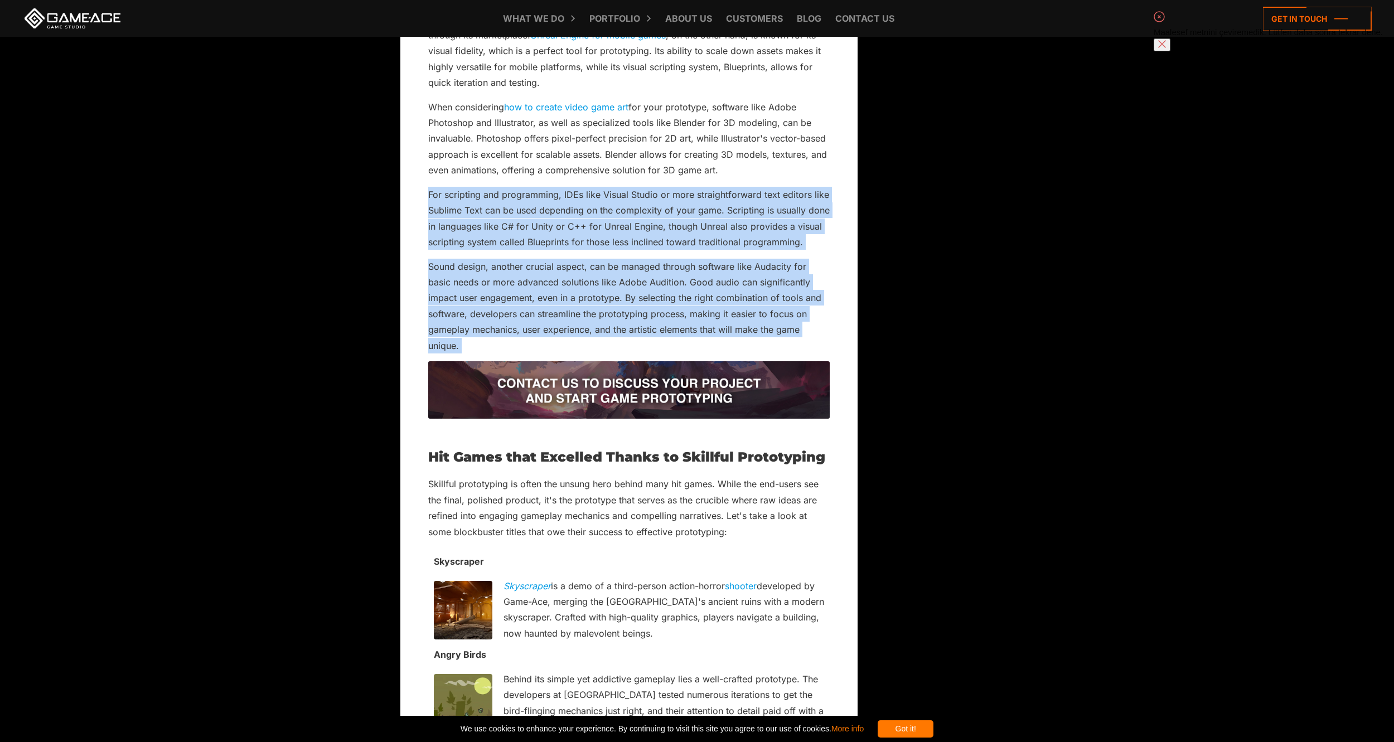
drag, startPoint x: 429, startPoint y: 224, endPoint x: 539, endPoint y: 379, distance: 190.7
click at [815, 230] on div at bounding box center [815, 230] width 0 height 0
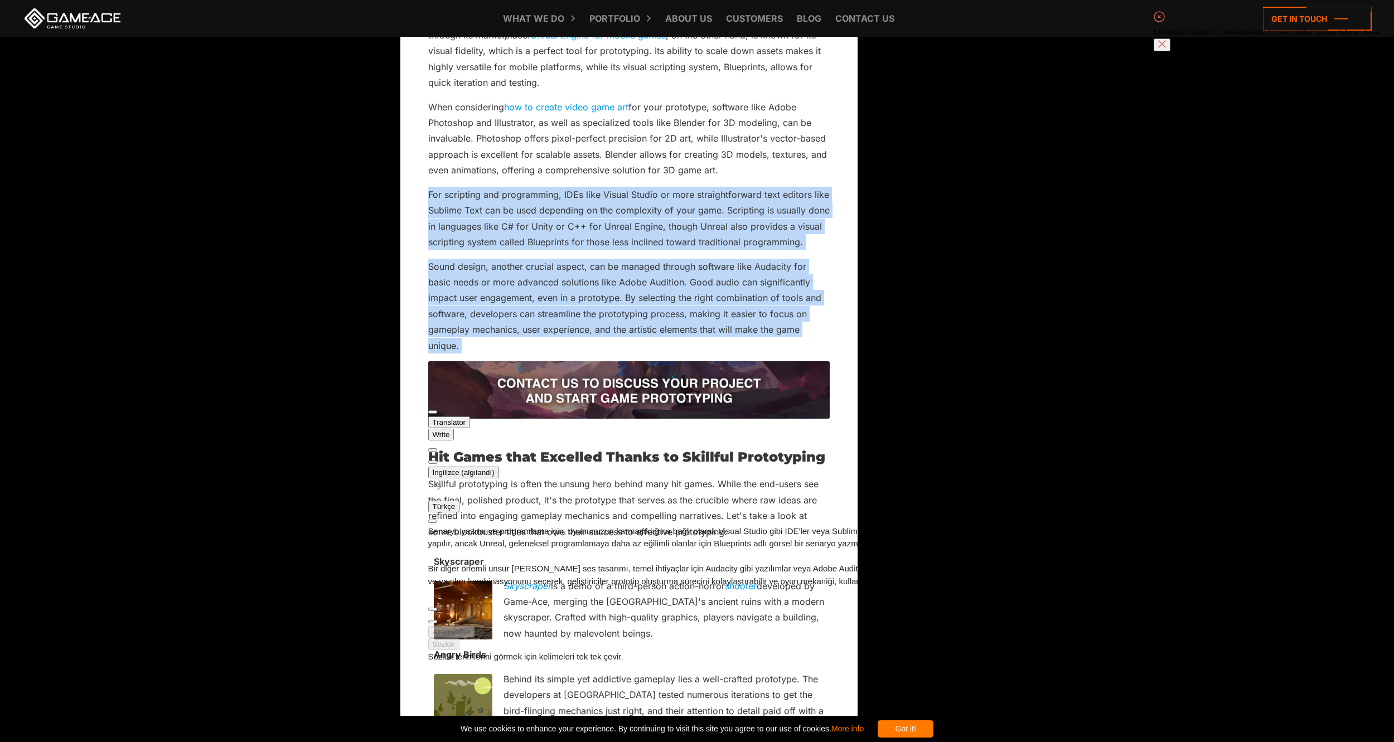
drag, startPoint x: 879, startPoint y: 253, endPoint x: 884, endPoint y: 247, distance: 7.5
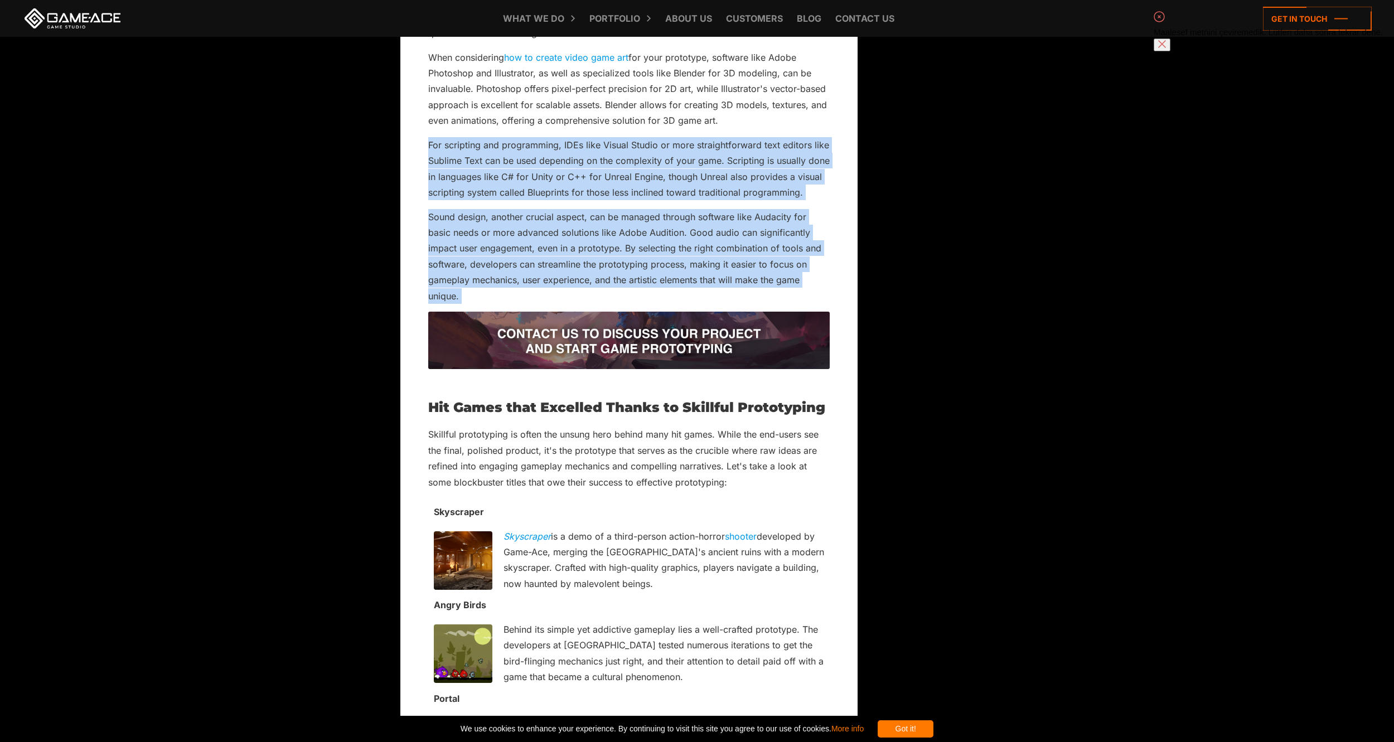
scroll to position [4330, 0]
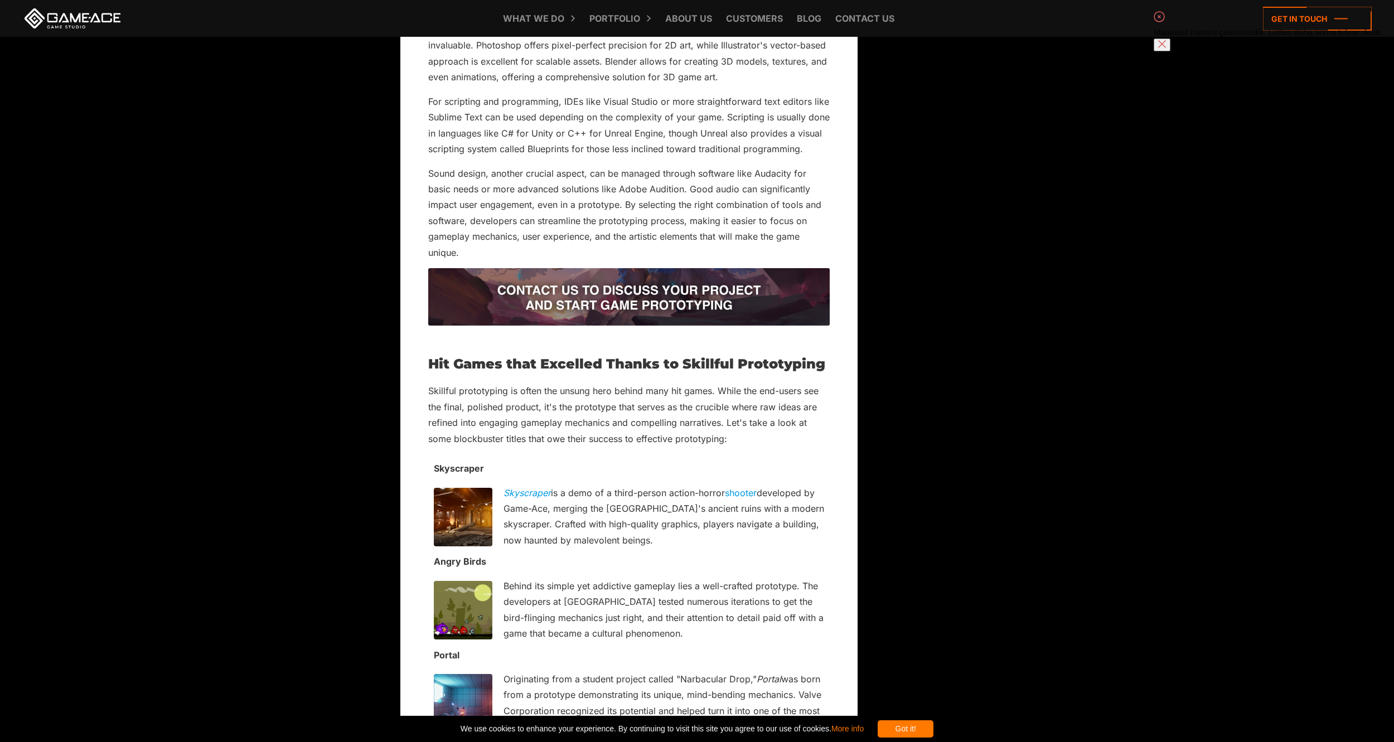
click at [431, 371] on h2 "Hit Games that Excelled Thanks to Skillful Prototyping" at bounding box center [628, 364] width 401 height 14
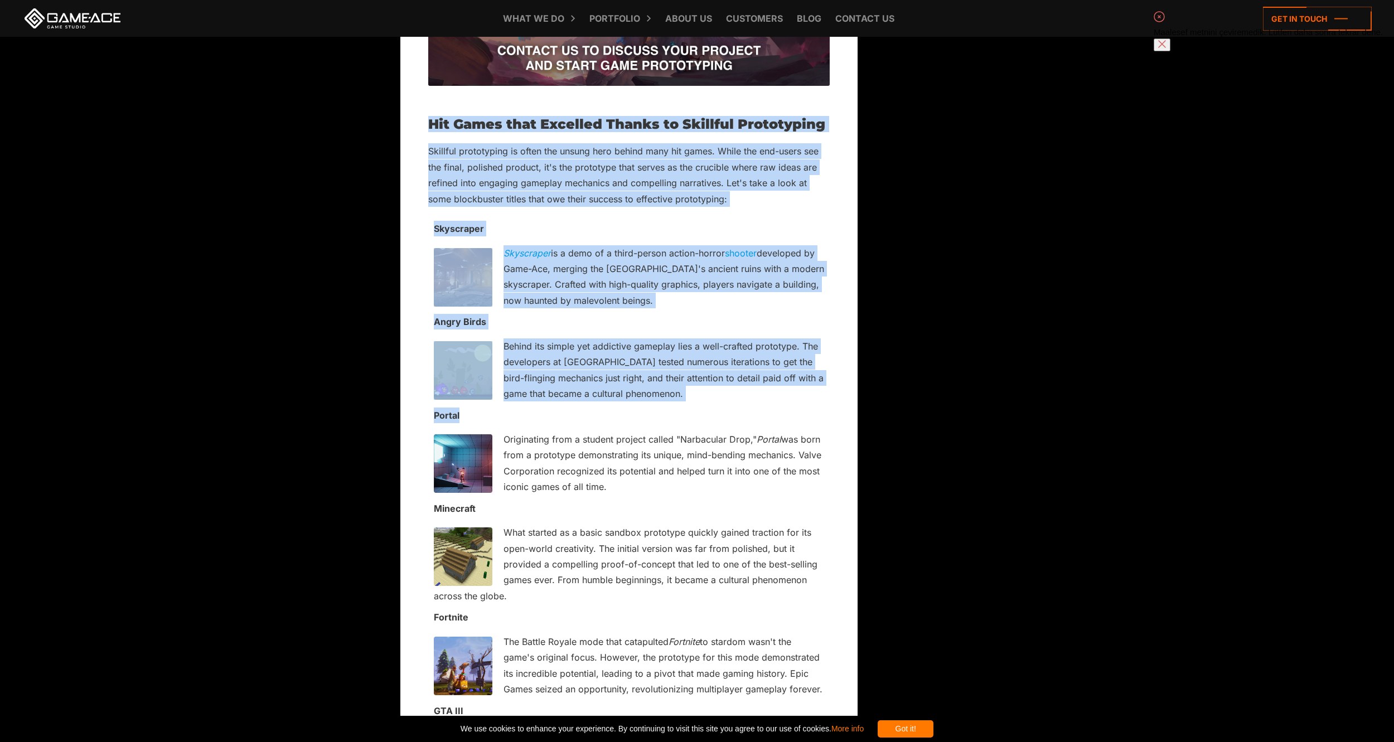
scroll to position [4515, 0]
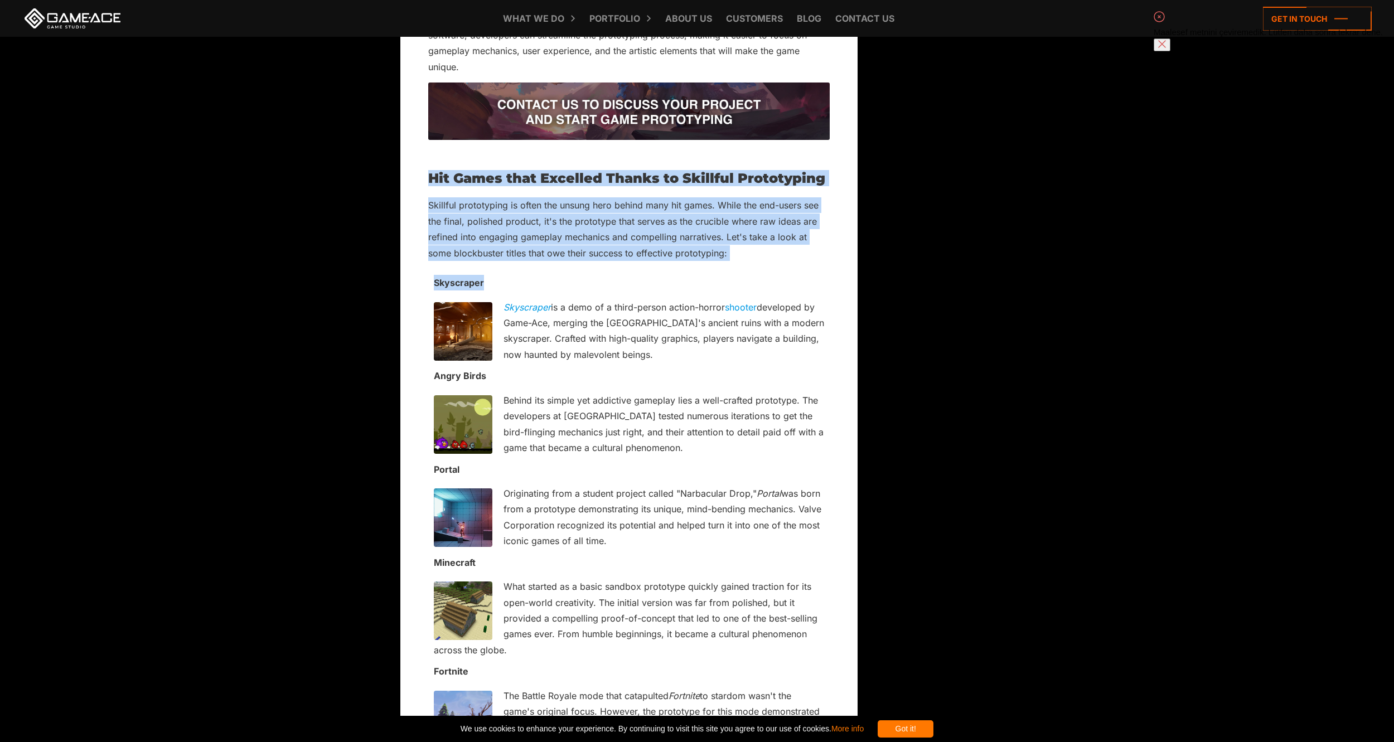
drag, startPoint x: 431, startPoint y: 394, endPoint x: 807, endPoint y: 299, distance: 387.6
click at [815, 216] on div at bounding box center [815, 216] width 0 height 0
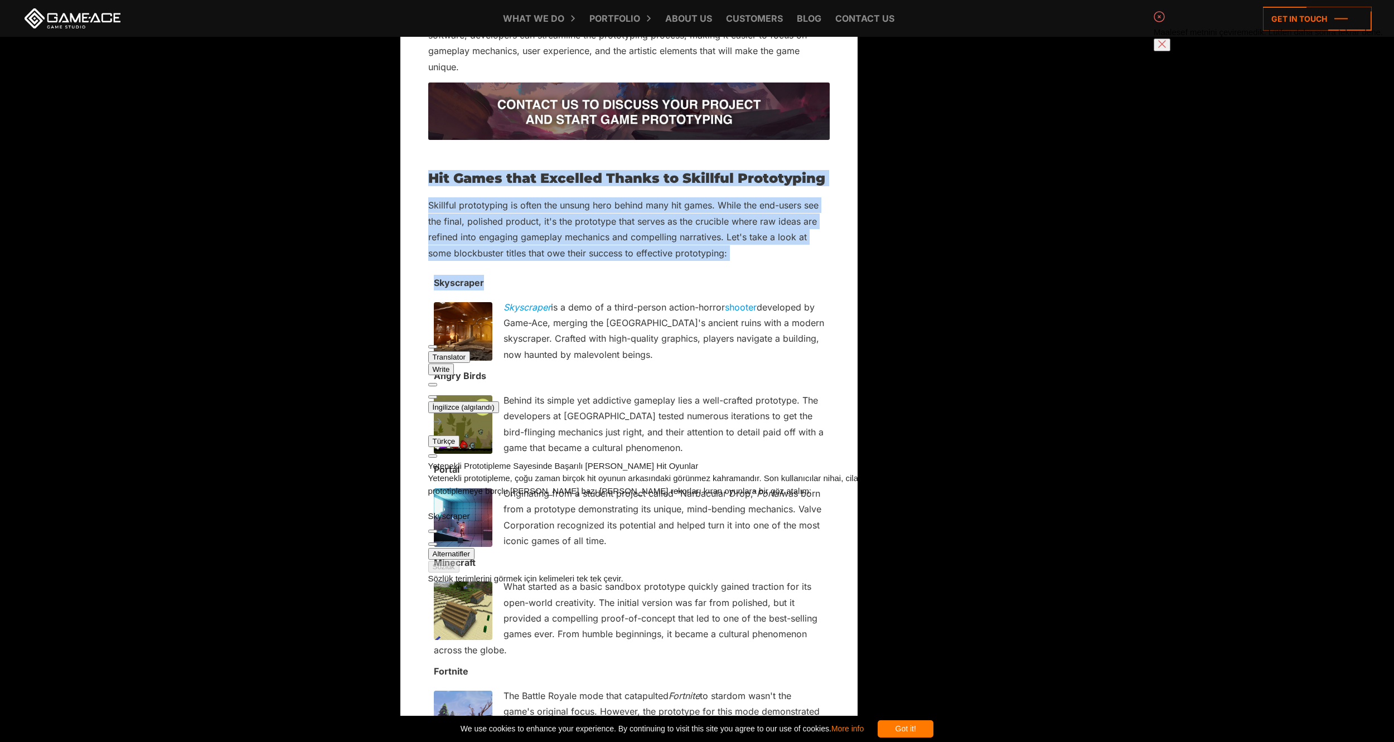
click at [768, 290] on p "Skyscraper" at bounding box center [629, 283] width 390 height 16
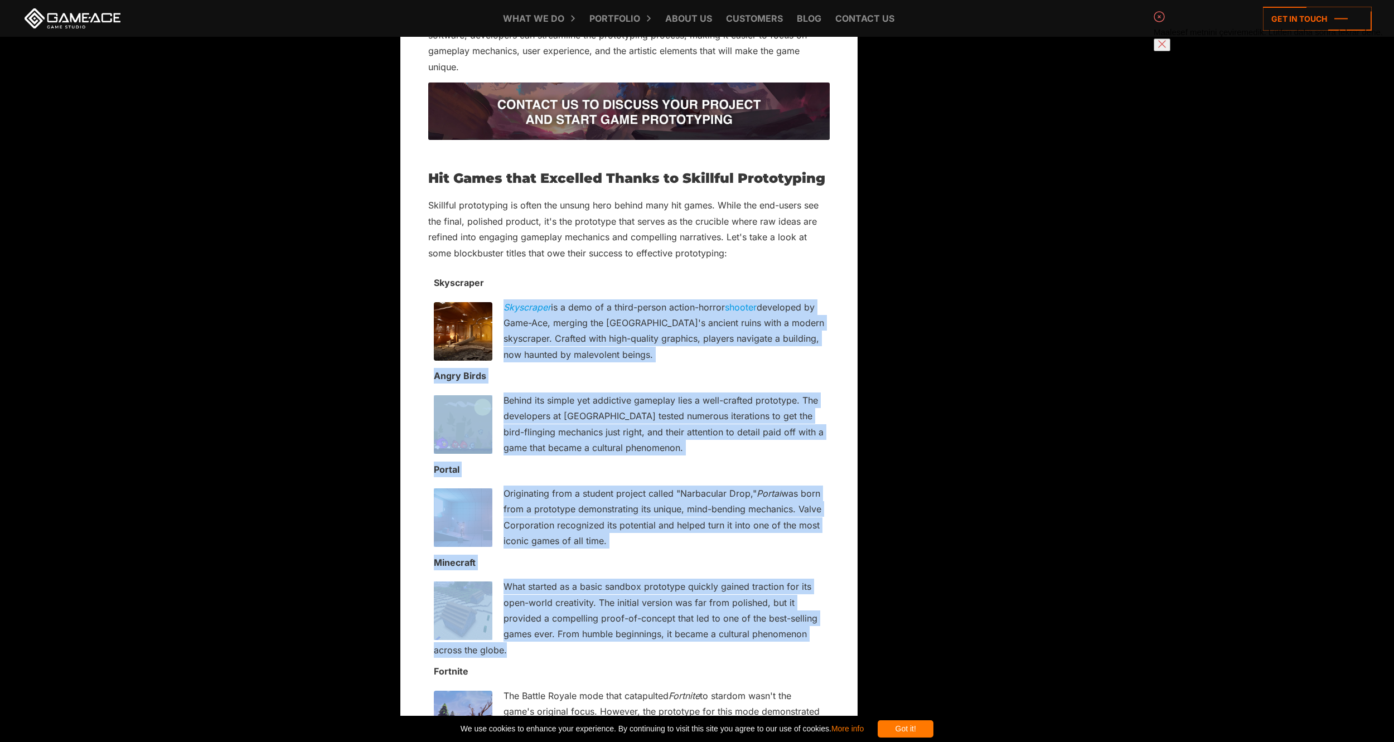
drag, startPoint x: 498, startPoint y: 328, endPoint x: 817, endPoint y: 677, distance: 472.3
click at [506, 687] on div at bounding box center [506, 687] width 0 height 0
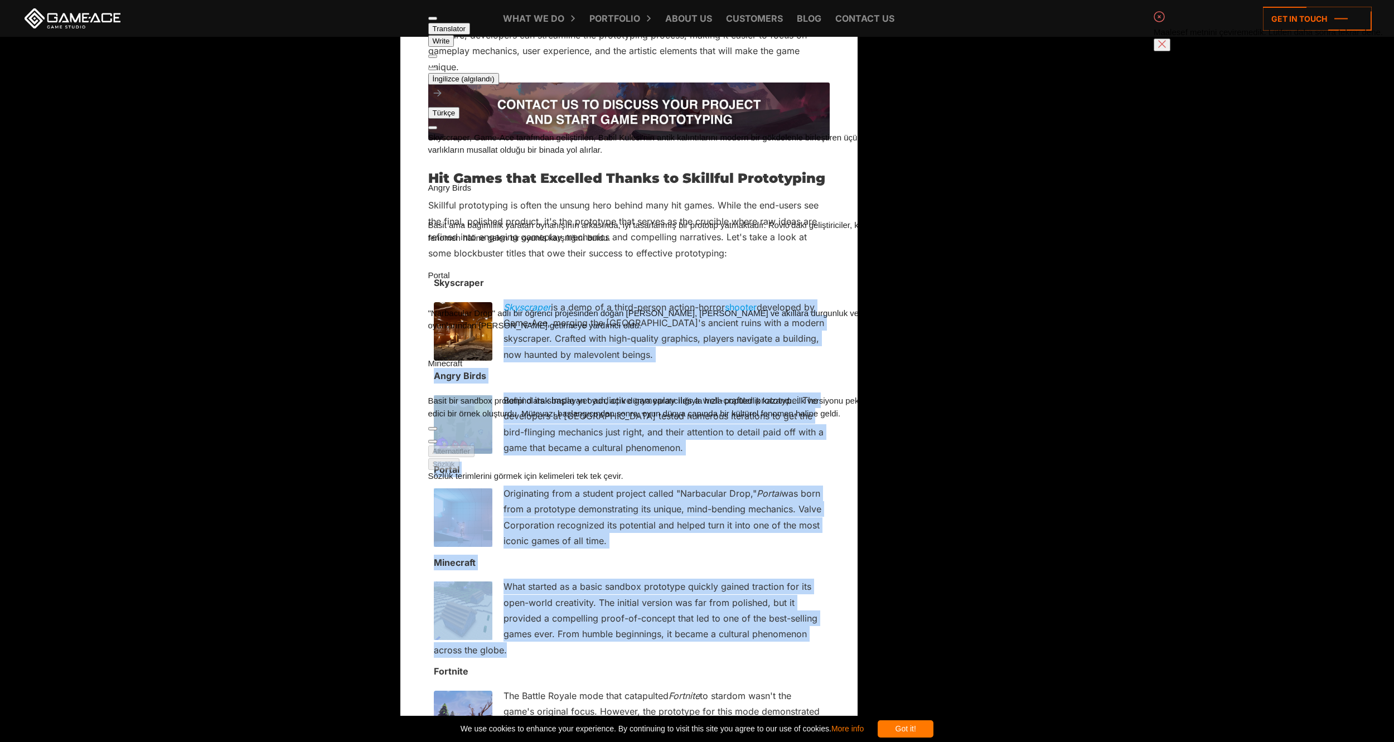
scroll to position [232, 0]
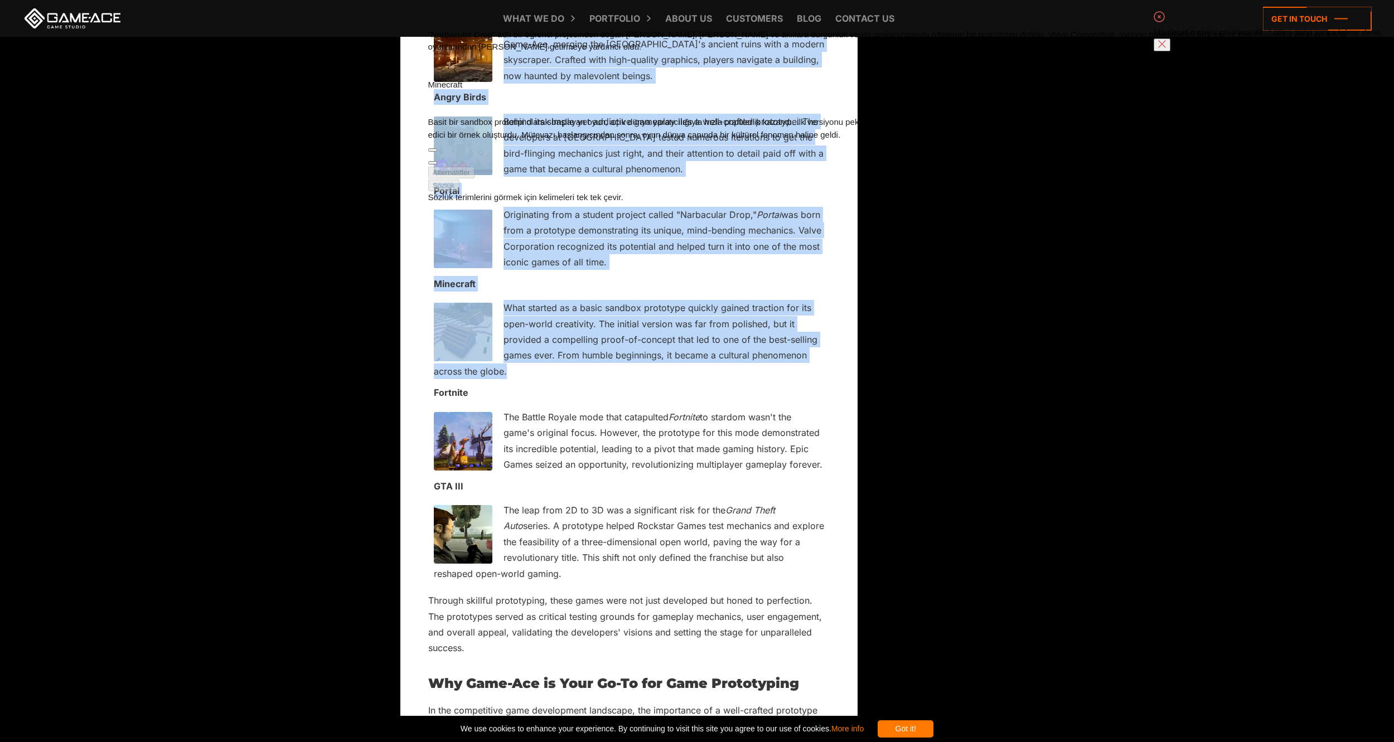
click at [808, 360] on p "What started as a basic sandbox prototype quickly gained traction for its open-…" at bounding box center [629, 339] width 390 height 79
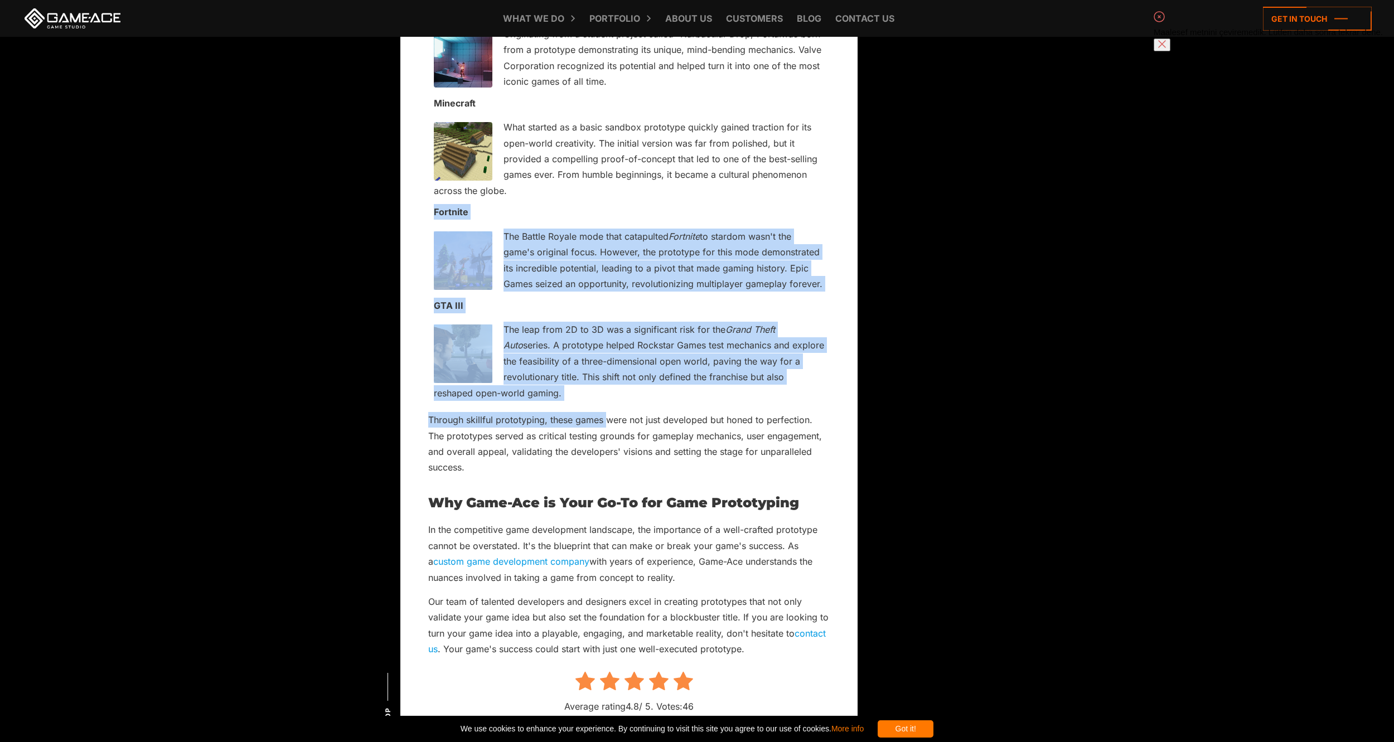
scroll to position [4980, 0]
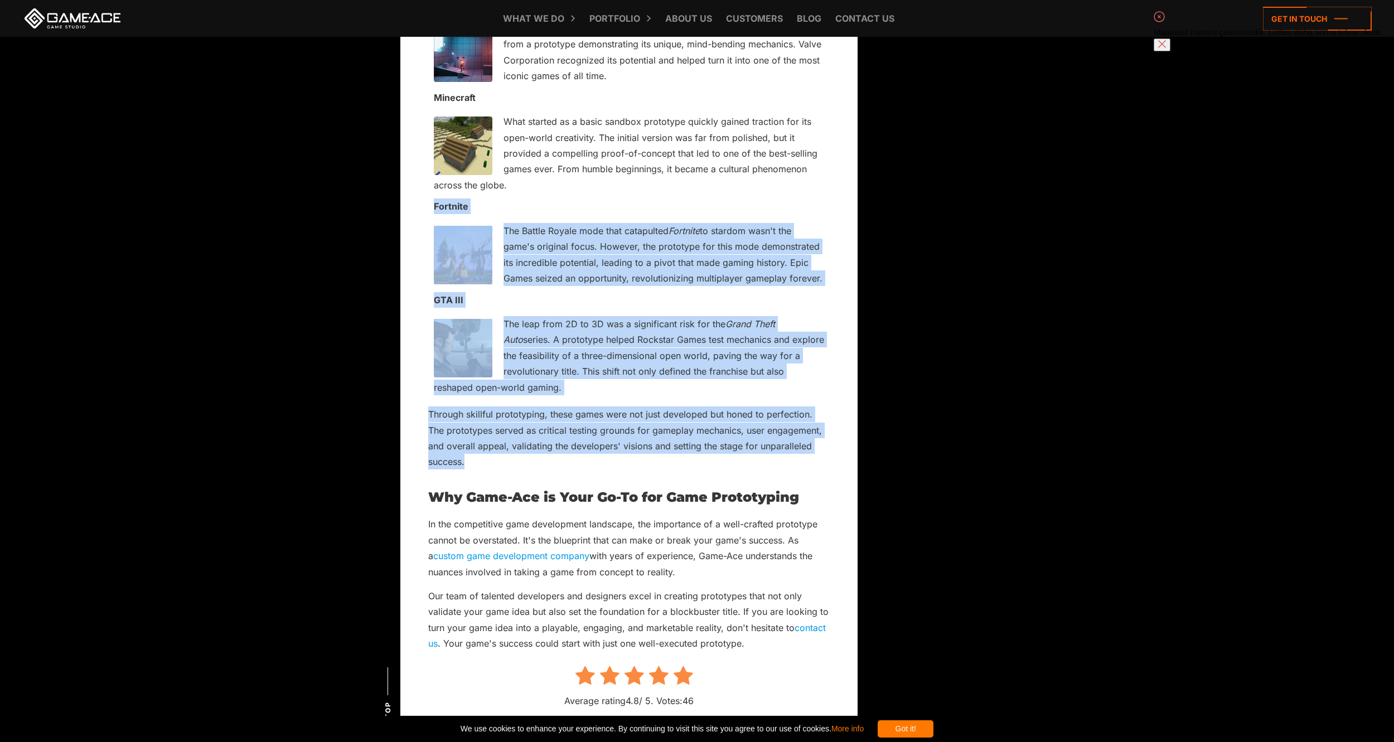
drag, startPoint x: 429, startPoint y: 331, endPoint x: 664, endPoint y: 494, distance: 285.6
click at [465, 499] on div at bounding box center [465, 499] width 0 height 0
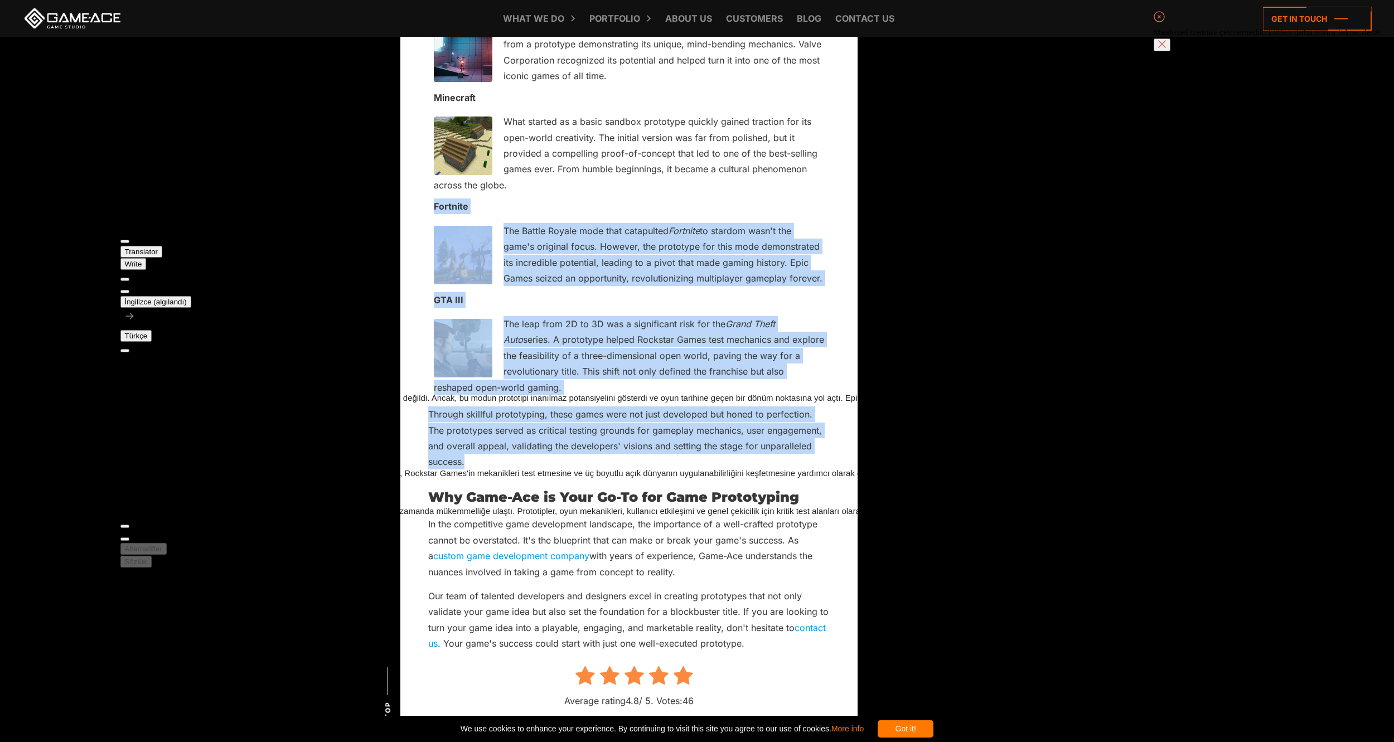
scroll to position [120, 0]
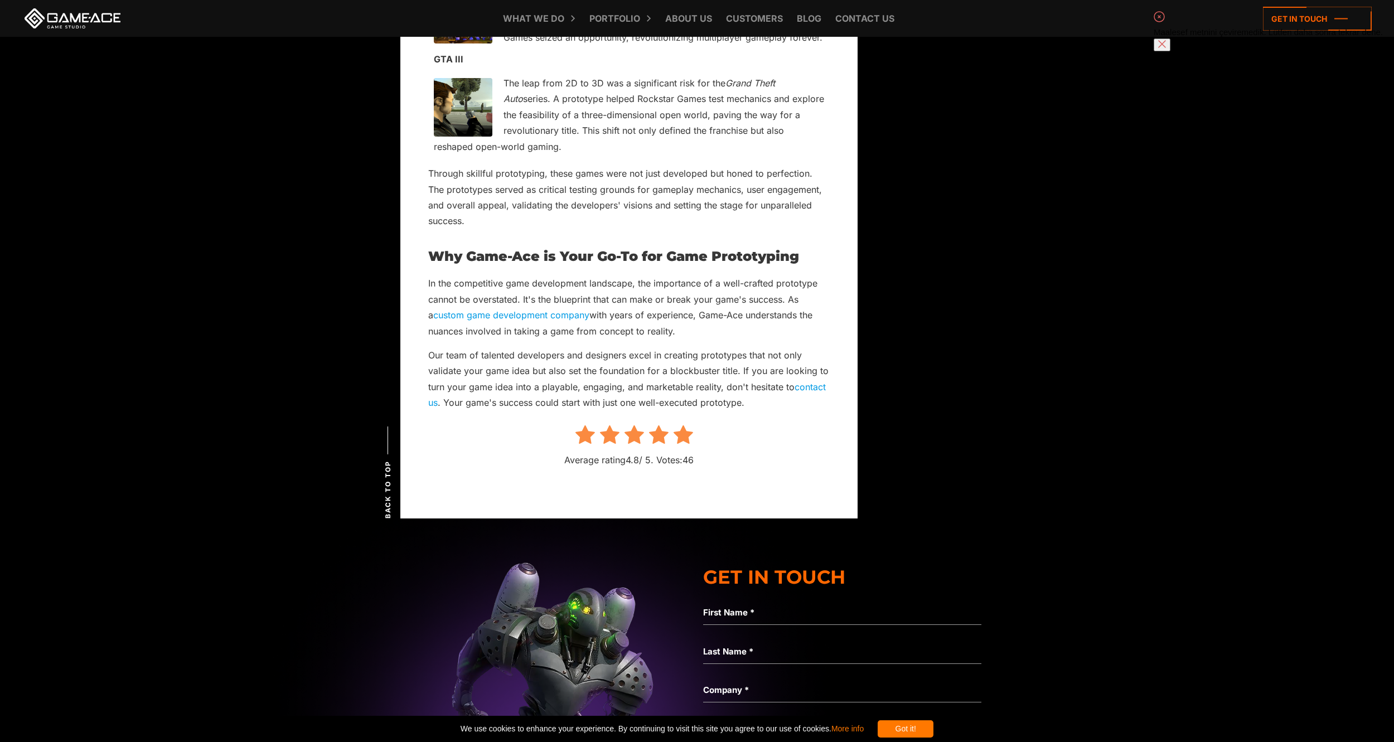
scroll to position [5259, 0]
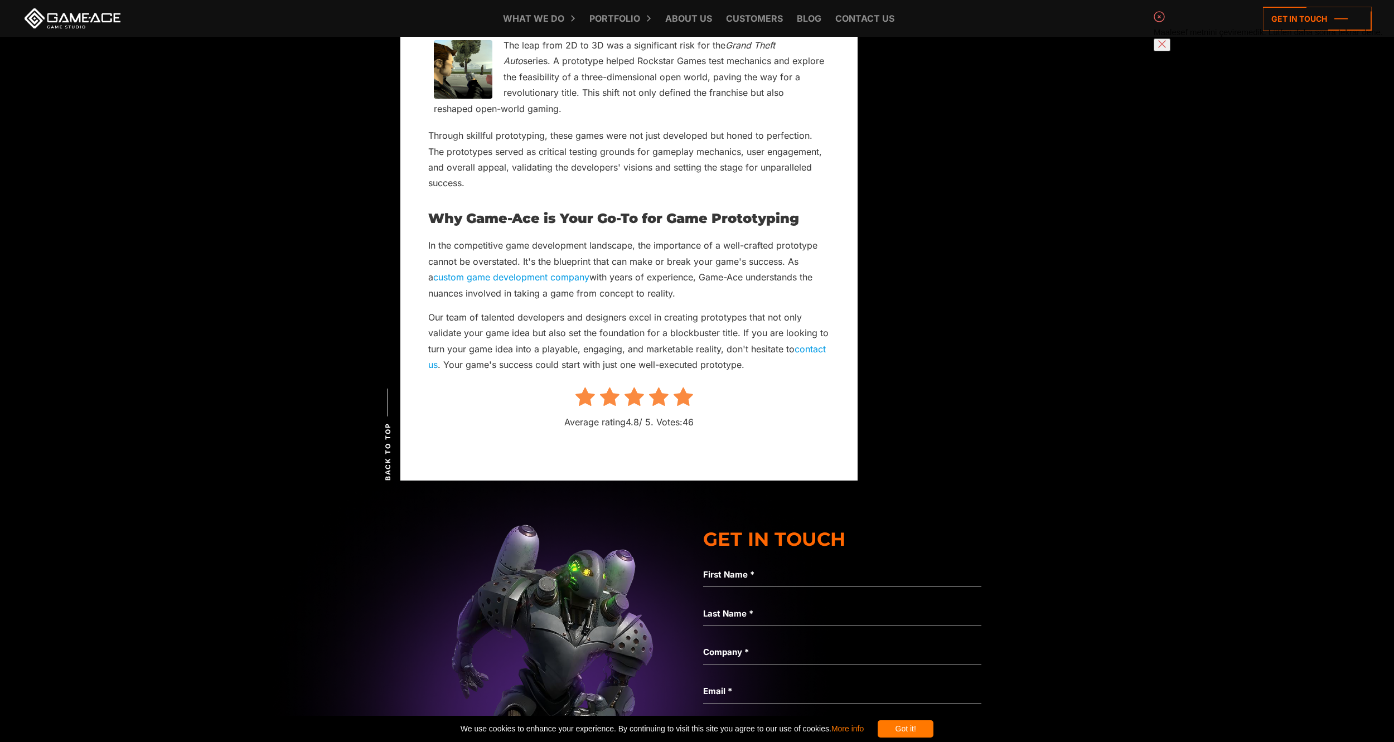
click at [438, 226] on h2 "Why Game-Ace is Your Go-To for Game Prototyping" at bounding box center [628, 218] width 401 height 14
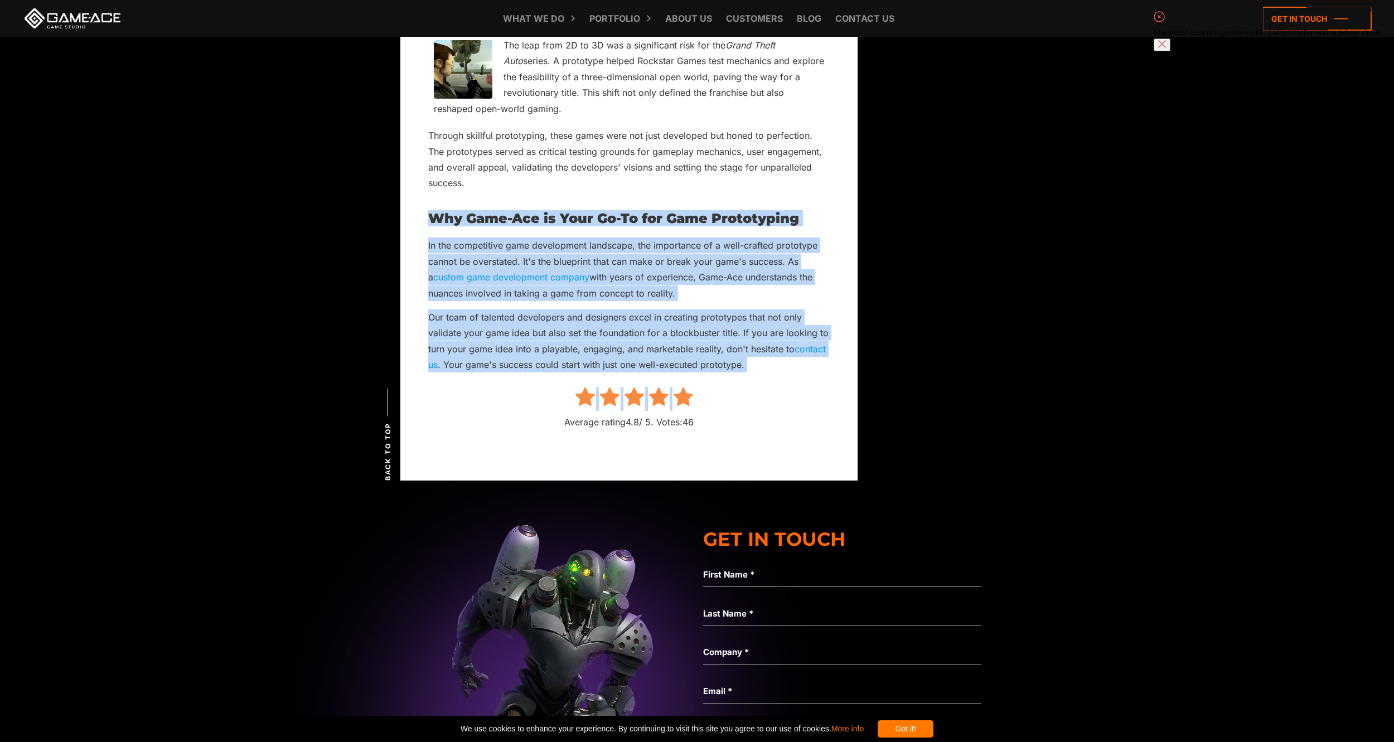
drag, startPoint x: 438, startPoint y: 250, endPoint x: 798, endPoint y: 412, distance: 394.7
click at [815, 256] on div at bounding box center [815, 256] width 0 height 0
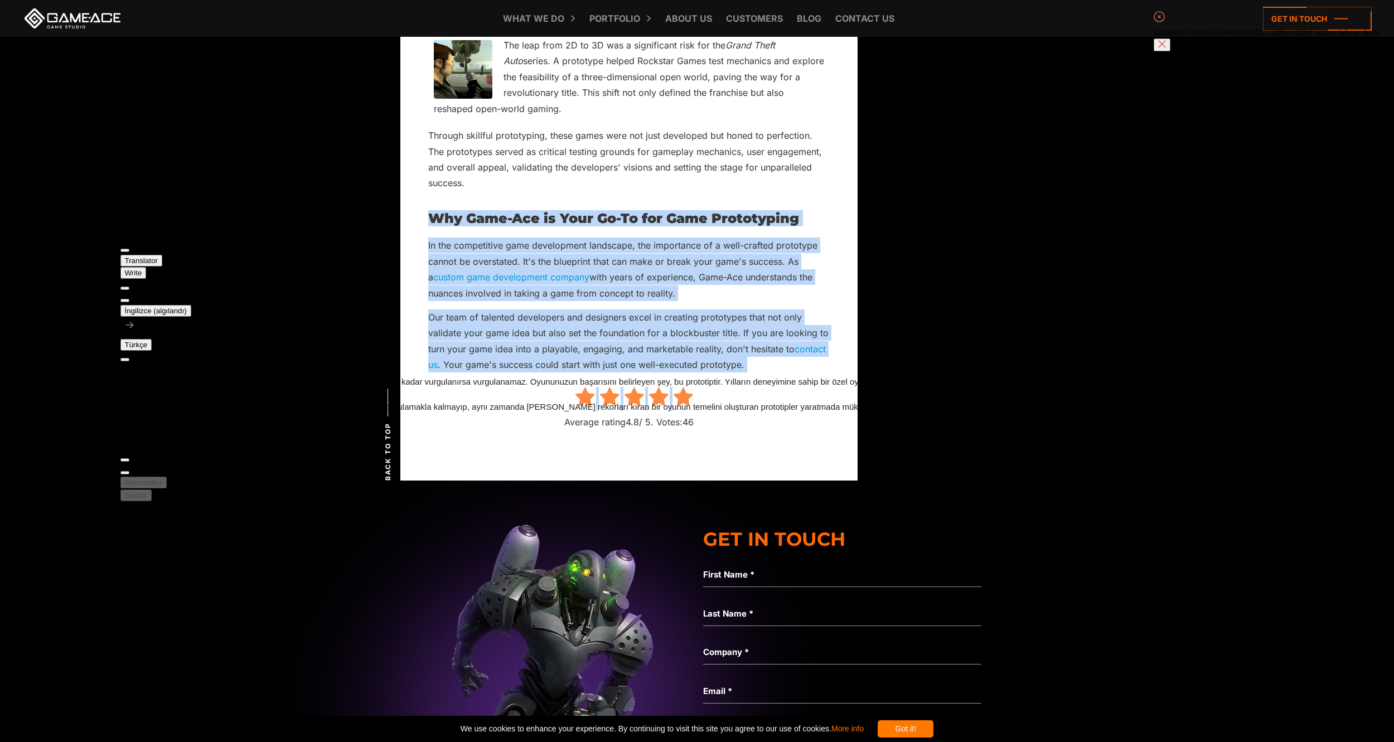
drag, startPoint x: 895, startPoint y: 441, endPoint x: 880, endPoint y: 450, distance: 17.7
